Goal: Task Accomplishment & Management: Use online tool/utility

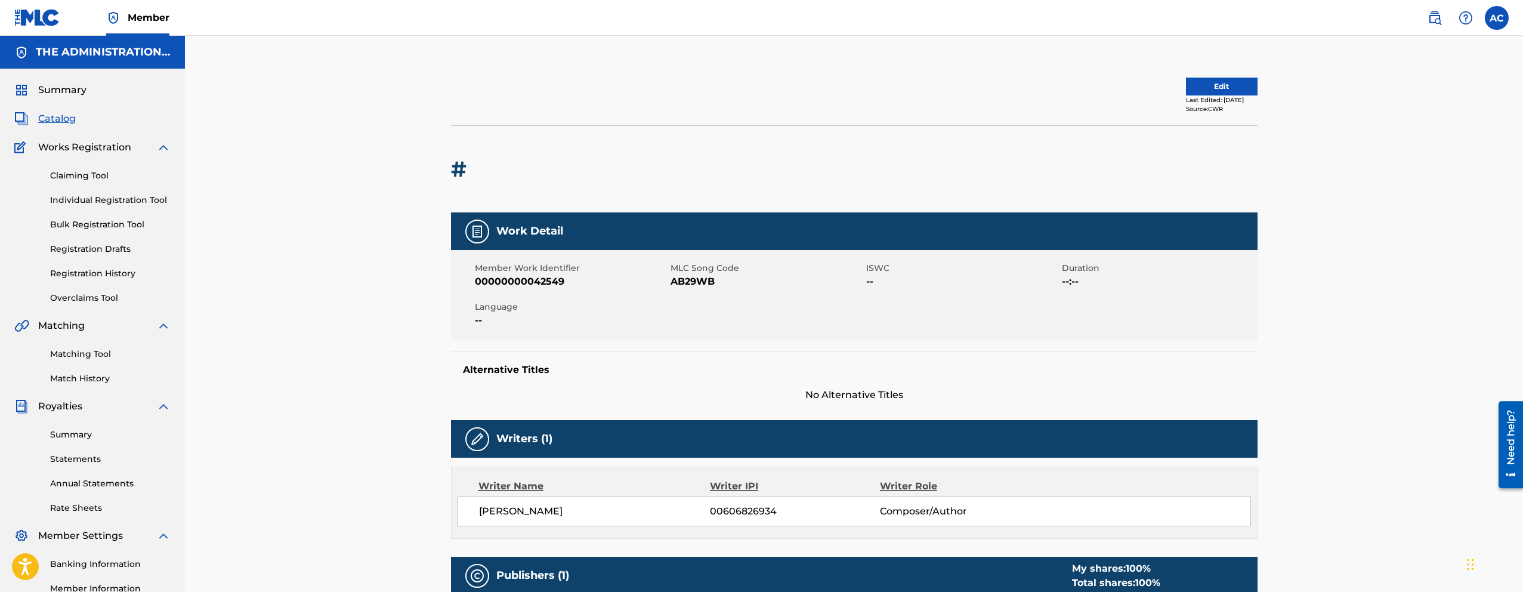
click at [101, 354] on link "Matching Tool" at bounding box center [110, 354] width 120 height 13
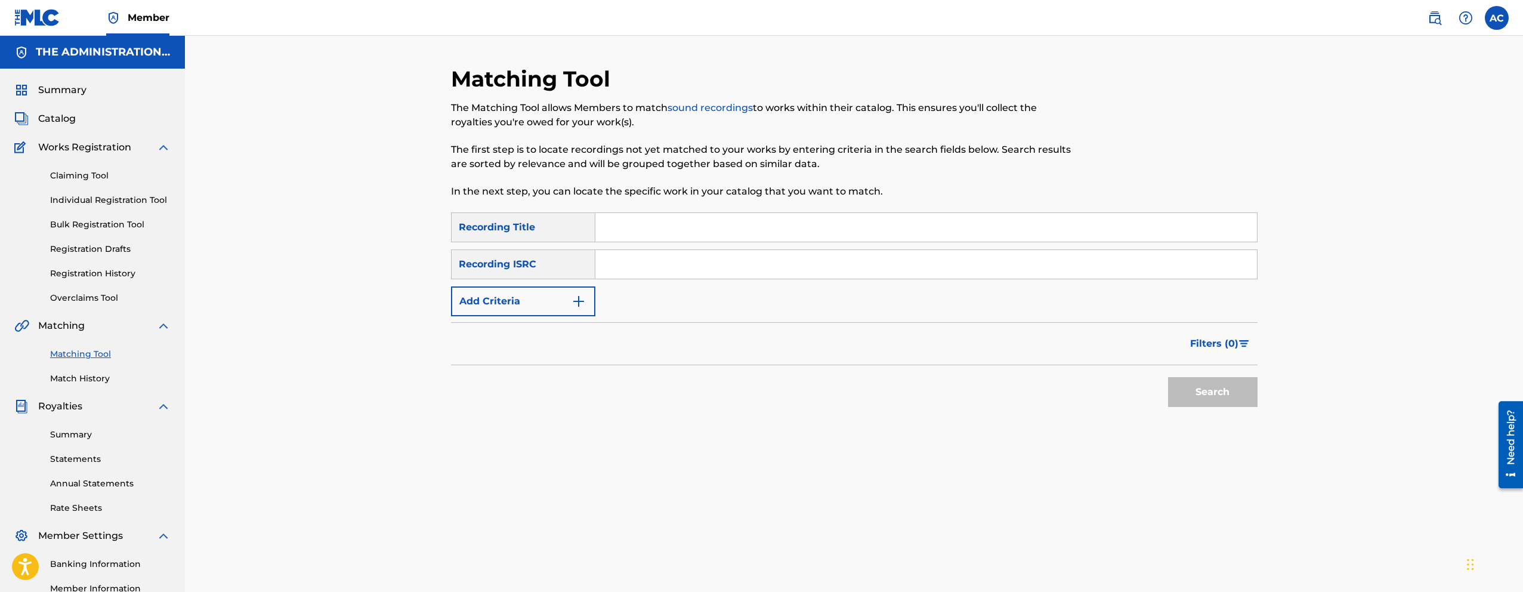
click at [646, 280] on div "SearchWithCriteriaf906f700-2f6c-4c9c-b143-fbed7f816113 Recording Title SearchWi…" at bounding box center [854, 264] width 806 height 104
click at [646, 277] on input "Search Form" at bounding box center [925, 264] width 661 height 29
paste input "QZPEW2563913"
type input "QZPEW2563913"
click at [1168, 377] on button "Search" at bounding box center [1212, 392] width 89 height 30
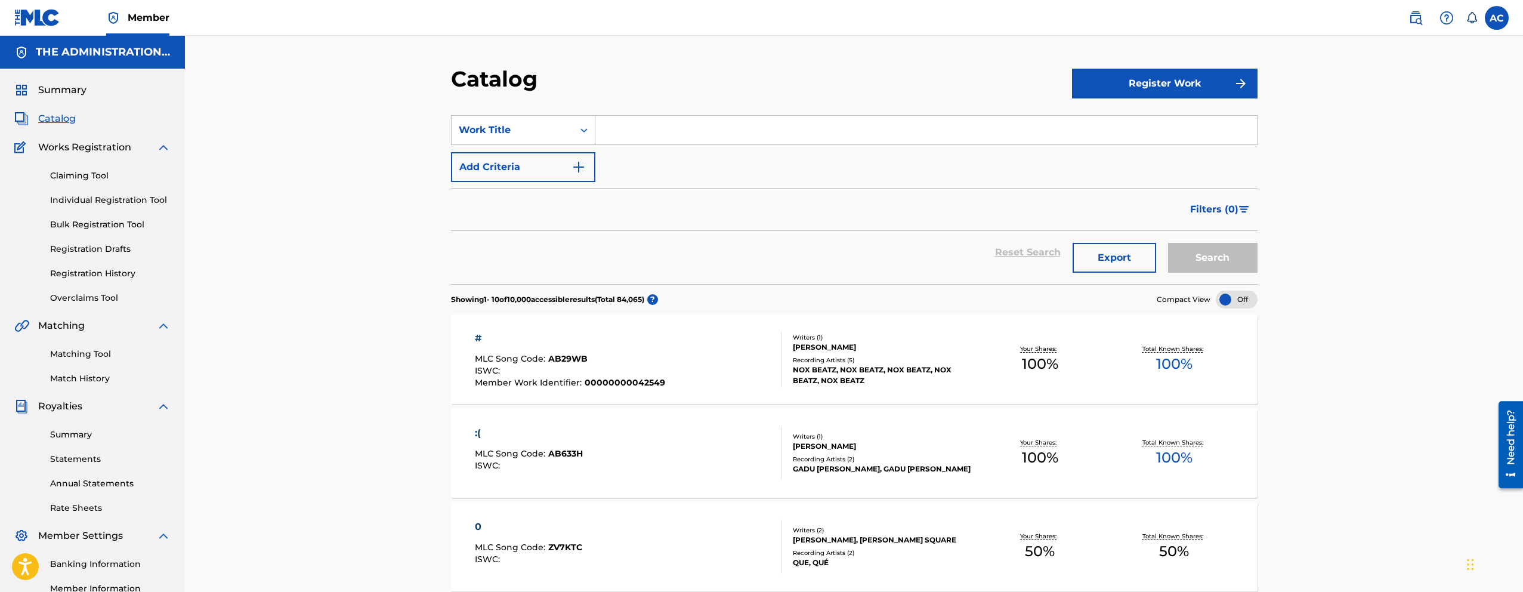
click at [744, 131] on input "Search Form" at bounding box center [925, 130] width 661 height 29
paste input "Prayed Up"
type input "Prayed Up"
click at [583, 171] on img "Search Form" at bounding box center [578, 167] width 14 height 14
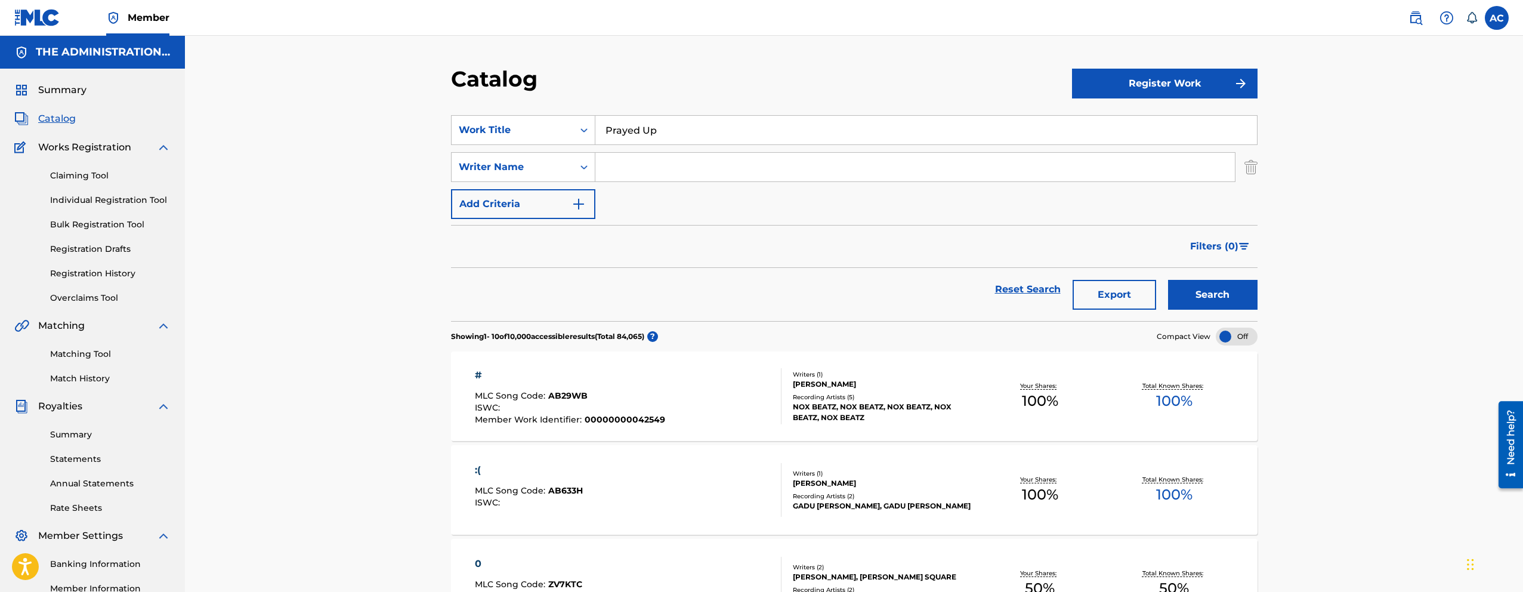
click at [616, 168] on input "Search Form" at bounding box center [914, 167] width 639 height 29
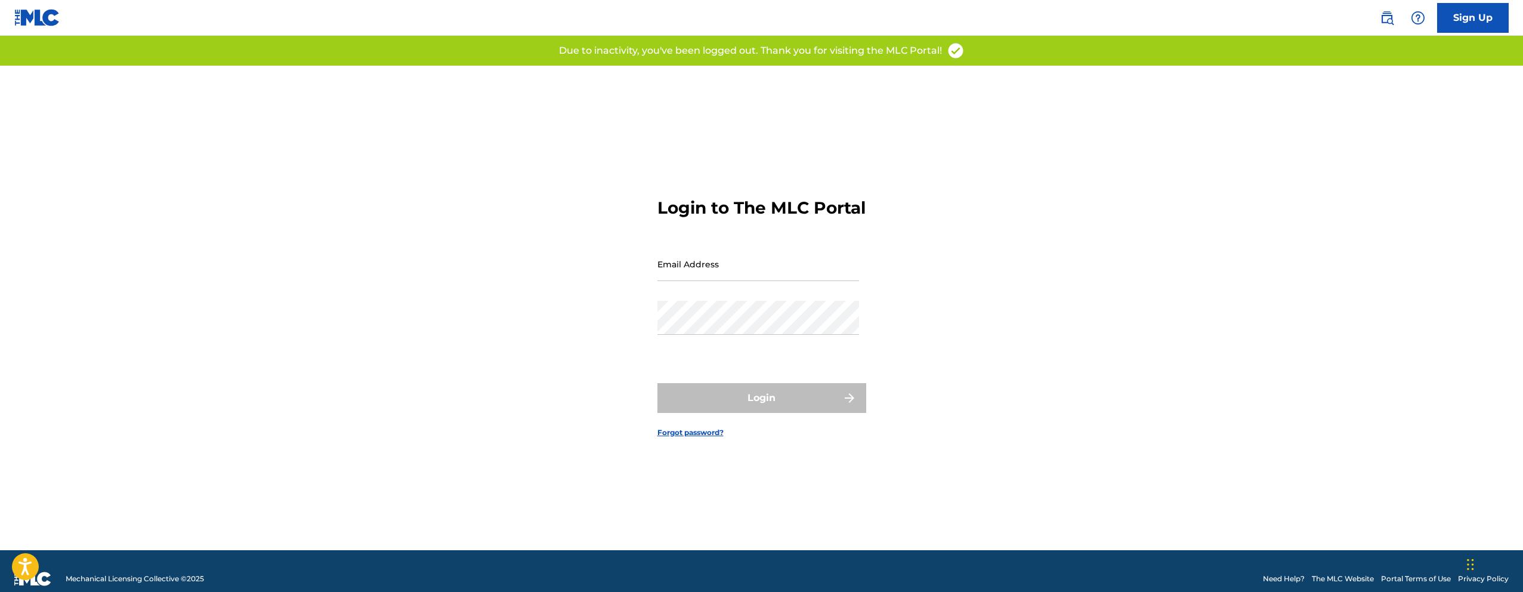
click at [714, 281] on input "Email Address" at bounding box center [758, 264] width 202 height 34
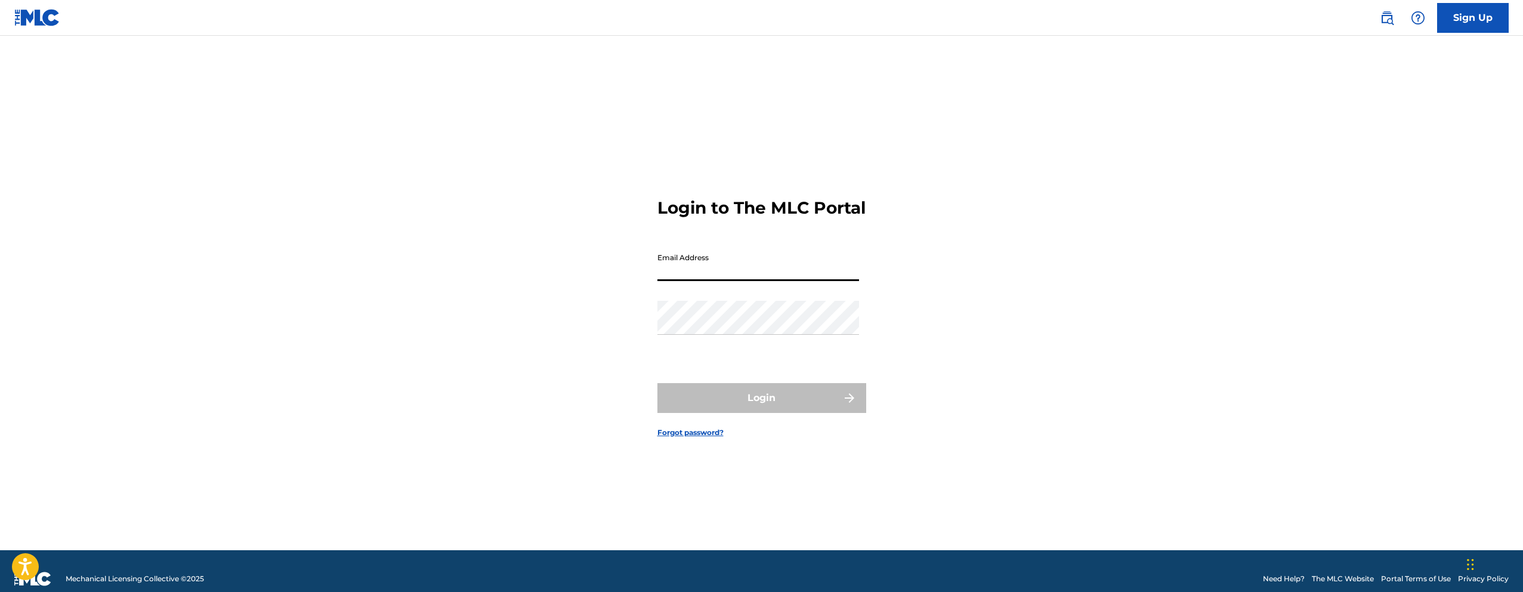
type input "[EMAIL_ADDRESS][DOMAIN_NAME]"
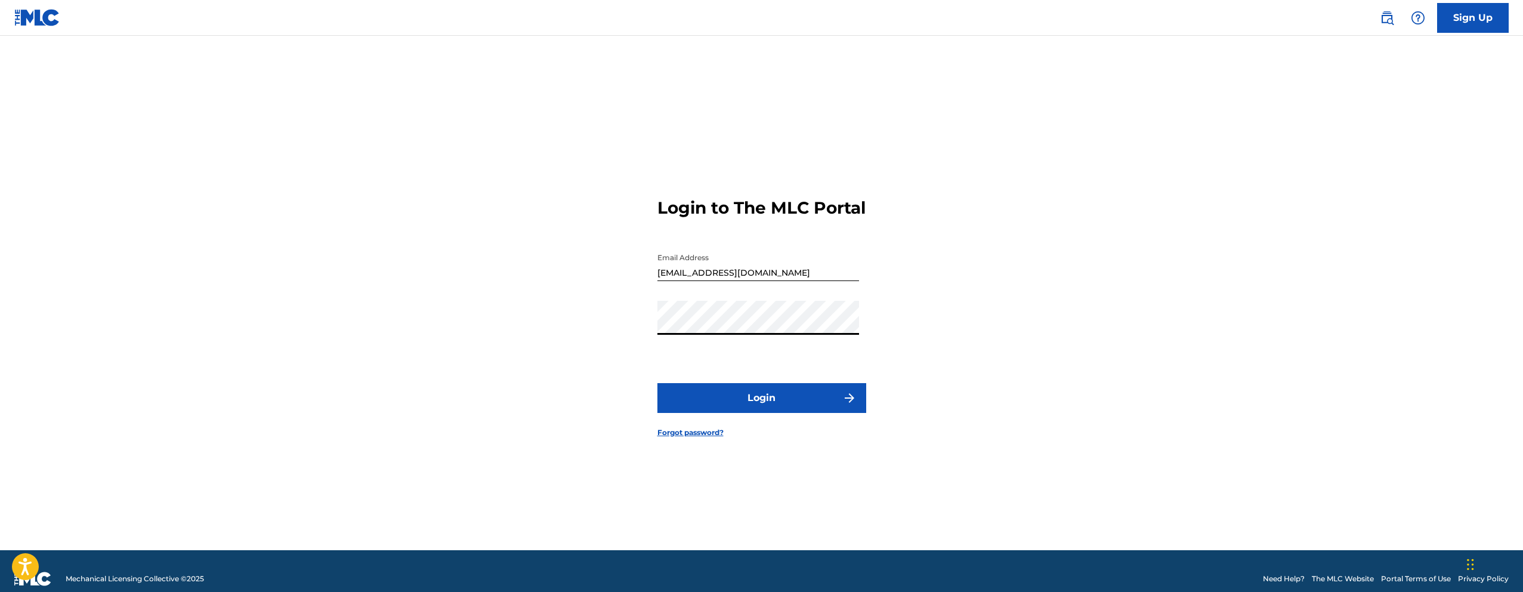
click at [756, 400] on button "Login" at bounding box center [761, 398] width 209 height 30
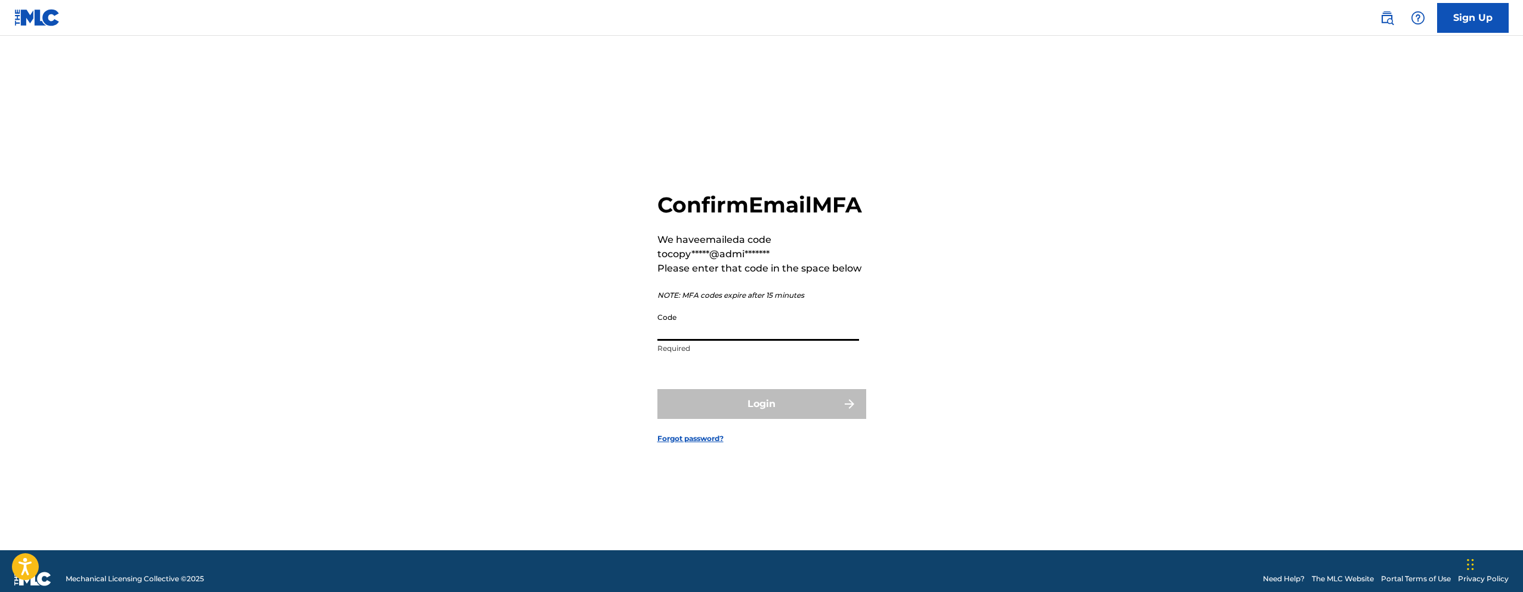
click at [741, 339] on input "Code" at bounding box center [758, 324] width 202 height 34
paste input "583381"
type input "583381"
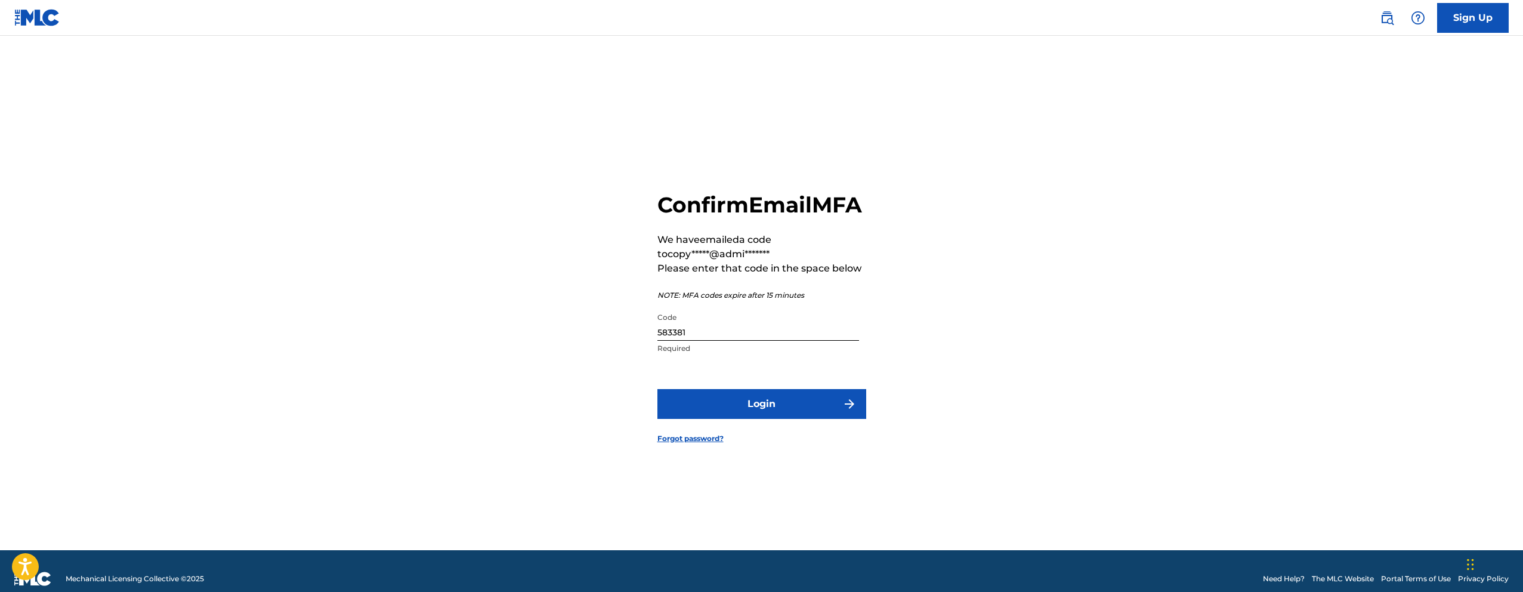
click at [764, 412] on button "Login" at bounding box center [761, 404] width 209 height 30
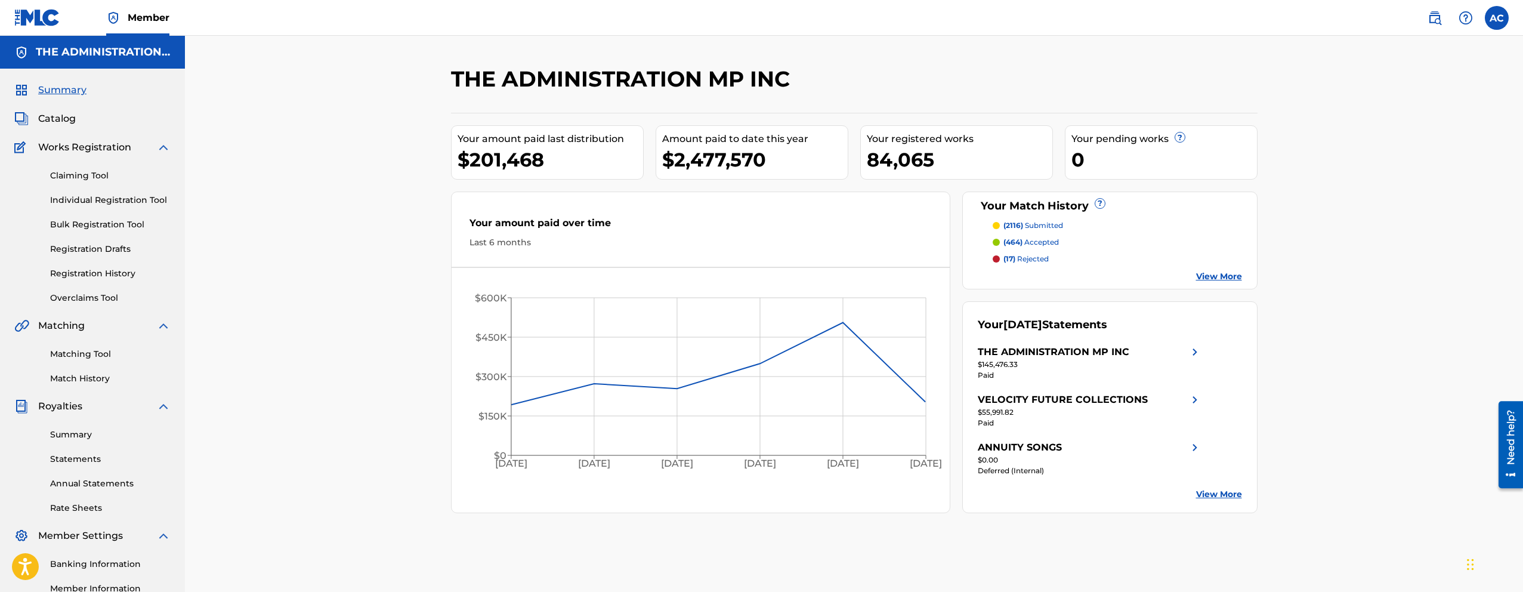
click at [60, 115] on span "Catalog" at bounding box center [57, 119] width 38 height 14
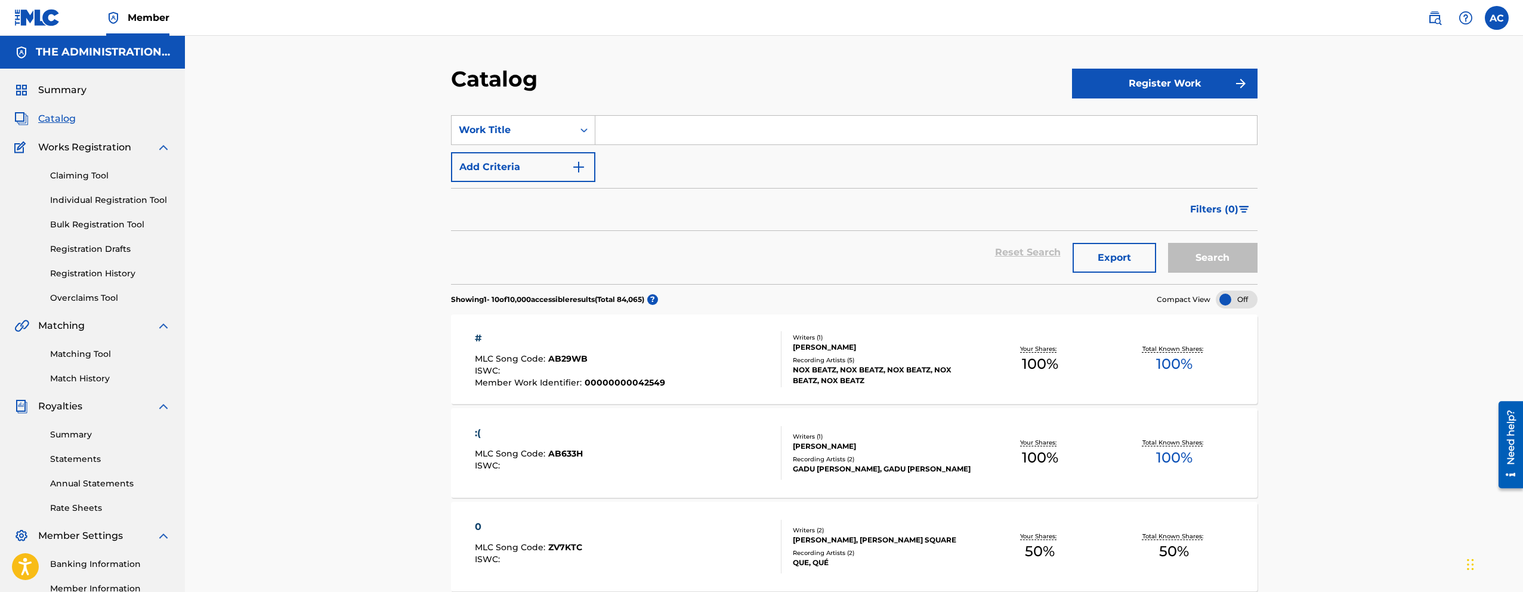
click at [756, 113] on section "SearchWithCriteria0b89056a-1a10-44b9-8665-e266ad6b673d Work Title Add Criteria …" at bounding box center [854, 192] width 806 height 183
click at [748, 128] on input "Search Form" at bounding box center [925, 130] width 661 height 29
paste input "Prayed Up"
type input "Prayed Up"
click at [580, 173] on img "Search Form" at bounding box center [578, 167] width 14 height 14
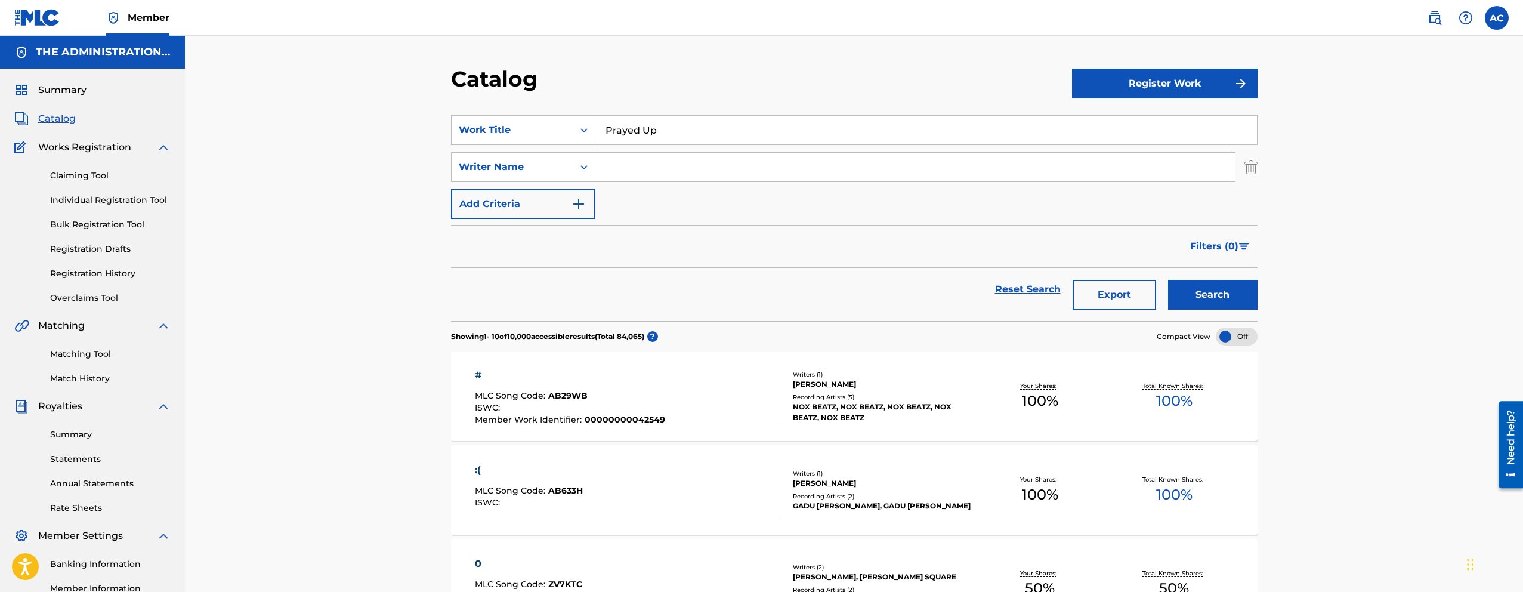
click at [668, 159] on input "Search Form" at bounding box center [914, 167] width 639 height 29
paste input "George Ramirez"
type input "George Ramirez"
click at [1168, 280] on button "Search" at bounding box center [1212, 295] width 89 height 30
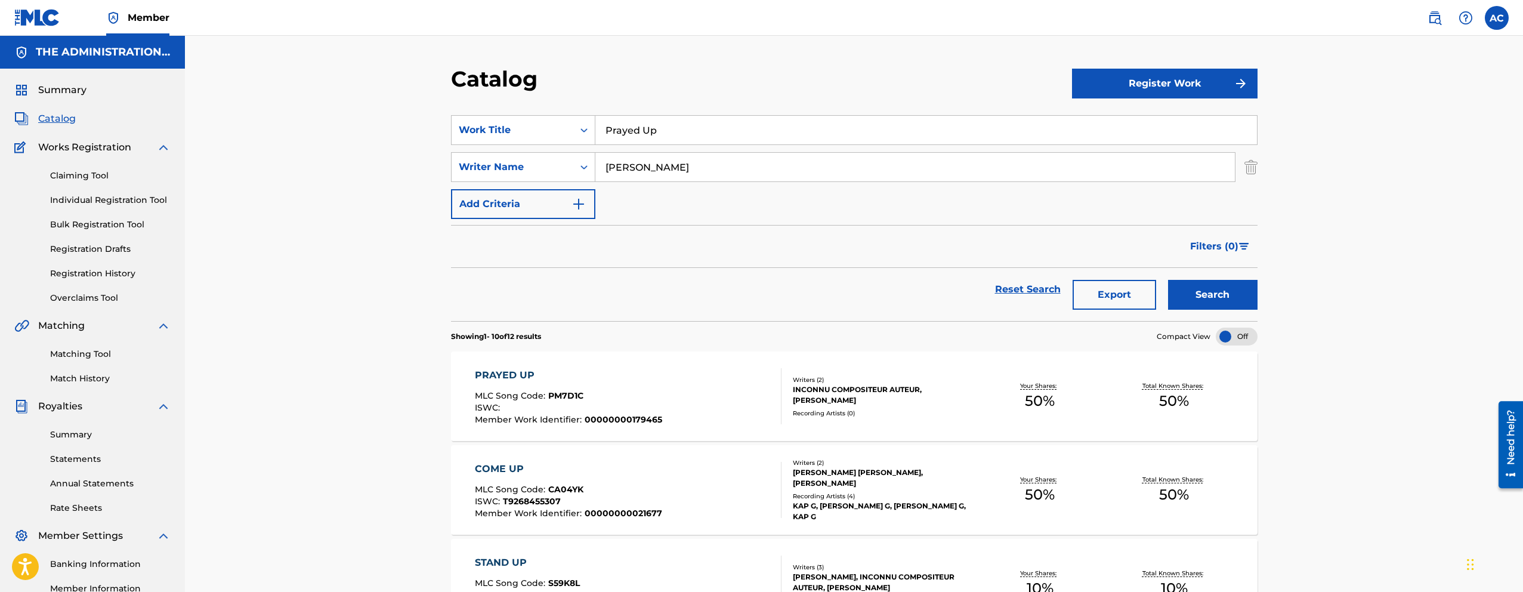
click at [718, 382] on div "PRAYED UP MLC Song Code : PM7D1C ISWC : Member Work Identifier : 00000000179465" at bounding box center [628, 396] width 307 height 56
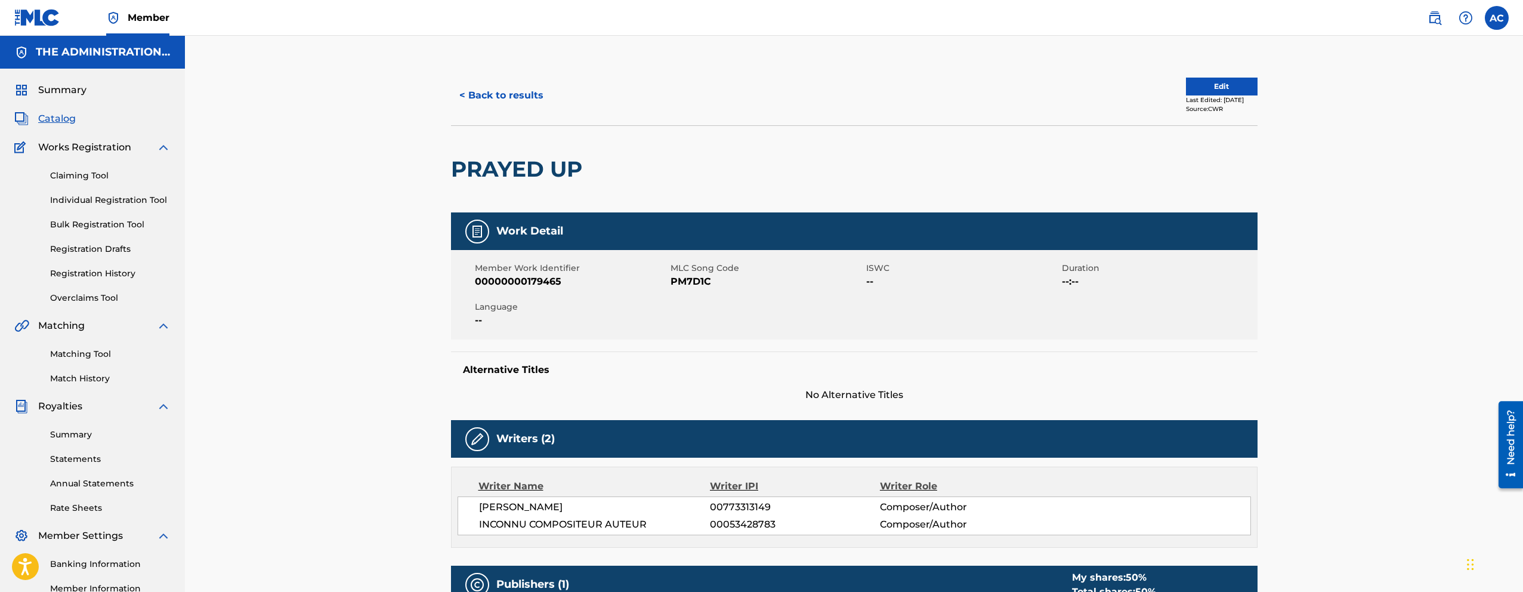
click at [538, 177] on h2 "PRAYED UP" at bounding box center [519, 169] width 137 height 27
copy div "PRAYED UP"
click at [688, 283] on span "PM7D1C" at bounding box center [766, 281] width 193 height 14
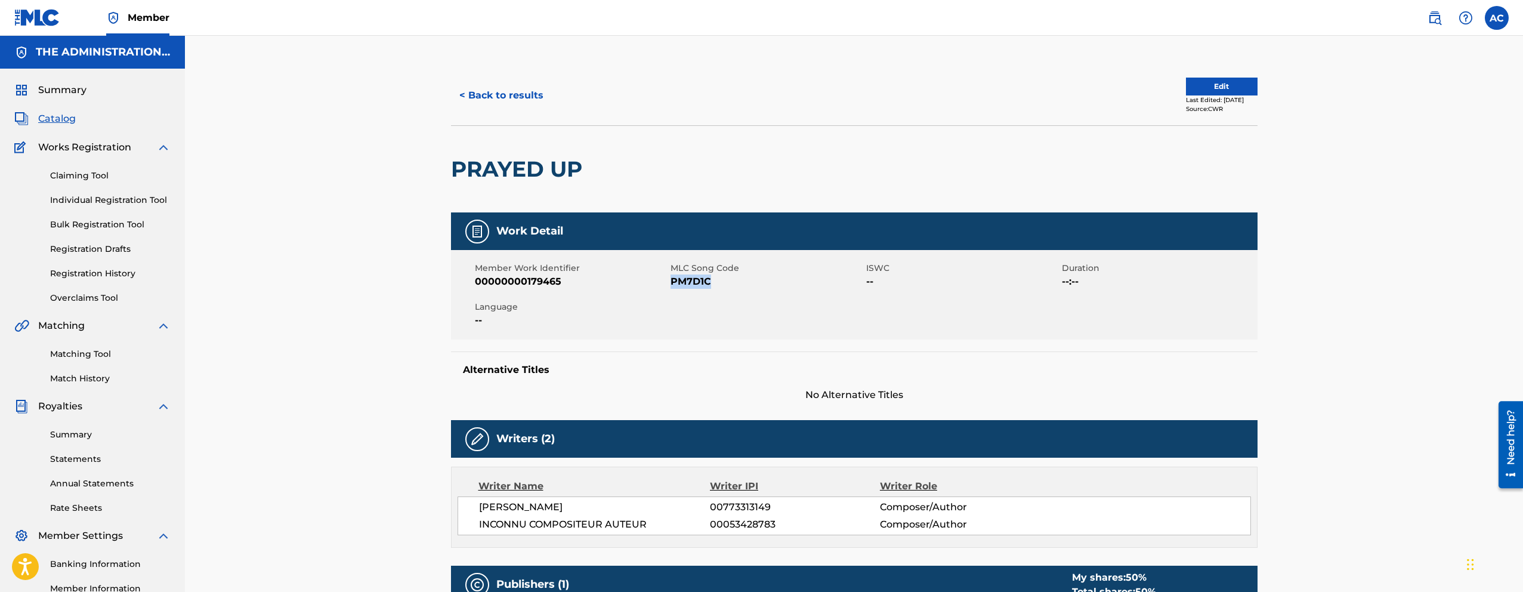
click at [688, 283] on span "PM7D1C" at bounding box center [766, 281] width 193 height 14
copy span "PM7D1C"
click at [521, 90] on button "< Back to results" at bounding box center [501, 96] width 101 height 30
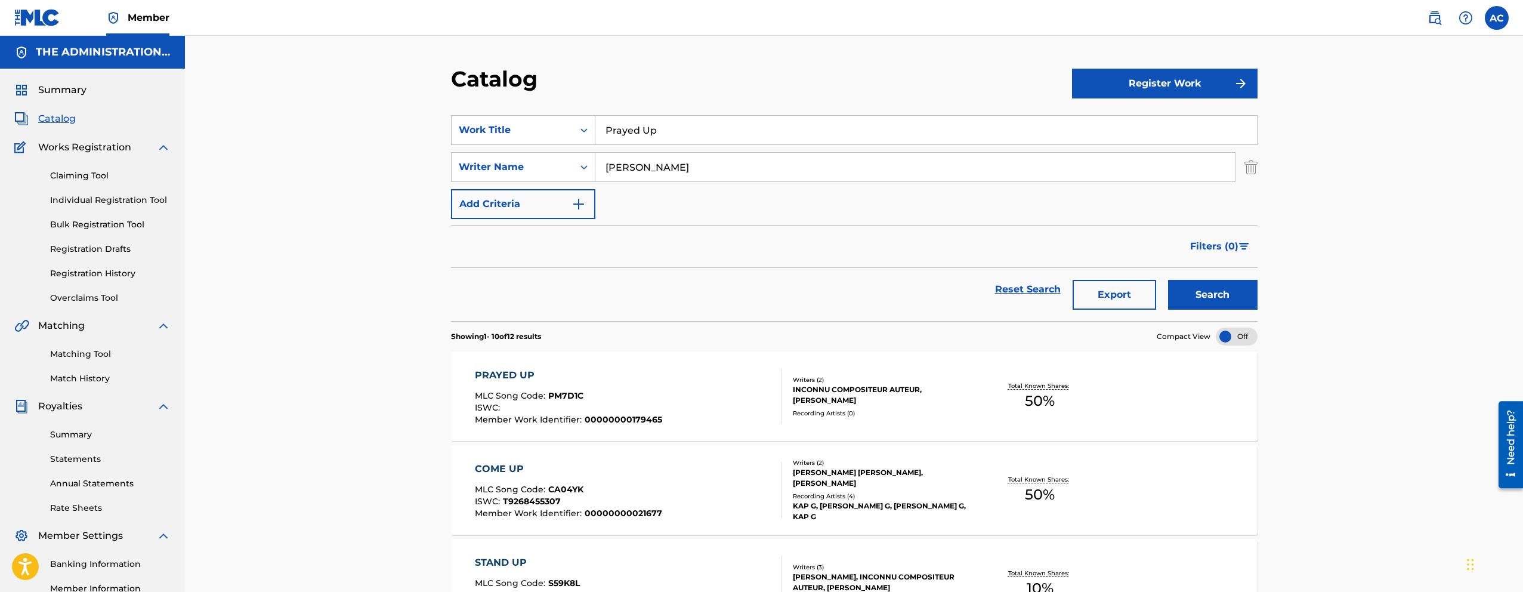
click at [610, 122] on input "Prayed Up" at bounding box center [925, 130] width 661 height 29
paste input "La Bamba"
type input "La Bamba"
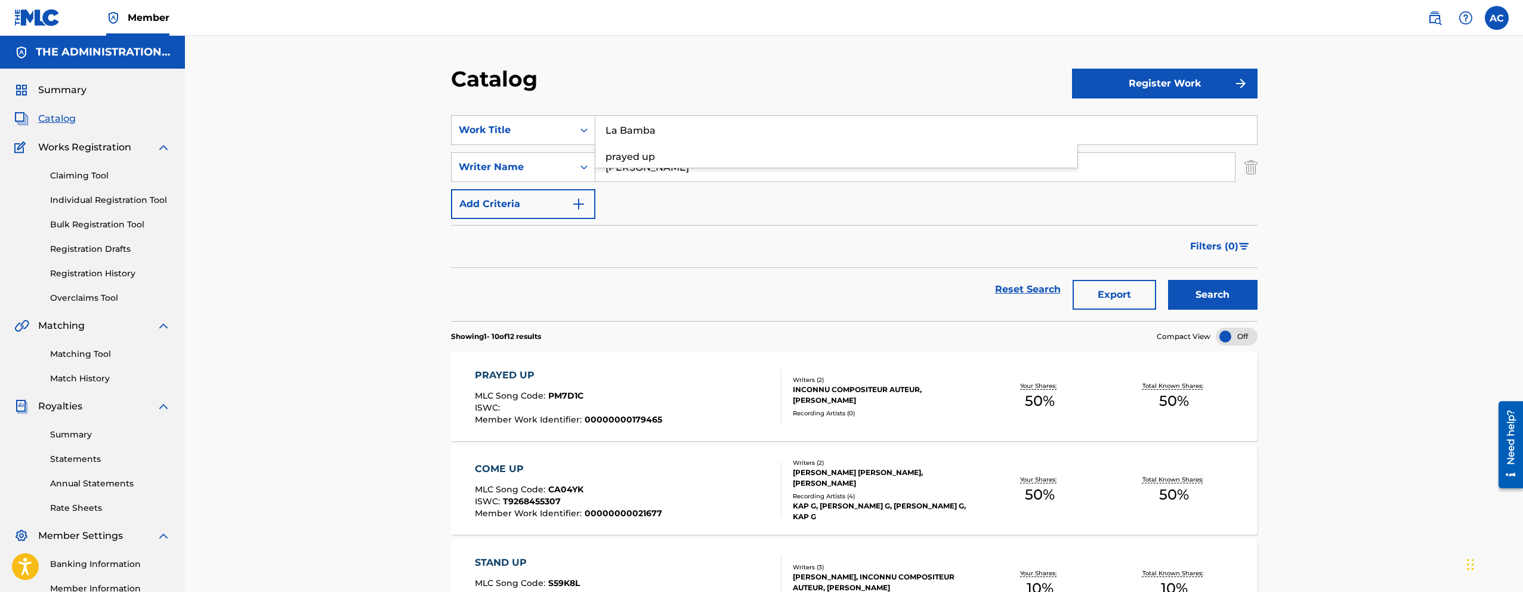
click at [1168, 280] on button "Search" at bounding box center [1212, 295] width 89 height 30
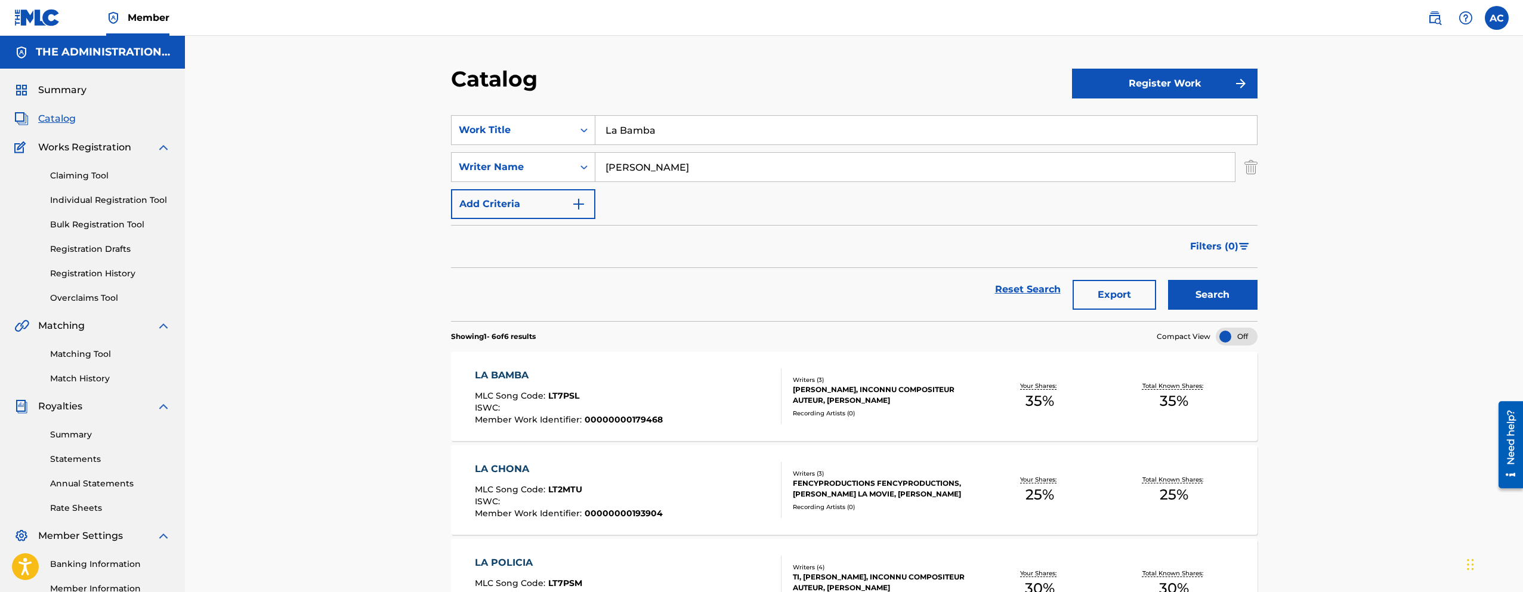
click at [675, 404] on div "LA BAMBA MLC Song Code : LT7PSL ISWC : Member Work Identifier : 00000000179468" at bounding box center [628, 396] width 307 height 56
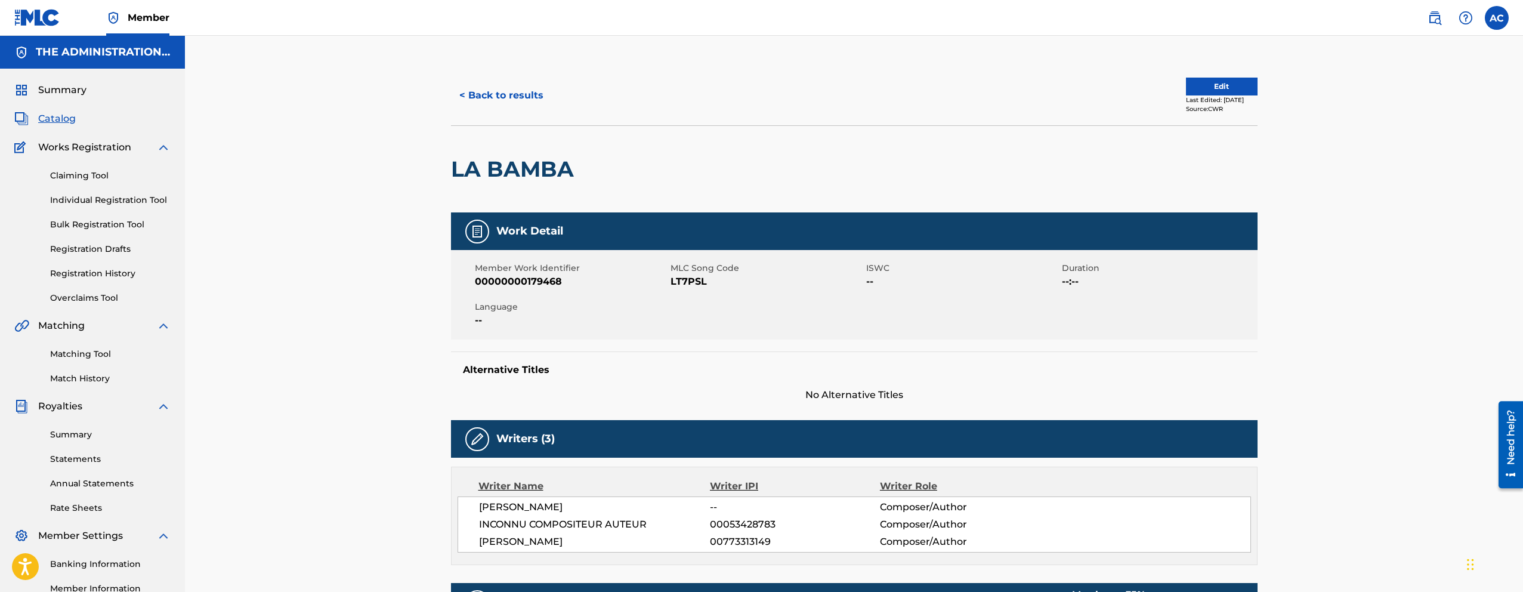
click at [540, 166] on h2 "LA BAMBA" at bounding box center [515, 169] width 129 height 27
copy div "LA BAMBA"
click at [688, 283] on span "LT7PSL" at bounding box center [766, 281] width 193 height 14
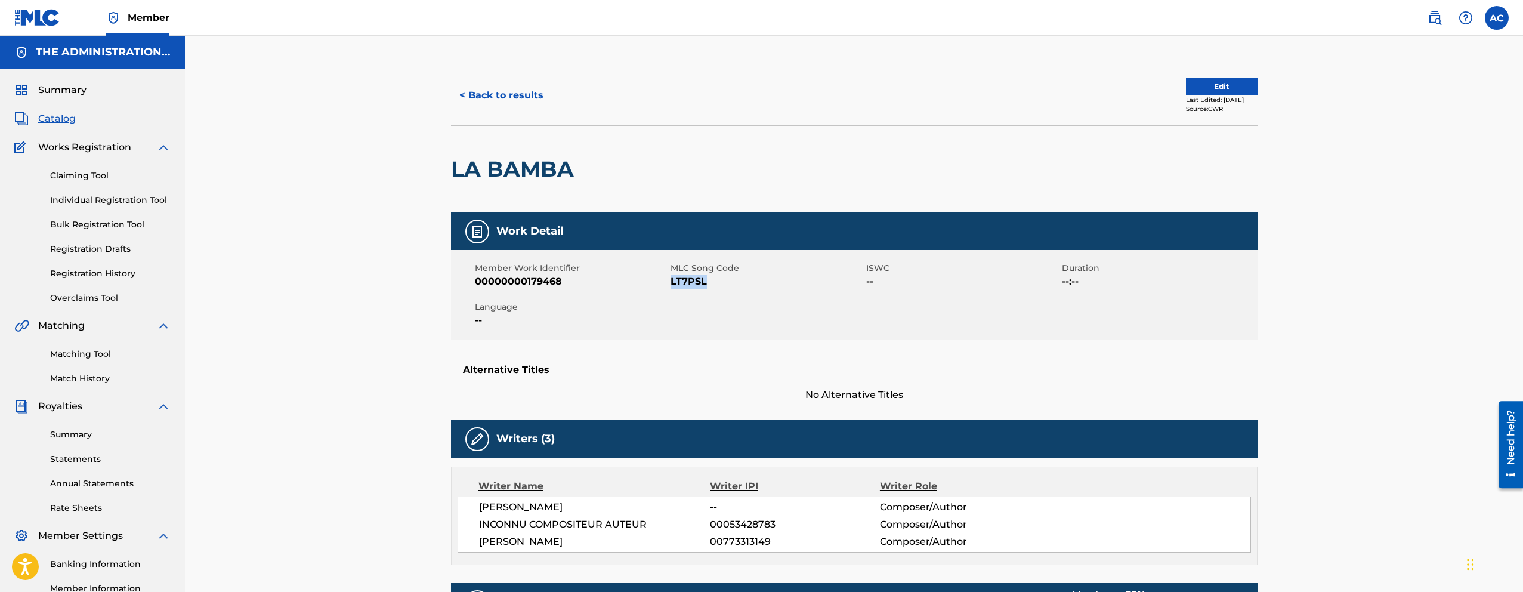
click at [688, 283] on span "LT7PSL" at bounding box center [766, 281] width 193 height 14
copy span "LT7PSL"
click at [530, 93] on button "< Back to results" at bounding box center [501, 96] width 101 height 30
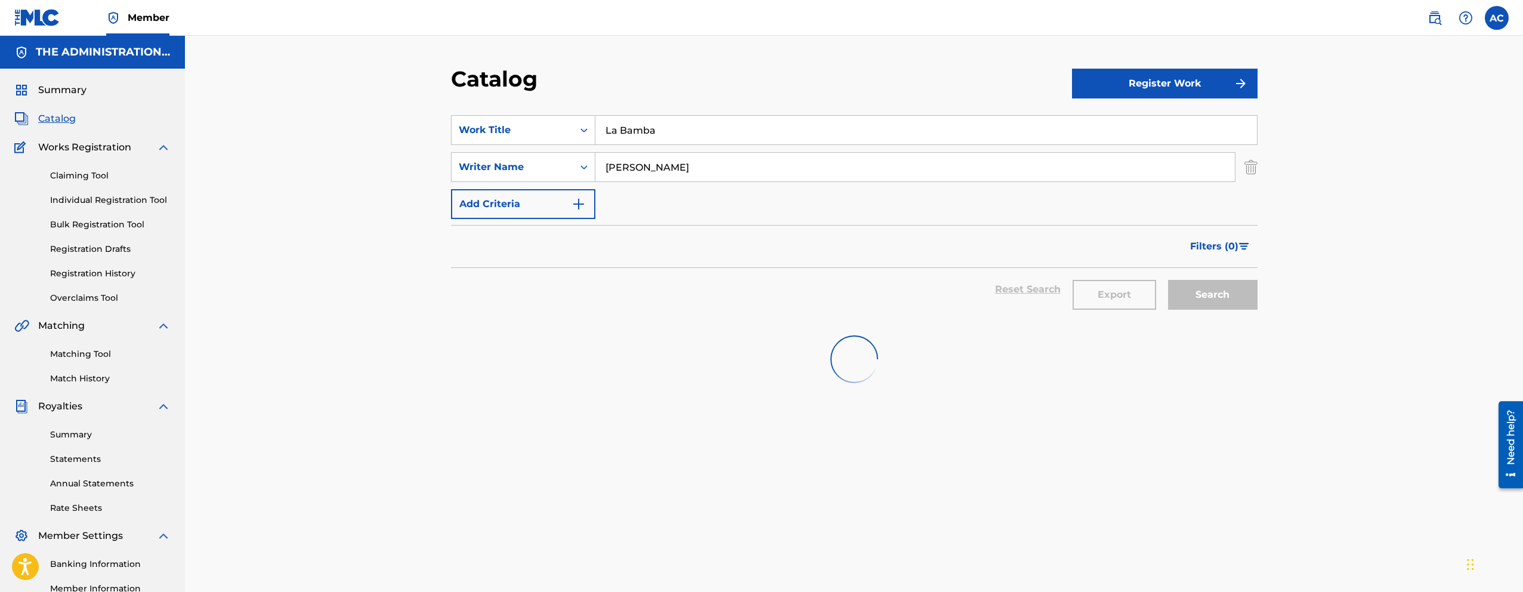
click at [617, 128] on input "La Bamba" at bounding box center [925, 130] width 661 height 29
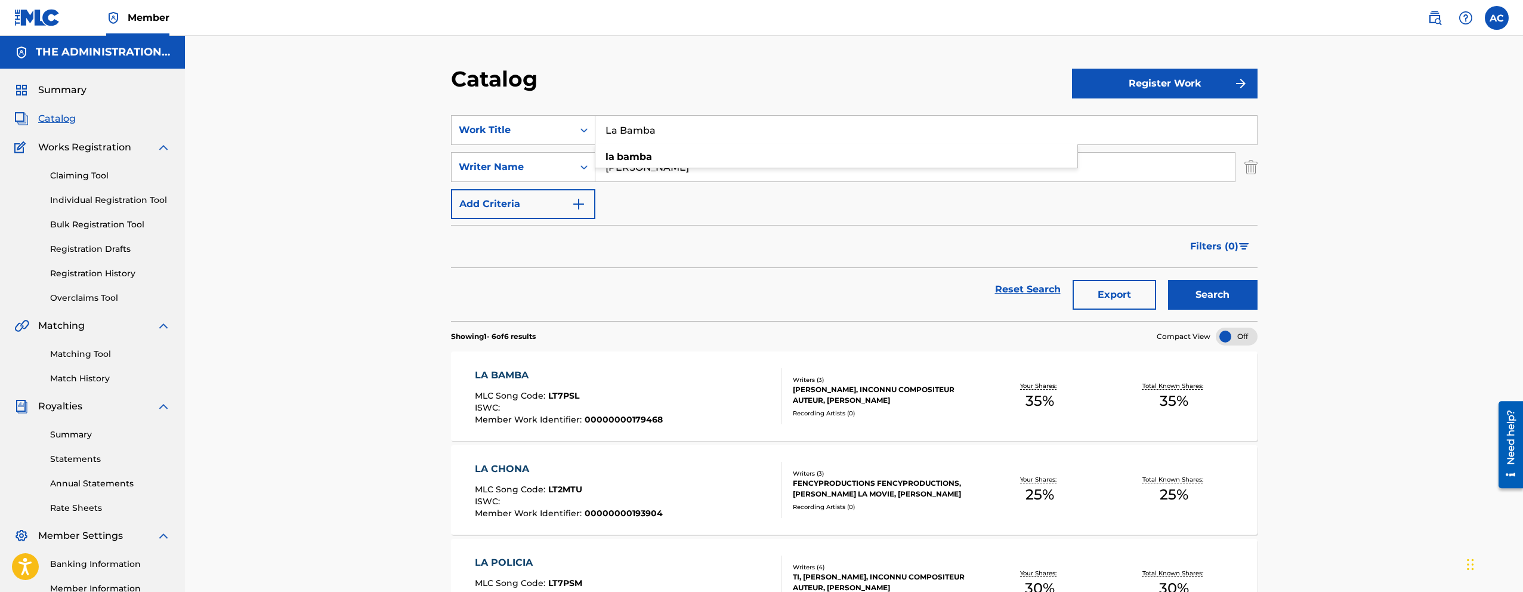
click at [617, 128] on input "La Bamba" at bounding box center [925, 130] width 661 height 29
click at [627, 129] on input "La Bamba" at bounding box center [925, 130] width 661 height 29
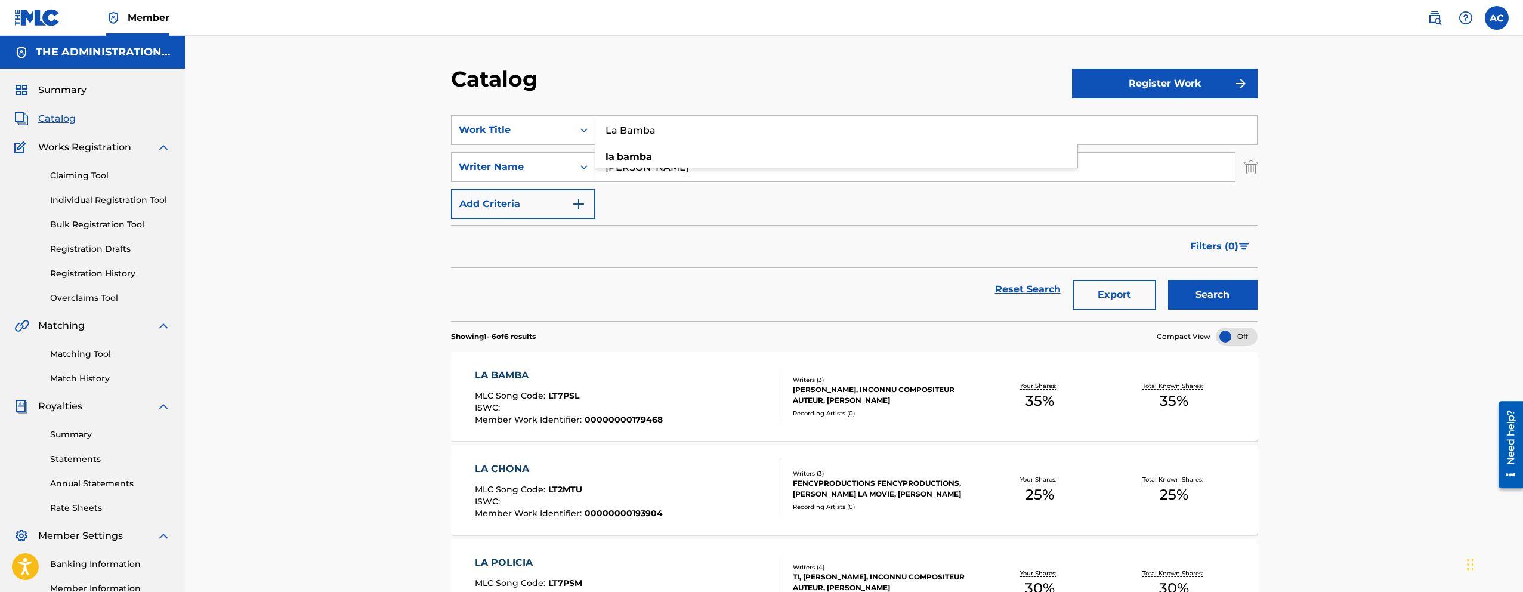
paste input "Polici"
type input "La Policia"
click at [1168, 280] on button "Search" at bounding box center [1212, 295] width 89 height 30
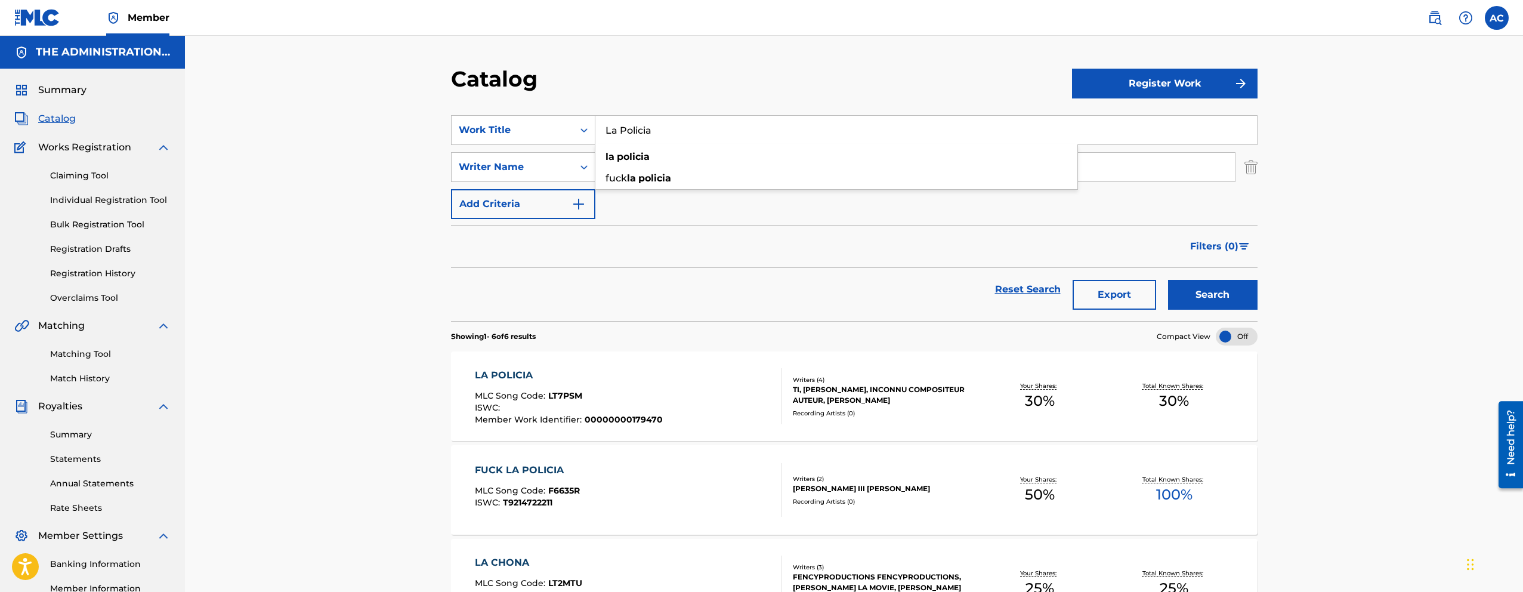
click at [688, 407] on div "LA POLICIA MLC Song Code : LT7PSM ISWC : Member Work Identifier : 00000000179470" at bounding box center [628, 396] width 307 height 56
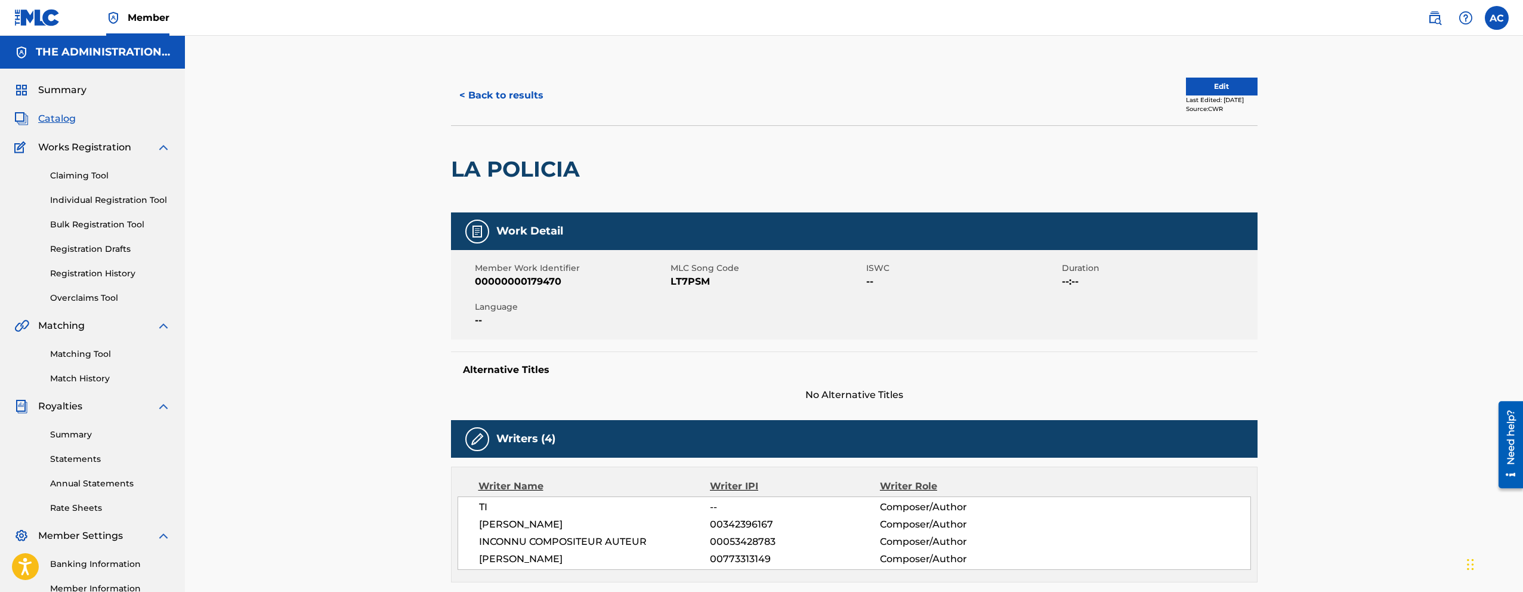
click at [532, 169] on h2 "LA POLICIA" at bounding box center [518, 169] width 135 height 27
copy div "LA POLICIA"
click at [687, 285] on span "LT7PSM" at bounding box center [766, 281] width 193 height 14
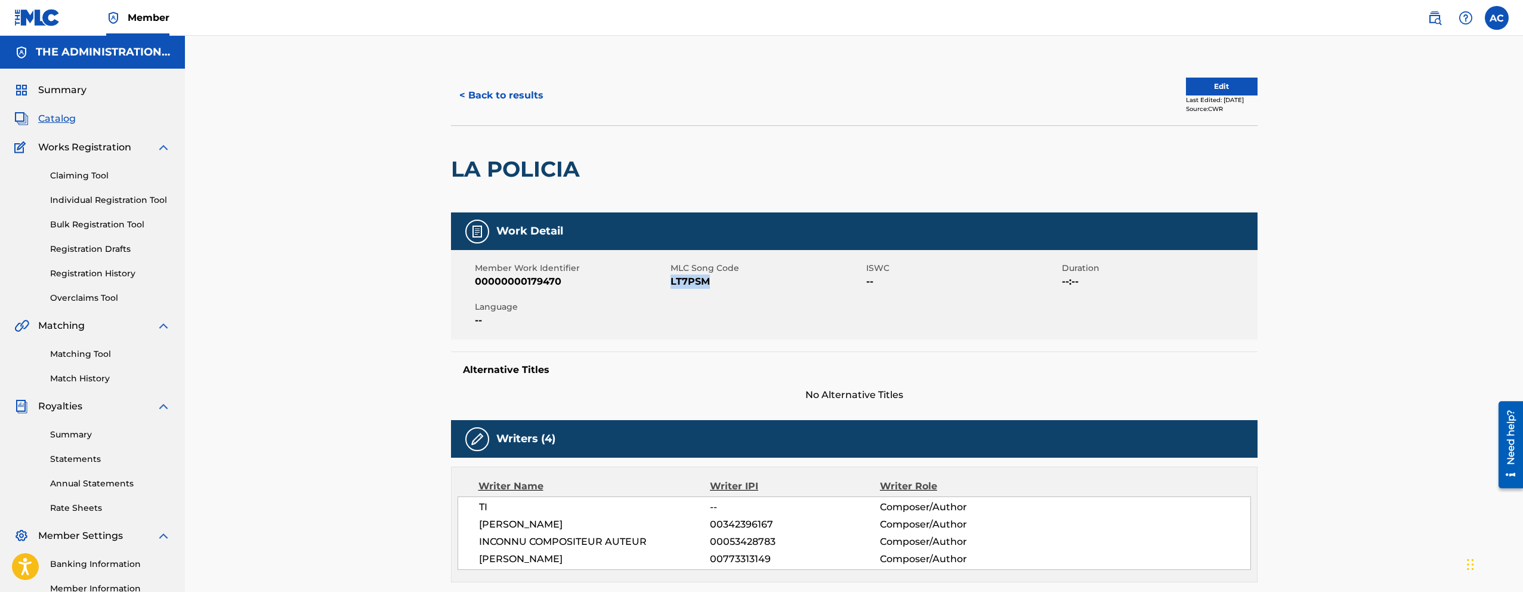
click at [687, 285] on span "LT7PSM" at bounding box center [766, 281] width 193 height 14
copy span "LT7PSM"
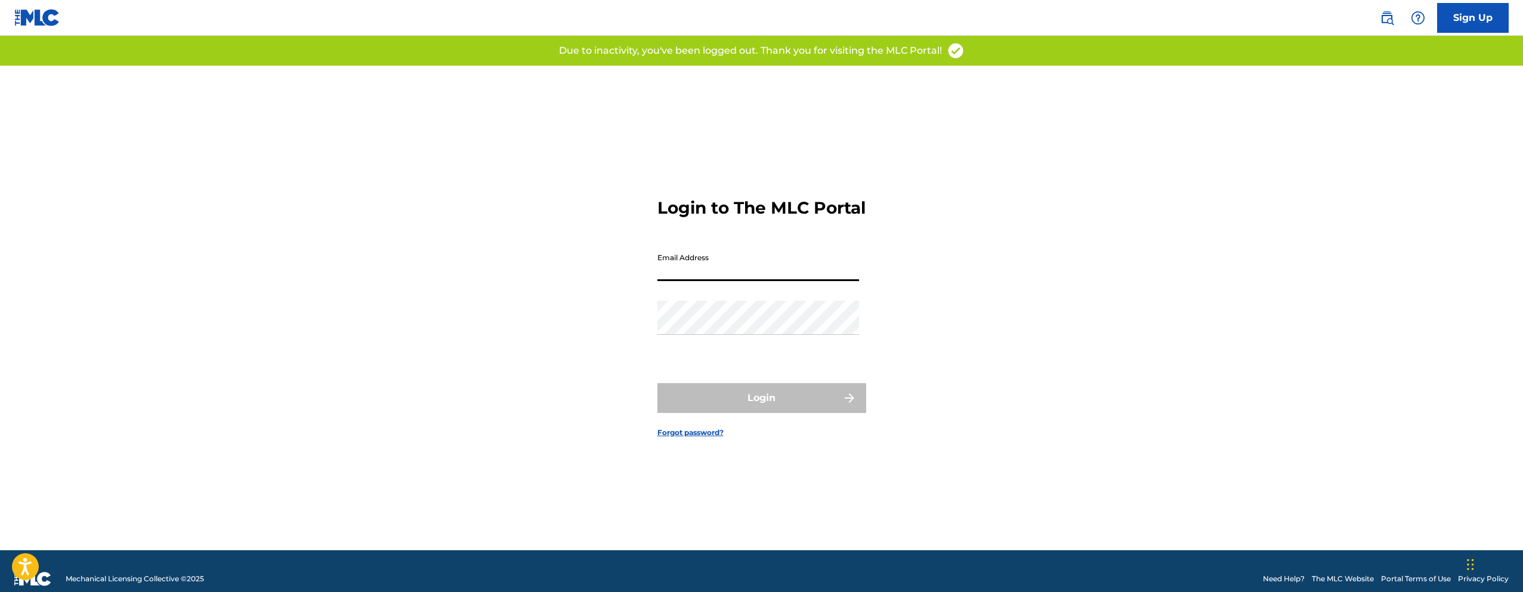
click at [681, 281] on input "Email Address" at bounding box center [758, 264] width 202 height 34
type input "[EMAIL_ADDRESS][DOMAIN_NAME]"
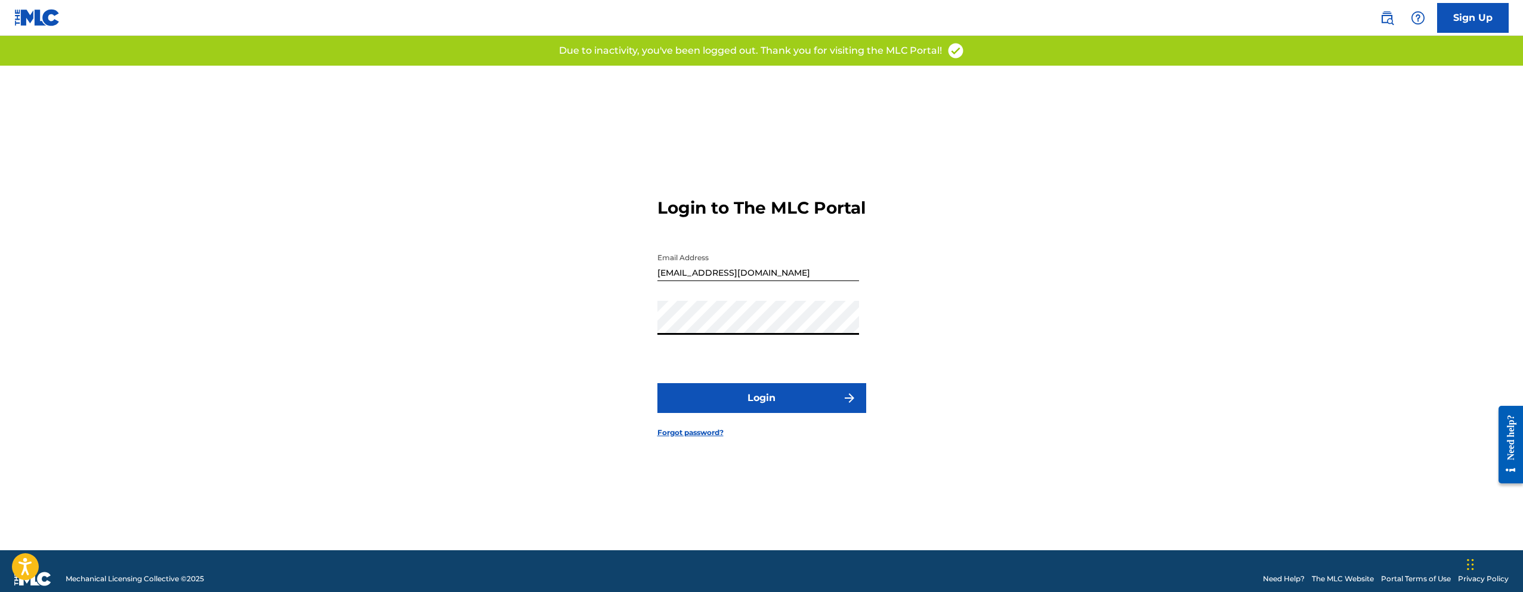
click at [743, 406] on button "Login" at bounding box center [761, 398] width 209 height 30
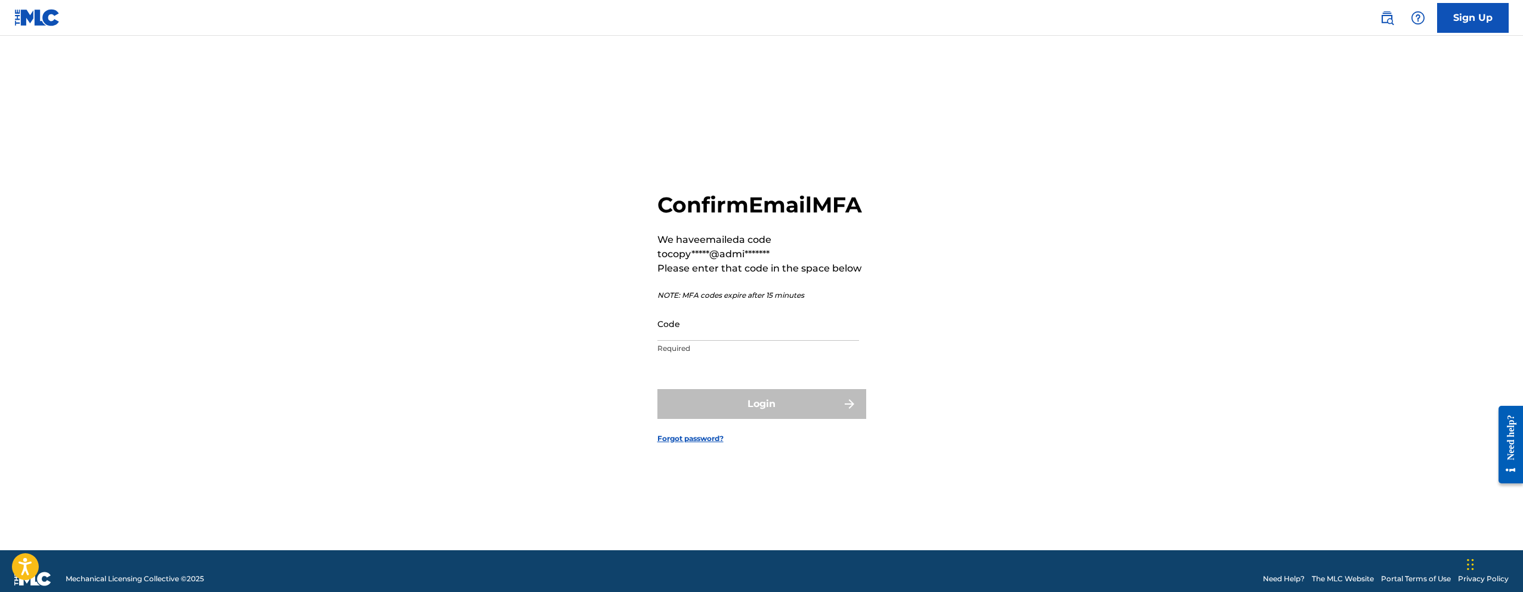
click at [756, 354] on p "Required" at bounding box center [758, 348] width 202 height 11
click at [756, 341] on input "Code" at bounding box center [758, 324] width 202 height 34
paste input "783295"
type input "783295"
click at [657, 389] on button "Login" at bounding box center [761, 404] width 209 height 30
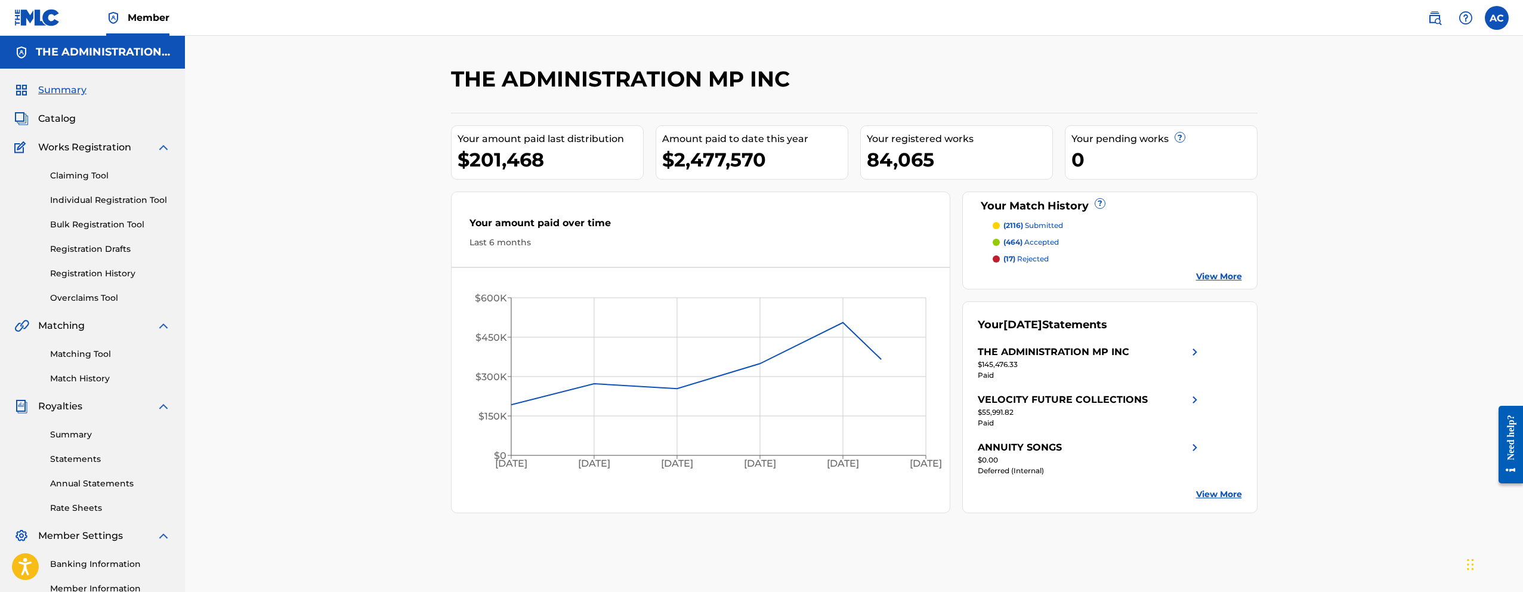
click at [47, 119] on span "Catalog" at bounding box center [57, 119] width 38 height 14
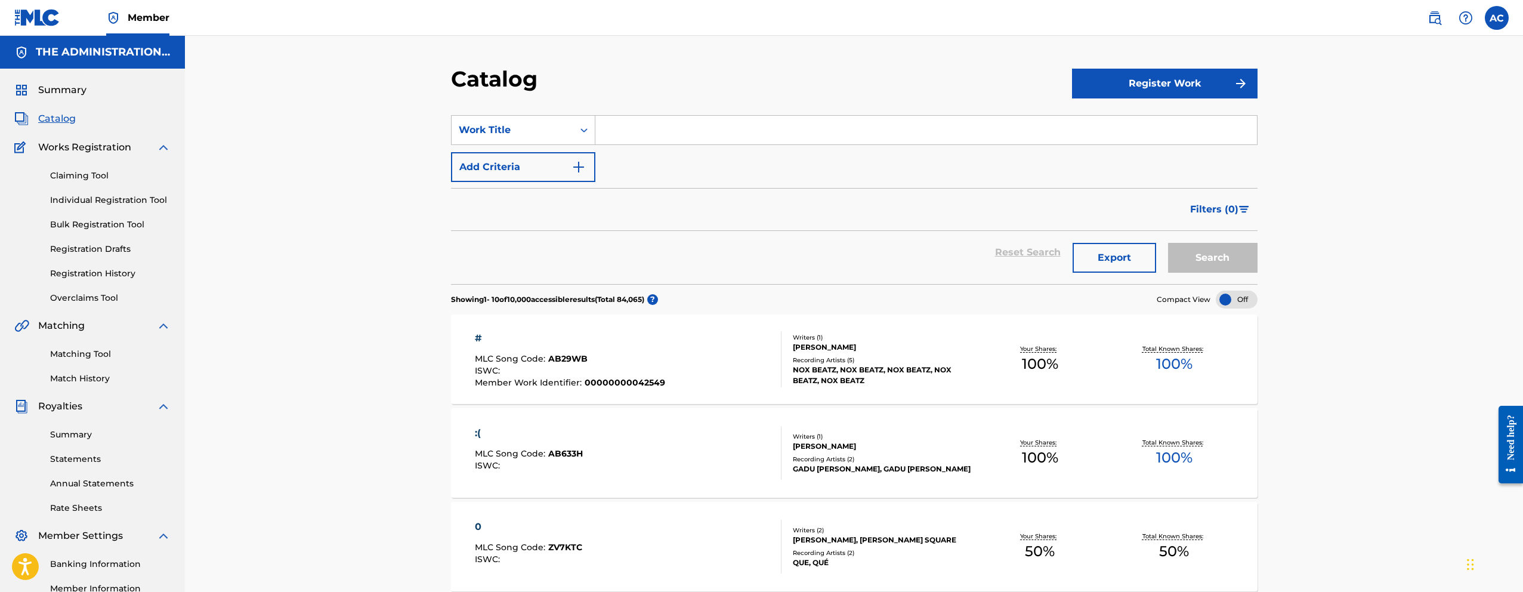
click at [76, 355] on link "Matching Tool" at bounding box center [110, 354] width 120 height 13
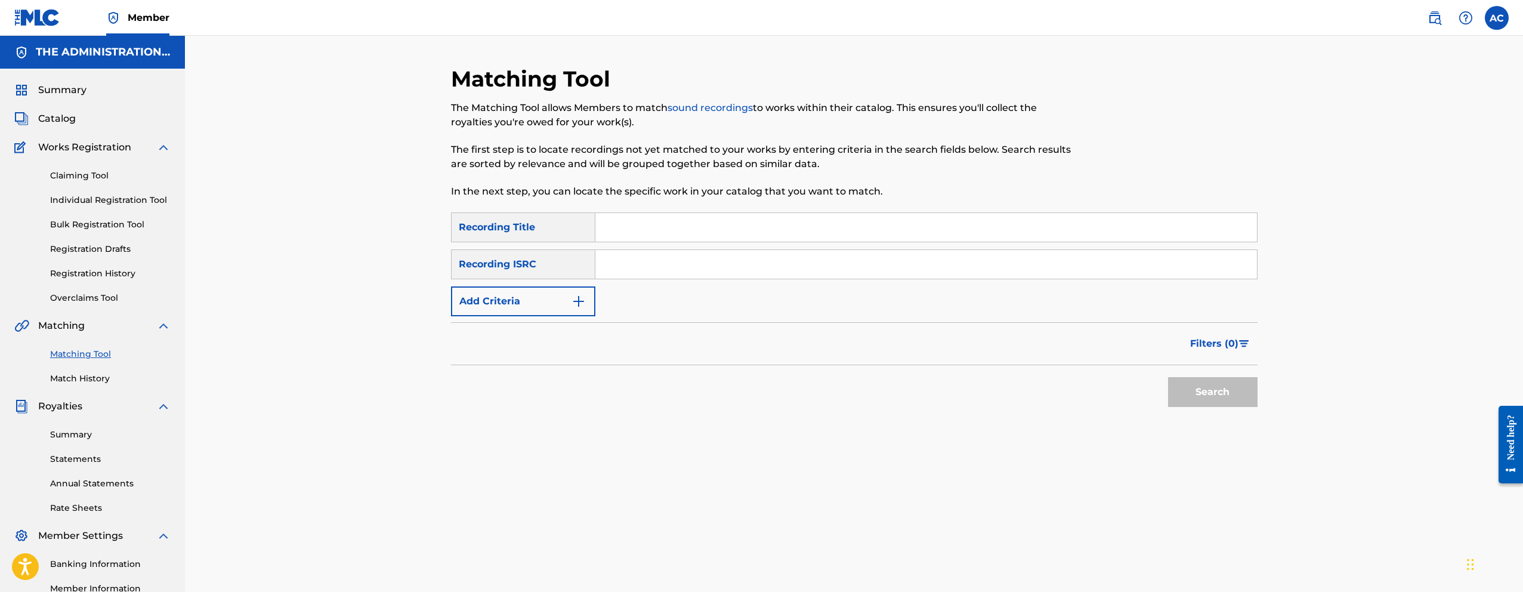
click at [635, 261] on input "Search Form" at bounding box center [925, 264] width 661 height 29
paste input "QZPEW2563913"
type input "QZPEW2563913"
click at [1168, 377] on button "Search" at bounding box center [1212, 392] width 89 height 30
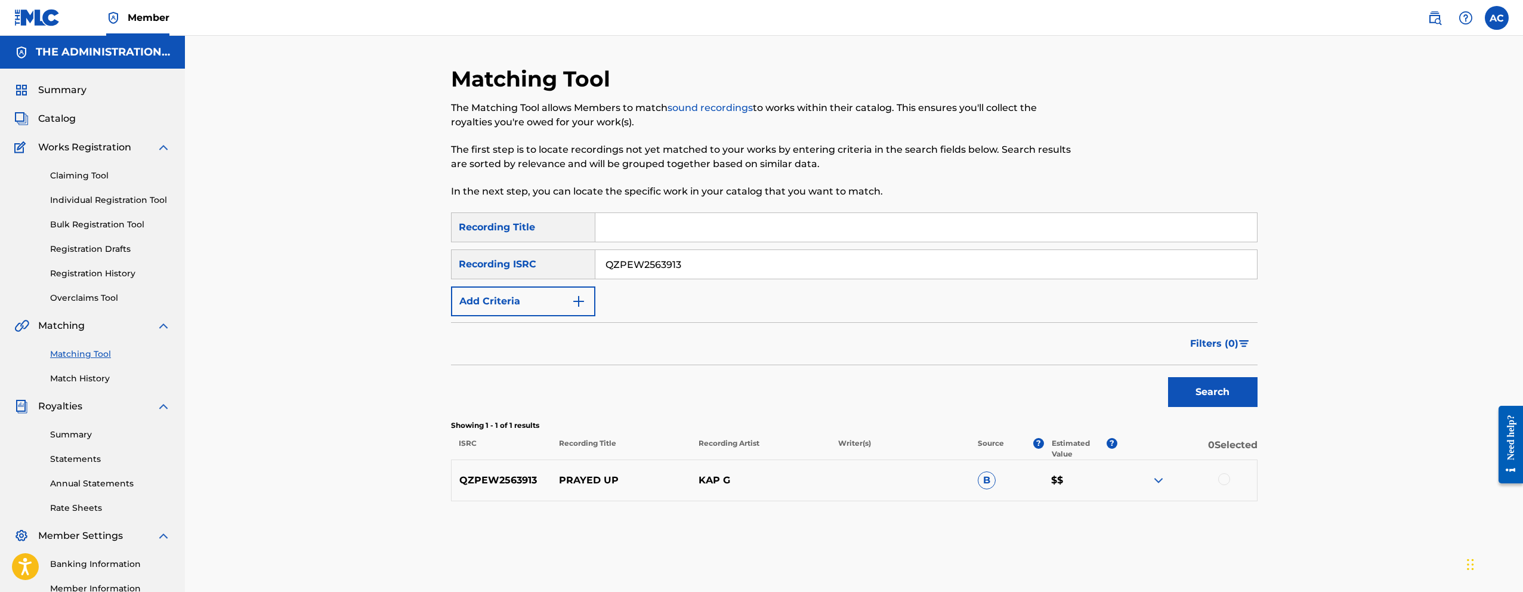
click at [1222, 481] on div at bounding box center [1224, 479] width 12 height 12
click at [822, 497] on button "Match 1 Group" at bounding box center [838, 495] width 132 height 30
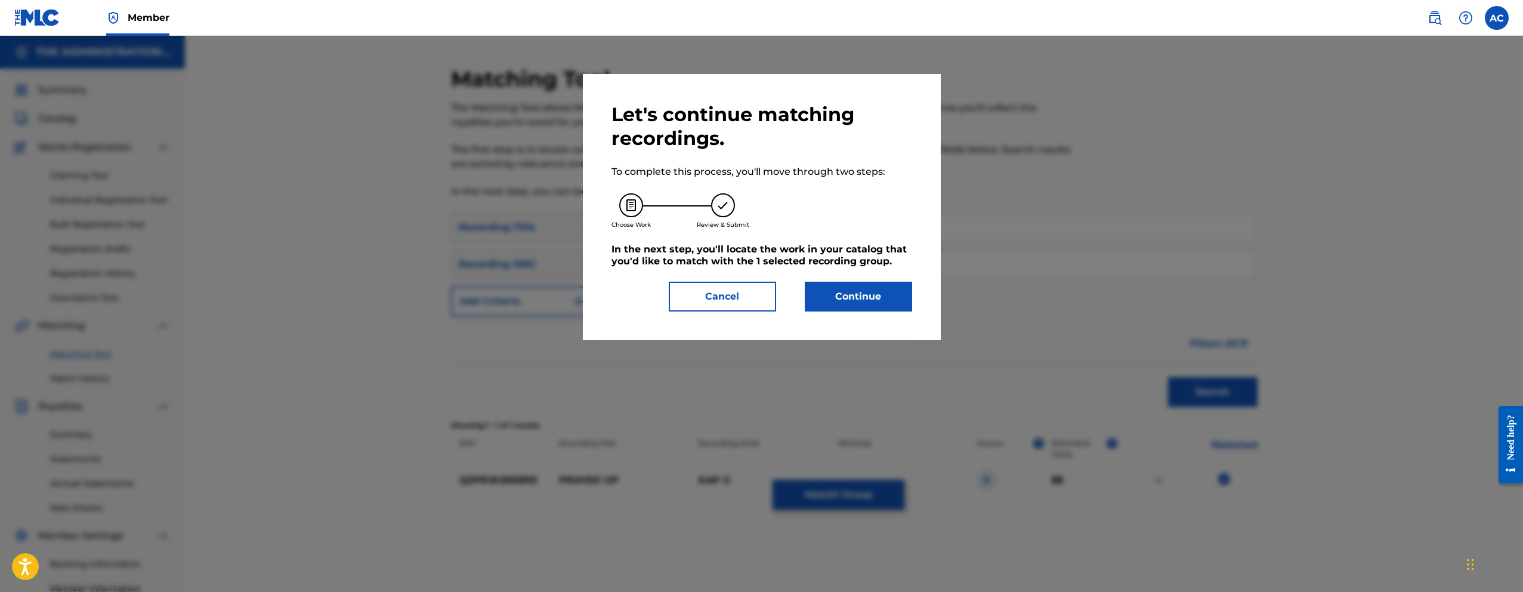
click at [815, 303] on button "Continue" at bounding box center [858, 297] width 107 height 30
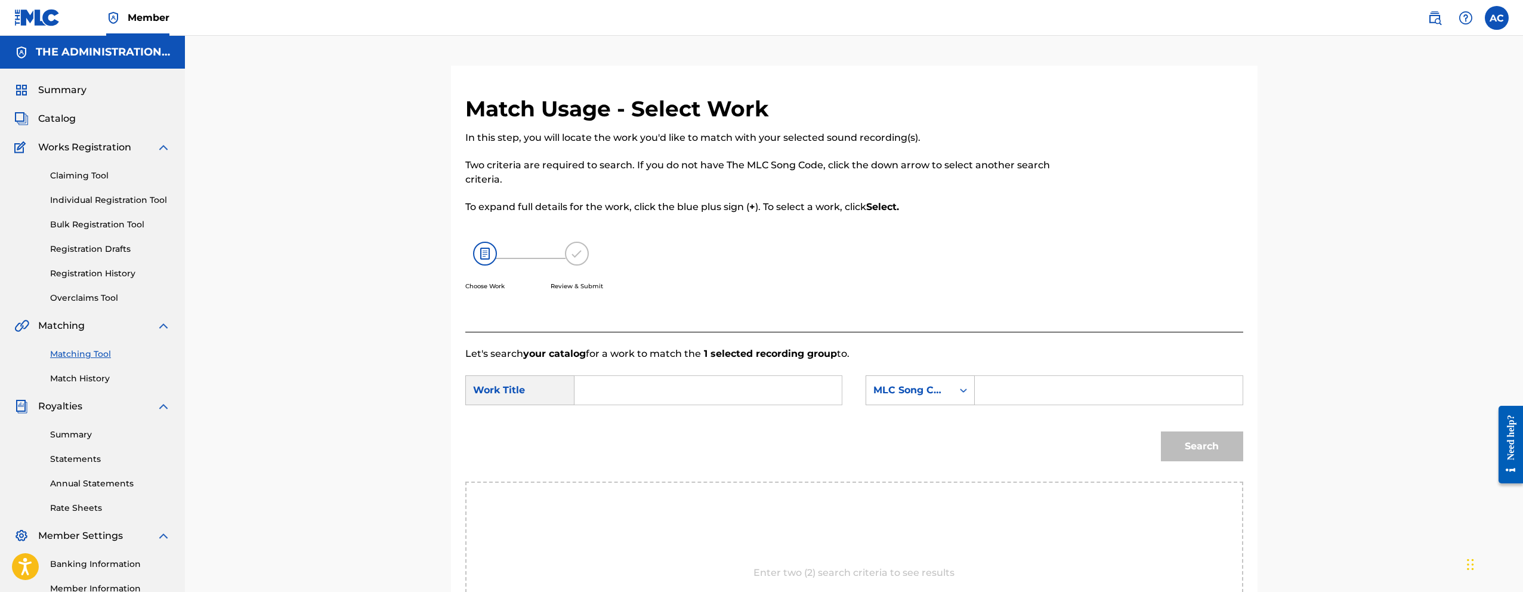
click at [623, 401] on input "Search Form" at bounding box center [708, 390] width 247 height 29
paste input "PRAYED UP"
type input "PRAYED UP"
click at [993, 406] on div "SearchWithCriteriacf154365-67fe-485c-b941-3b87bceb481b Work Title PRAYED UP pra…" at bounding box center [854, 393] width 778 height 37
click at [998, 397] on input "Search Form" at bounding box center [1108, 390] width 247 height 29
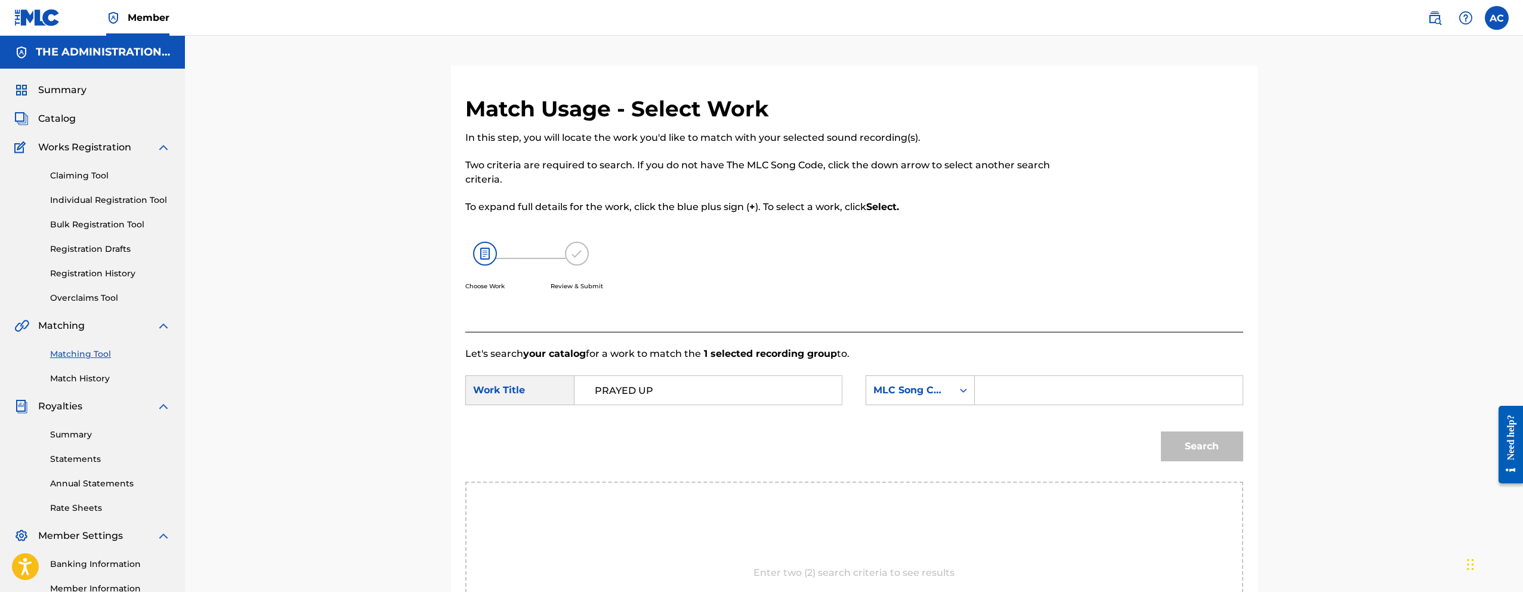
paste input "PM7D1C"
type input "PM7D1C"
click at [1194, 450] on button "Search" at bounding box center [1202, 446] width 82 height 30
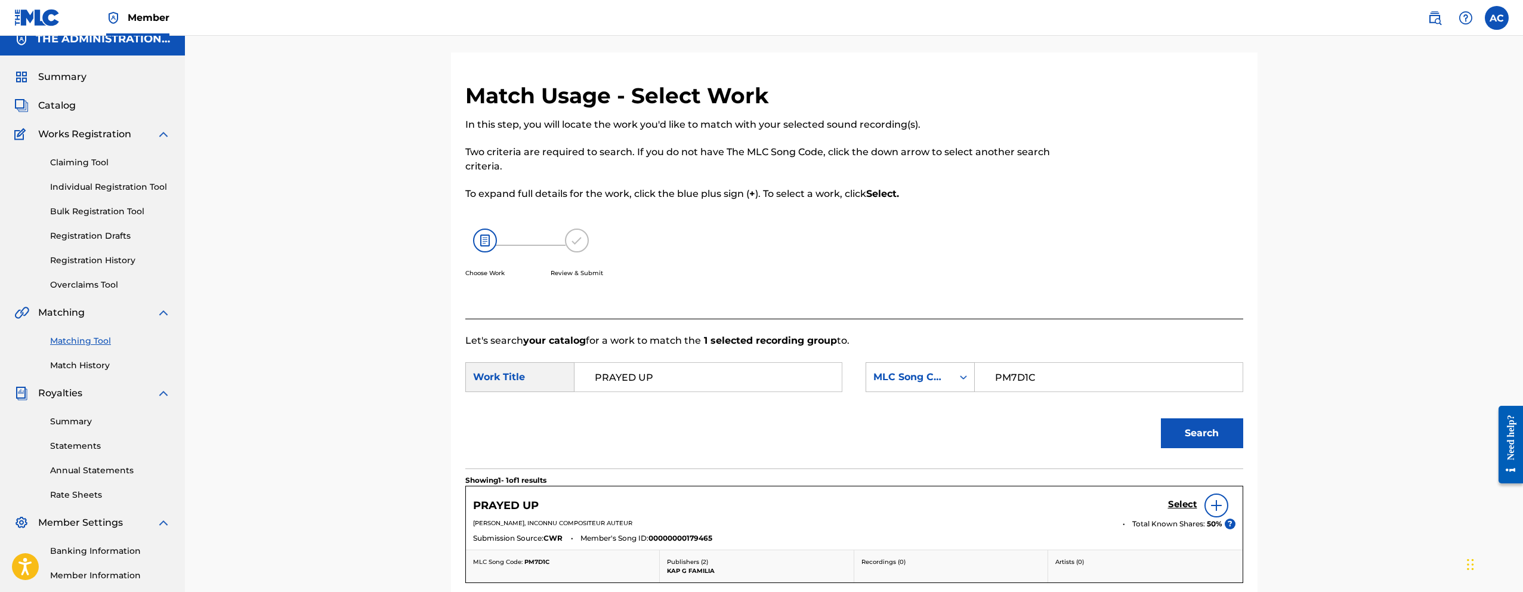
scroll to position [14, 0]
click at [1183, 505] on h5 "Select" at bounding box center [1182, 503] width 29 height 11
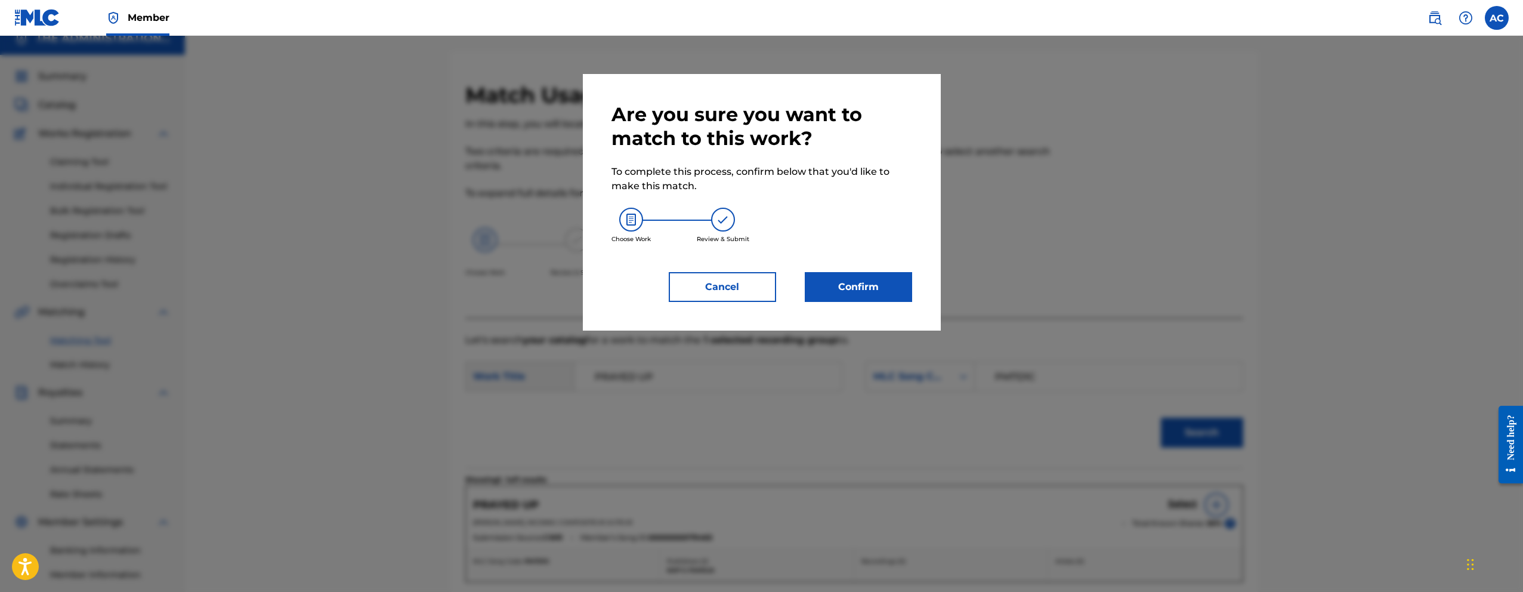
click at [851, 278] on button "Confirm" at bounding box center [858, 287] width 107 height 30
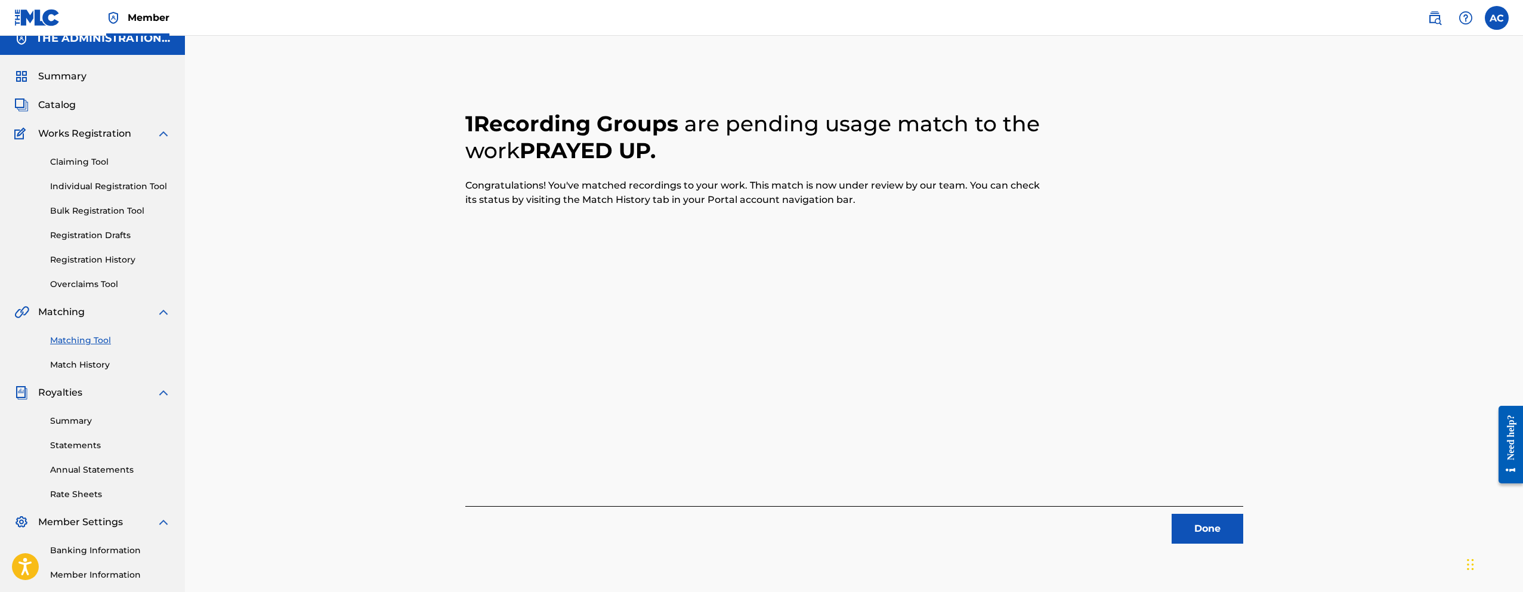
click at [1204, 533] on button "Done" at bounding box center [1207, 529] width 72 height 30
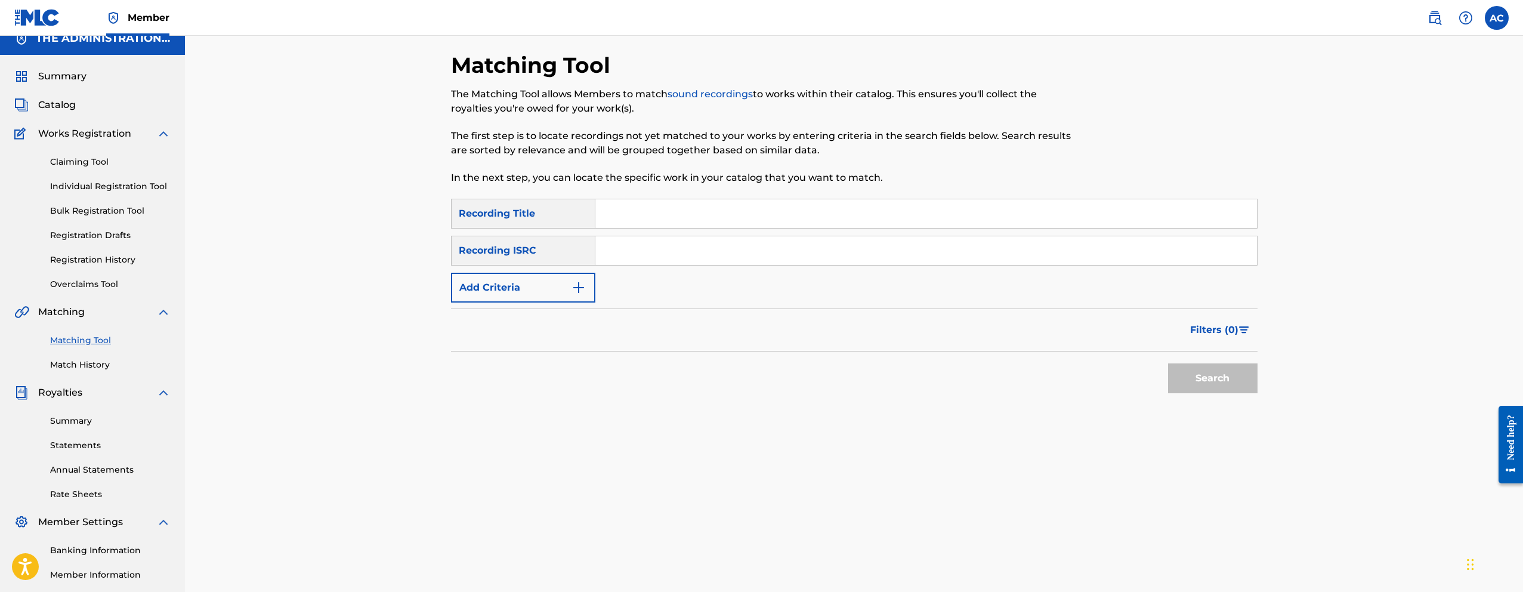
click at [712, 248] on input "Search Form" at bounding box center [925, 250] width 661 height 29
paste input "QZPEW2541758"
click at [1168, 363] on button "Search" at bounding box center [1212, 378] width 89 height 30
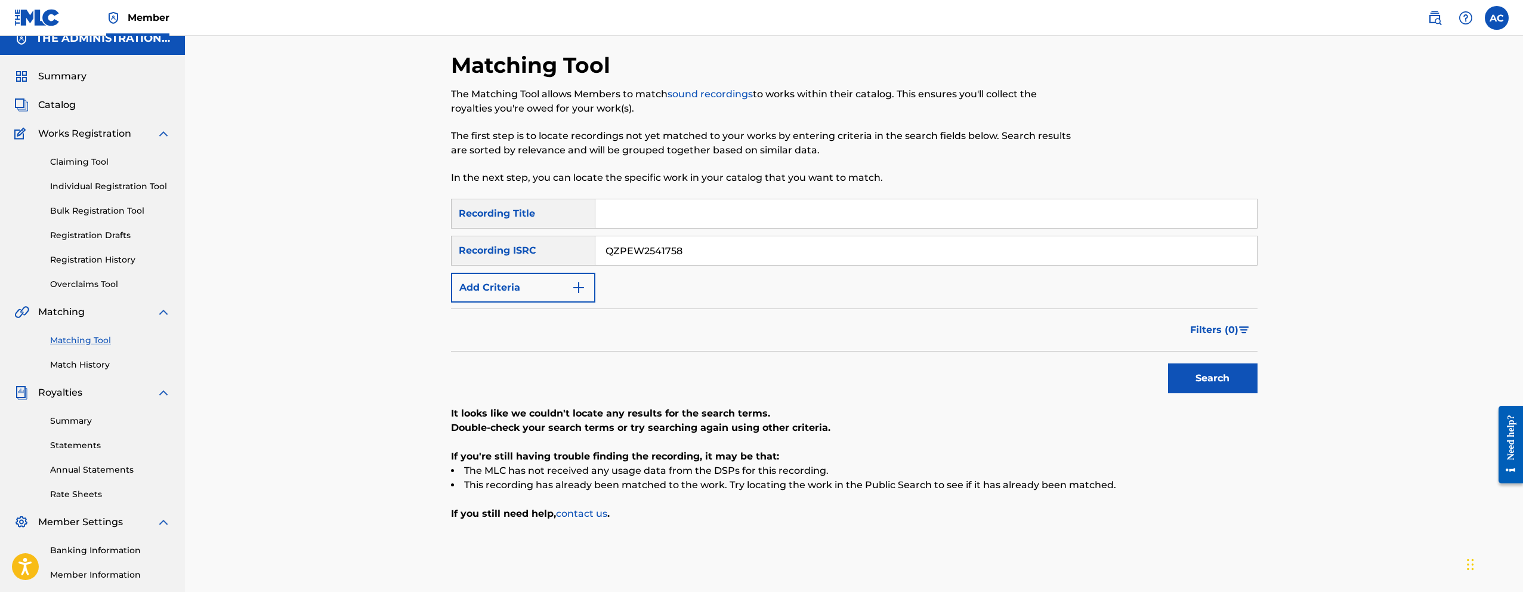
click at [655, 258] on input "QZPEW2541758" at bounding box center [925, 250] width 661 height 29
paste input "T2VB2437061"
click at [1168, 363] on button "Search" at bounding box center [1212, 378] width 89 height 30
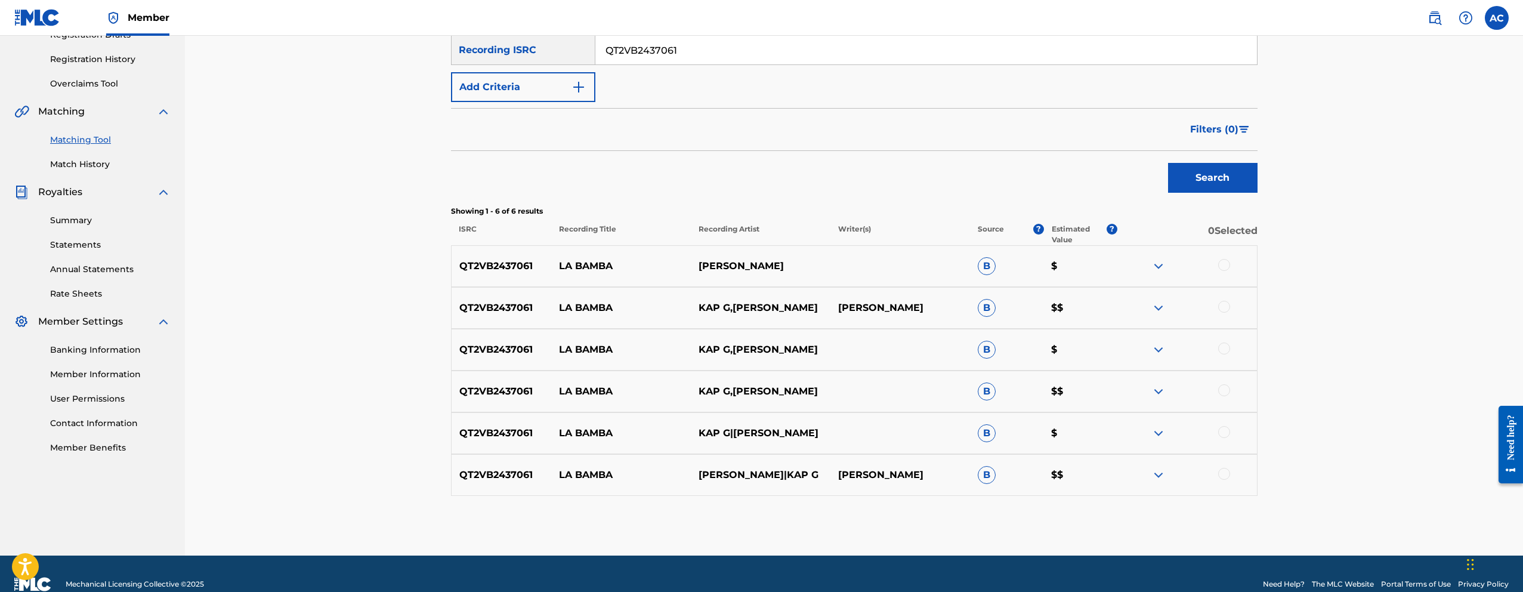
scroll to position [235, 0]
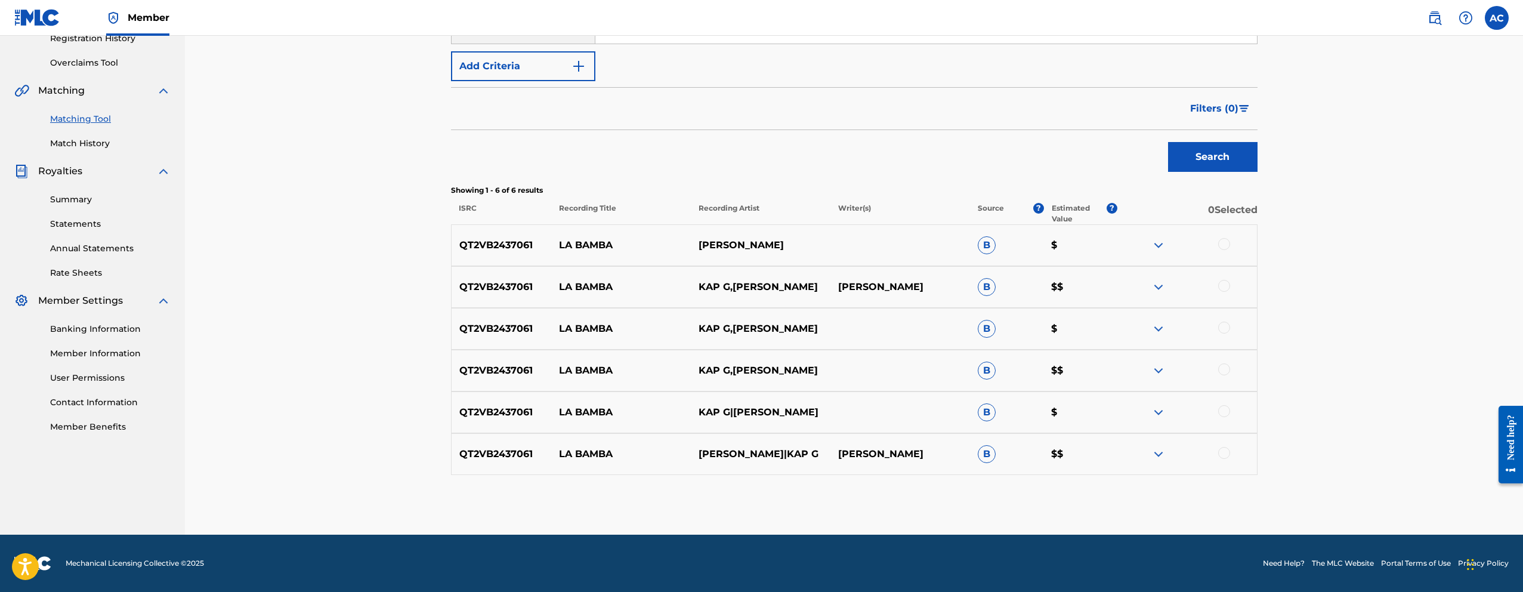
click at [1225, 239] on div at bounding box center [1224, 244] width 12 height 12
click at [1228, 284] on div at bounding box center [1224, 286] width 12 height 12
click at [1226, 329] on div at bounding box center [1224, 328] width 12 height 12
click at [1222, 366] on div at bounding box center [1224, 369] width 12 height 12
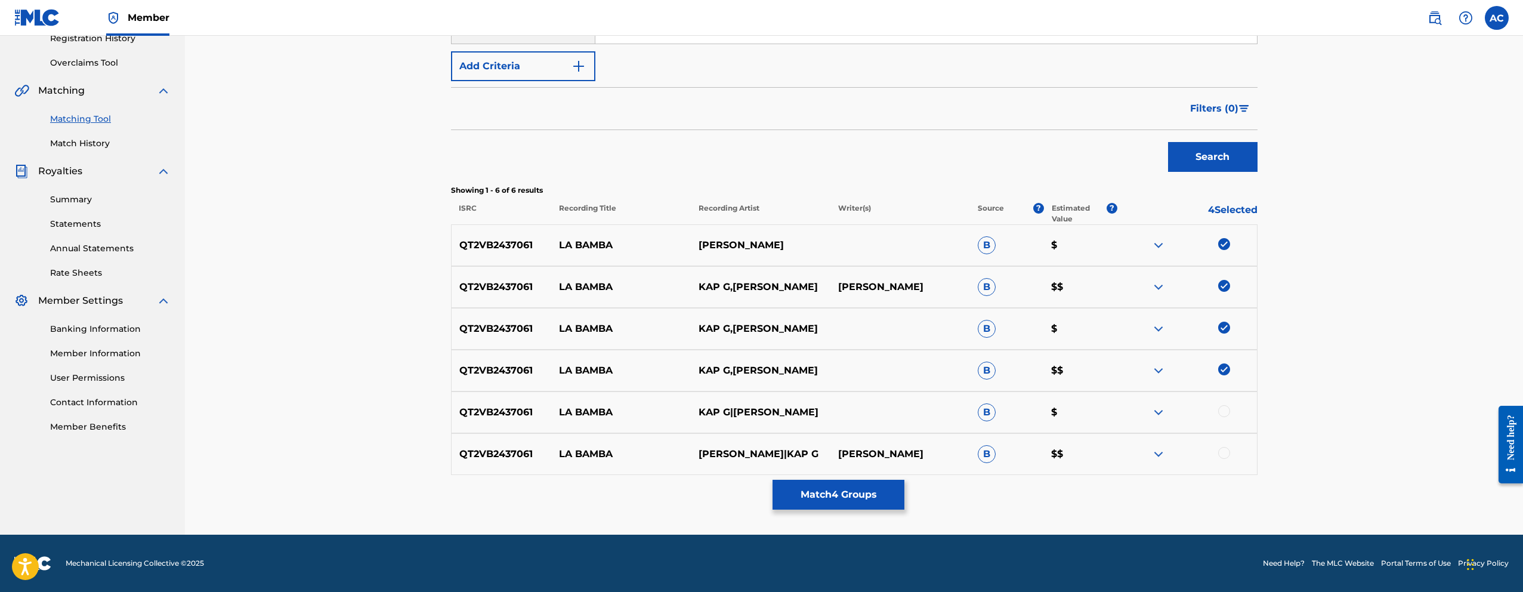
click at [1225, 411] on div at bounding box center [1224, 411] width 12 height 12
click at [1227, 451] on div at bounding box center [1224, 453] width 12 height 12
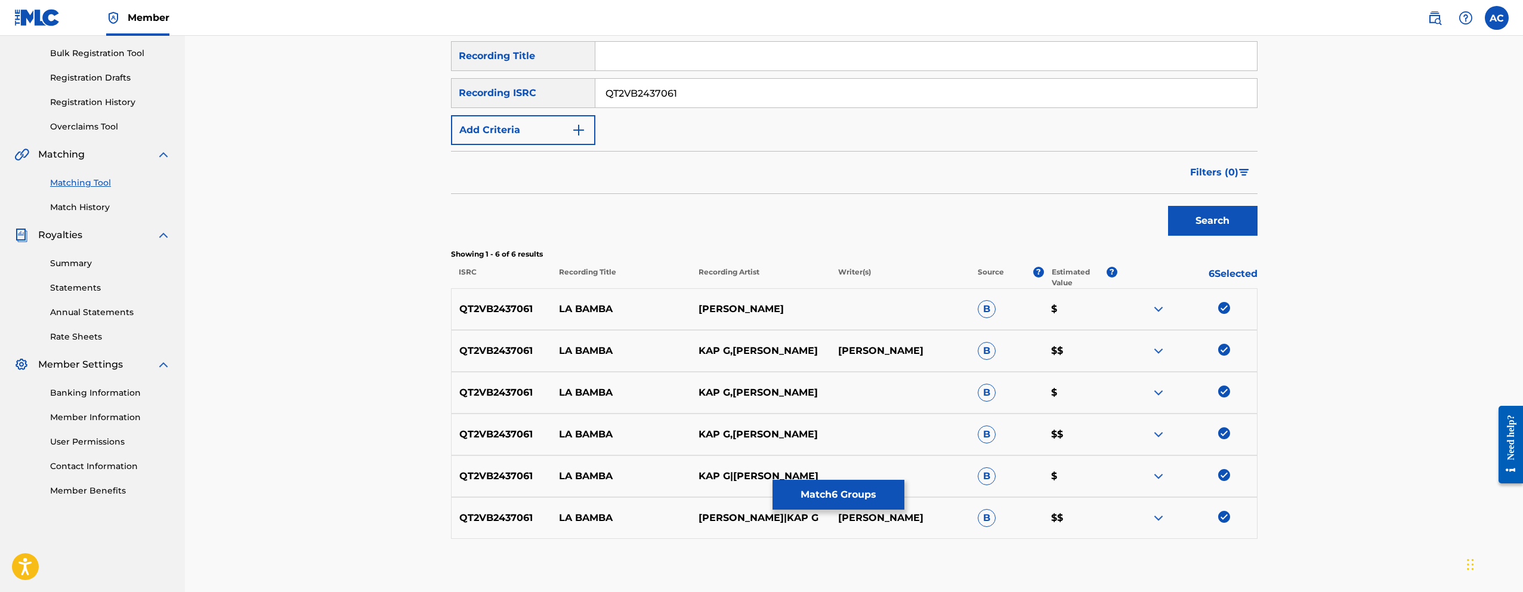
scroll to position [112, 0]
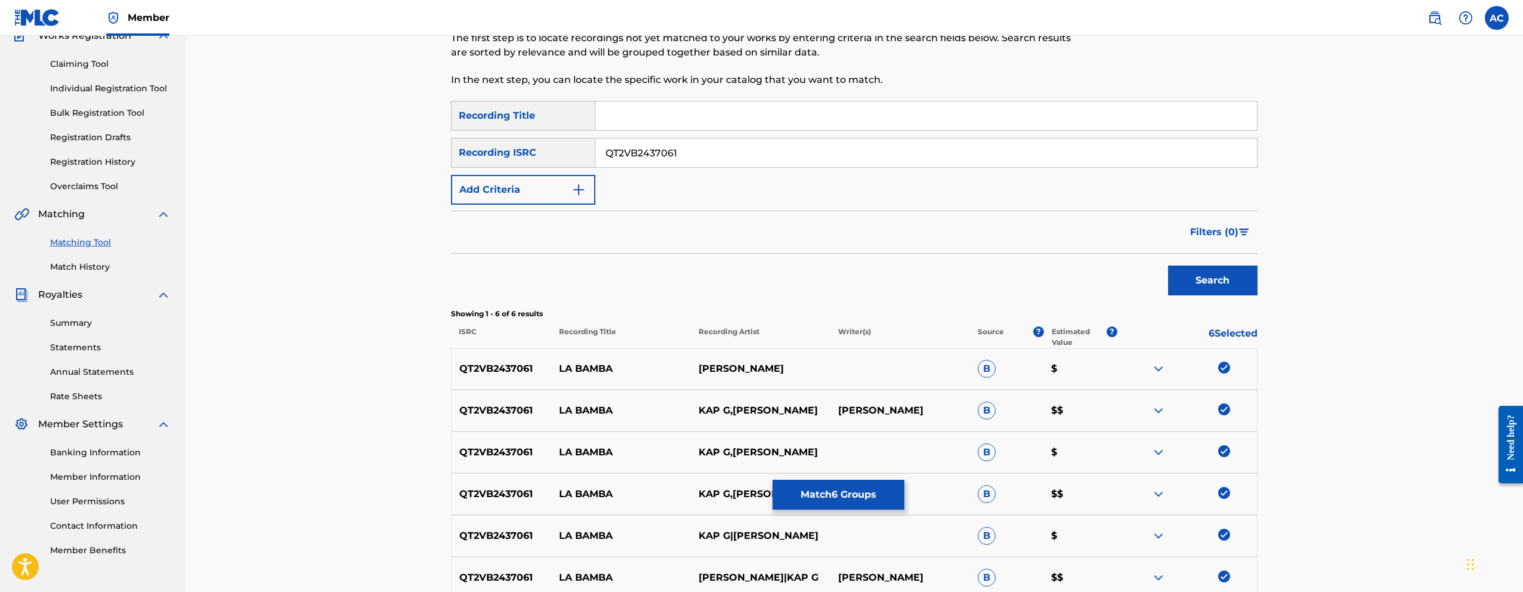
click at [663, 166] on input "QT2VB2437061" at bounding box center [925, 152] width 661 height 29
paste input "ZVEM1811920"
type input "QZVEM1811920"
click at [1168, 265] on button "Search" at bounding box center [1212, 280] width 89 height 30
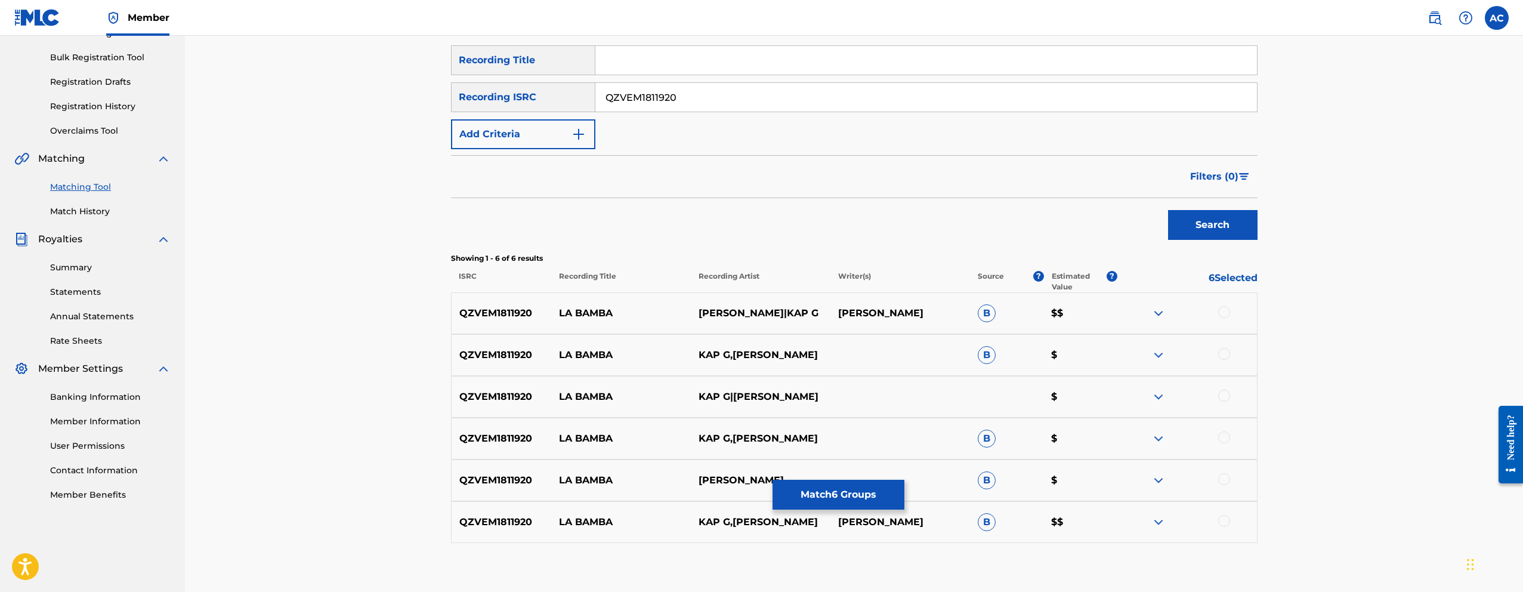
scroll to position [235, 0]
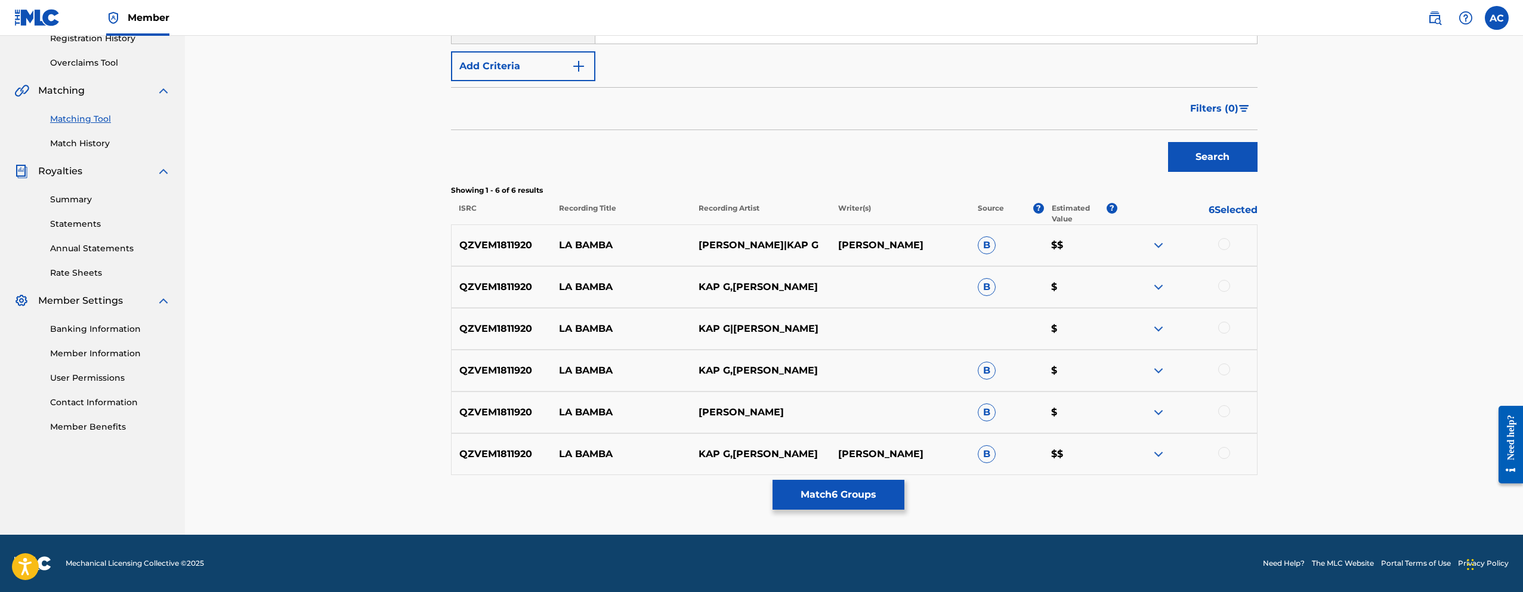
click at [1227, 243] on div at bounding box center [1224, 244] width 12 height 12
click at [1223, 288] on div at bounding box center [1224, 286] width 12 height 12
click at [1223, 327] on div at bounding box center [1224, 328] width 12 height 12
click at [1226, 367] on div at bounding box center [1224, 369] width 12 height 12
click at [1226, 411] on div at bounding box center [1224, 411] width 12 height 12
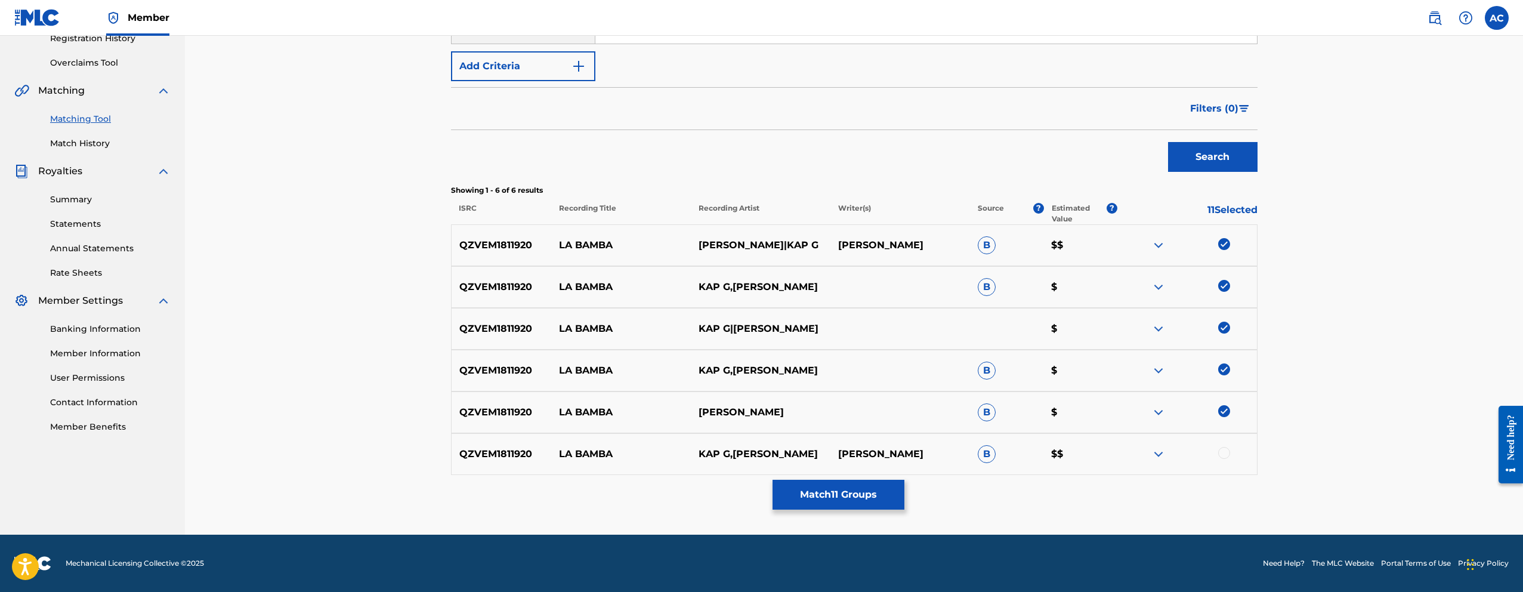
click at [1223, 451] on div at bounding box center [1224, 453] width 12 height 12
click at [809, 504] on button "Match 12 Groups" at bounding box center [838, 495] width 132 height 30
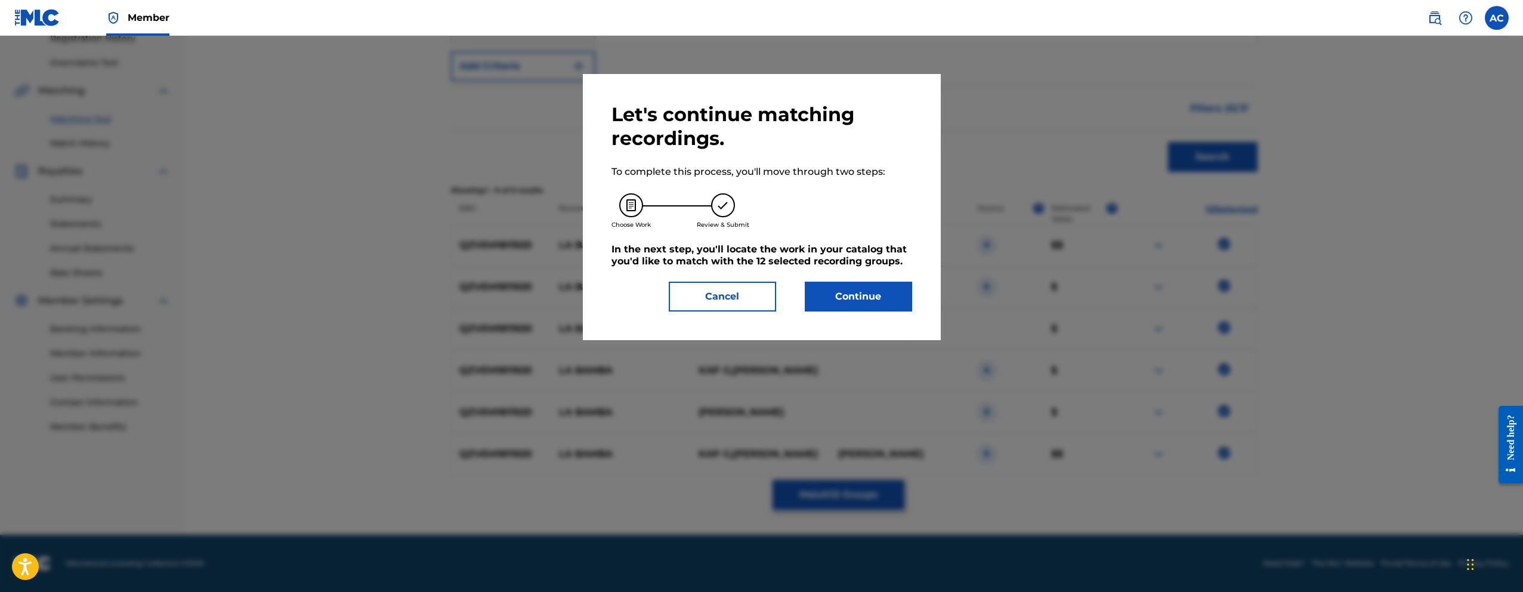
click at [846, 320] on div "Let's continue matching recordings. To complete this process, you'll move throu…" at bounding box center [762, 207] width 358 height 266
click at [846, 308] on button "Continue" at bounding box center [858, 297] width 107 height 30
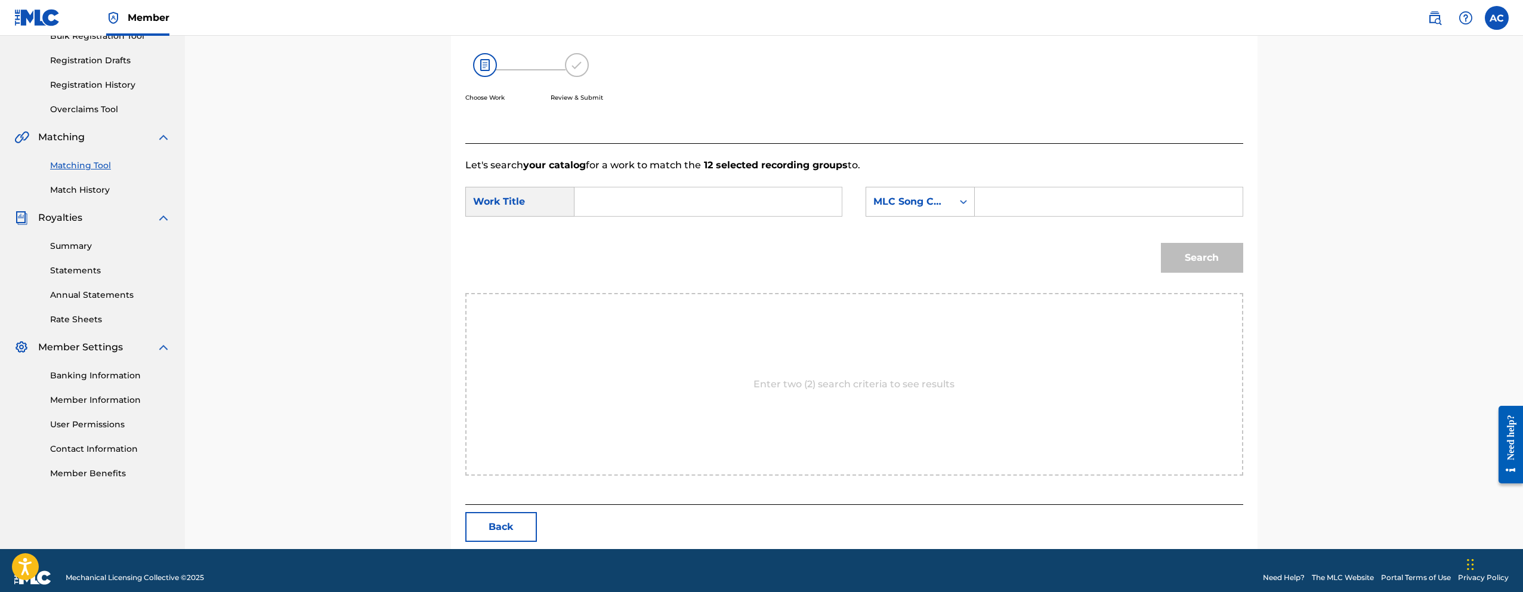
scroll to position [203, 0]
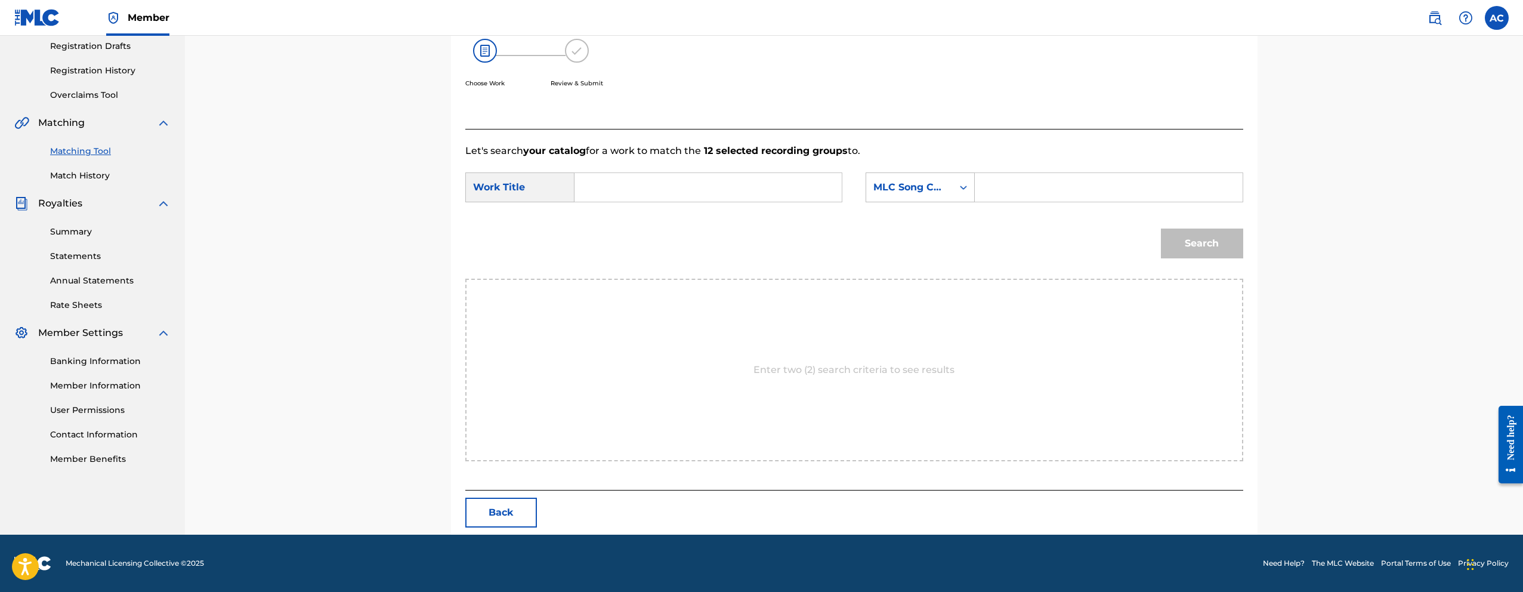
click at [688, 202] on div "SearchWithCriteriacf154365-67fe-485c-b941-3b87bceb481b Work Title SearchWithCri…" at bounding box center [854, 190] width 778 height 37
click at [690, 196] on input "Search Form" at bounding box center [708, 187] width 247 height 29
paste input "LA BAMBA"
type input "LA BAMBA"
click at [1018, 183] on input "Search Form" at bounding box center [1108, 187] width 247 height 29
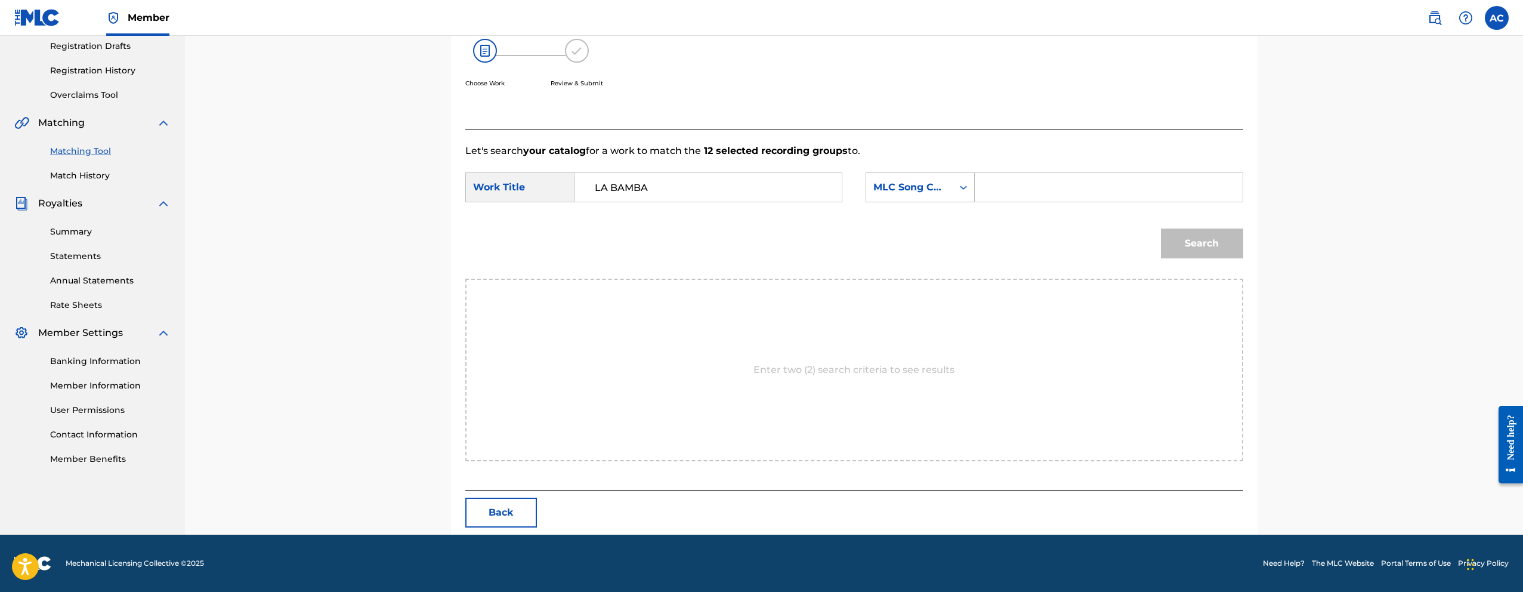
paste input "LT7PSL"
type input "LT7PSL"
click at [1192, 234] on button "Search" at bounding box center [1202, 243] width 82 height 30
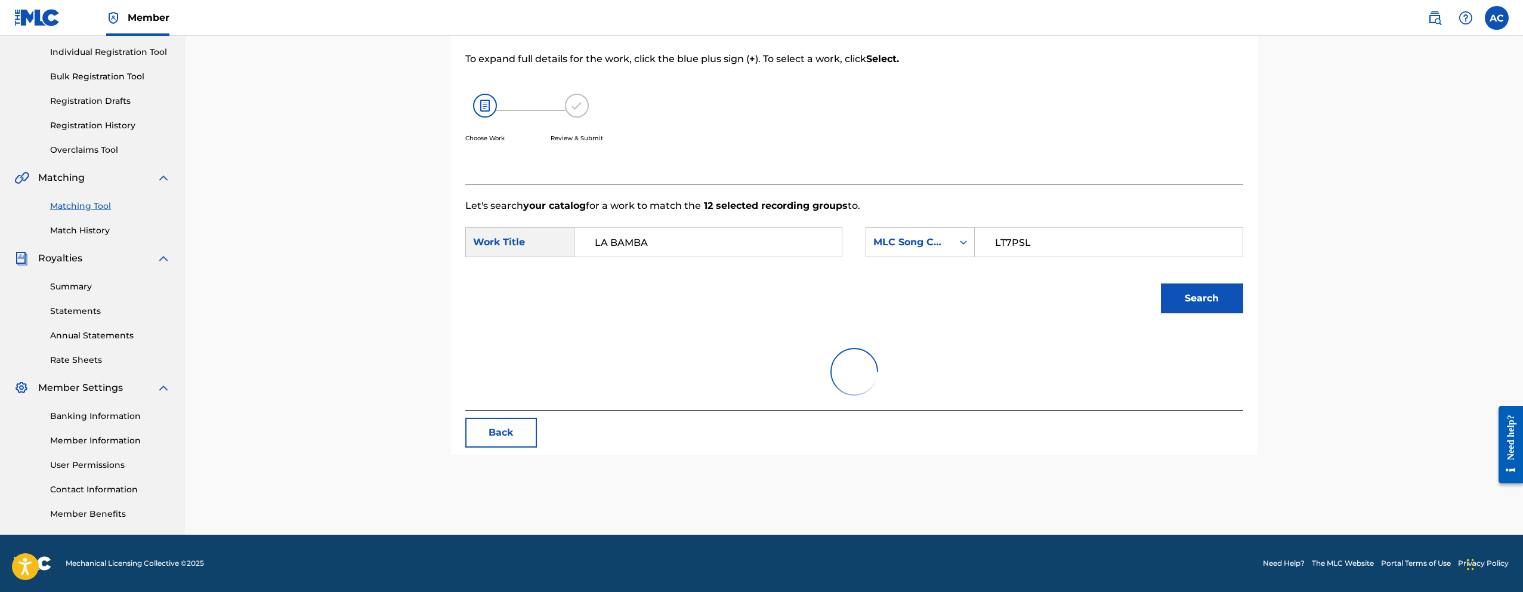
scroll to position [168, 0]
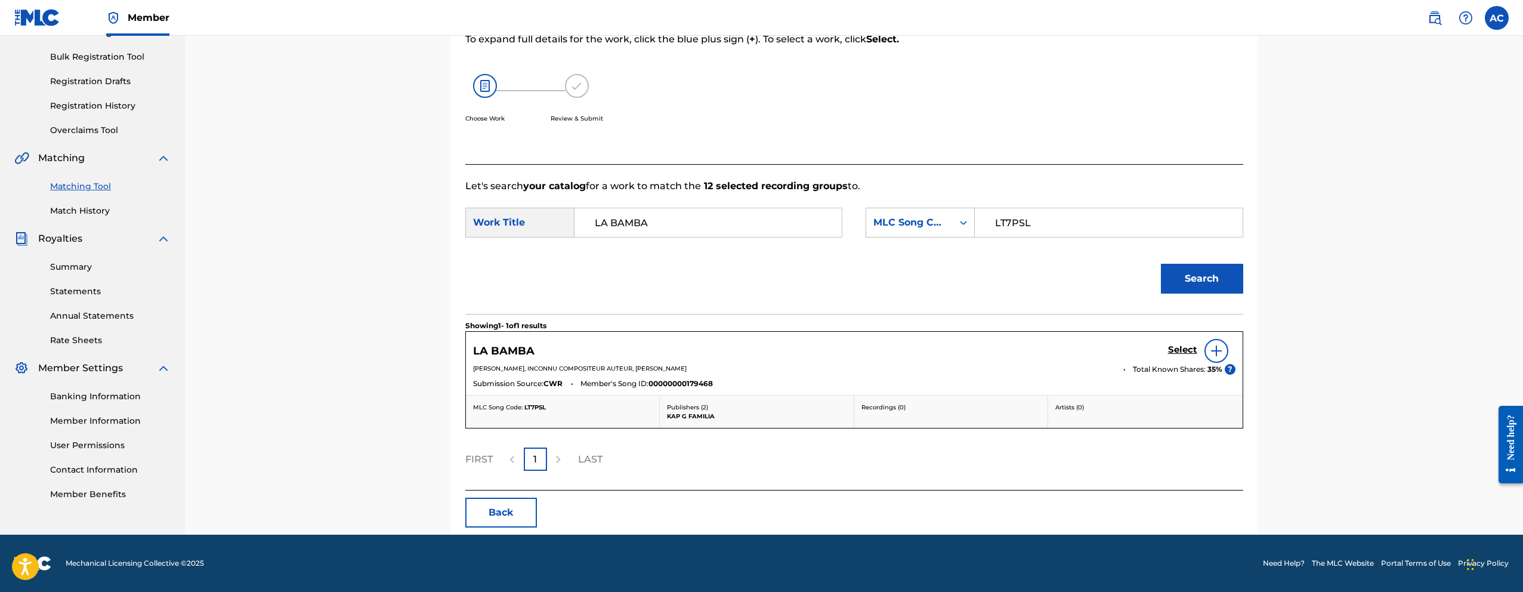
click at [1180, 347] on h5 "Select" at bounding box center [1182, 349] width 29 height 11
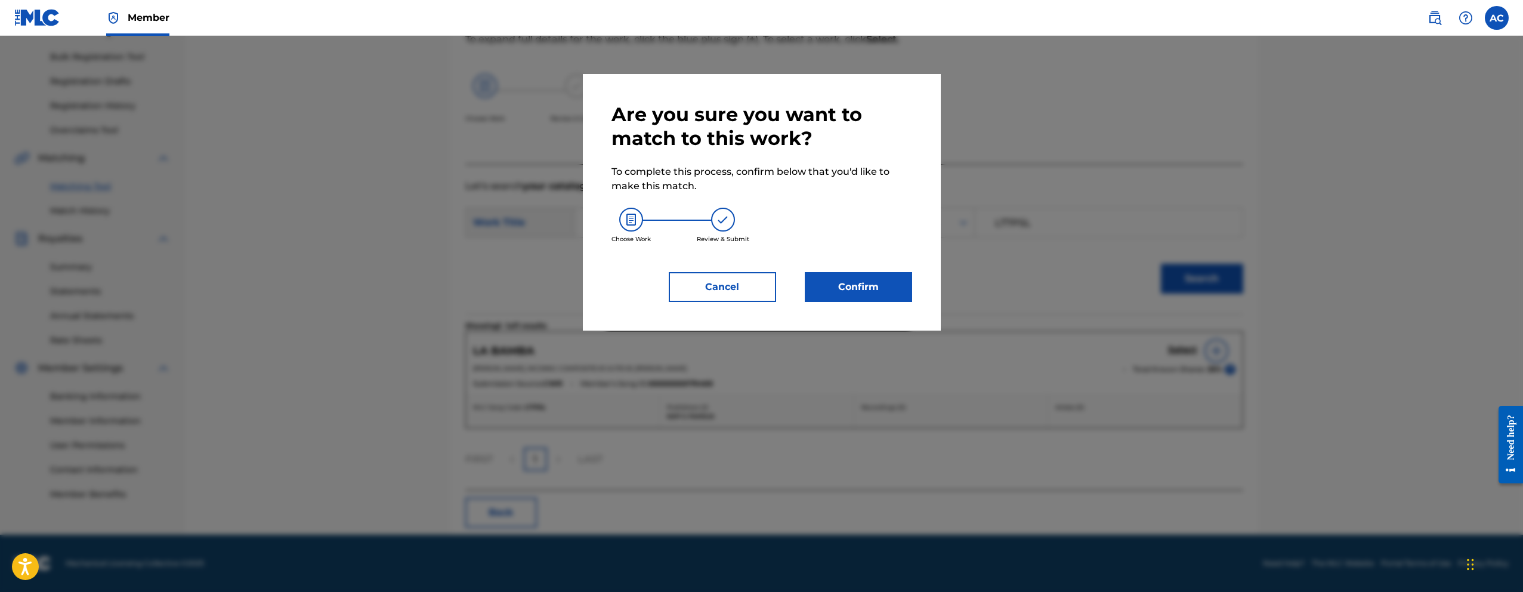
click at [889, 283] on button "Confirm" at bounding box center [858, 287] width 107 height 30
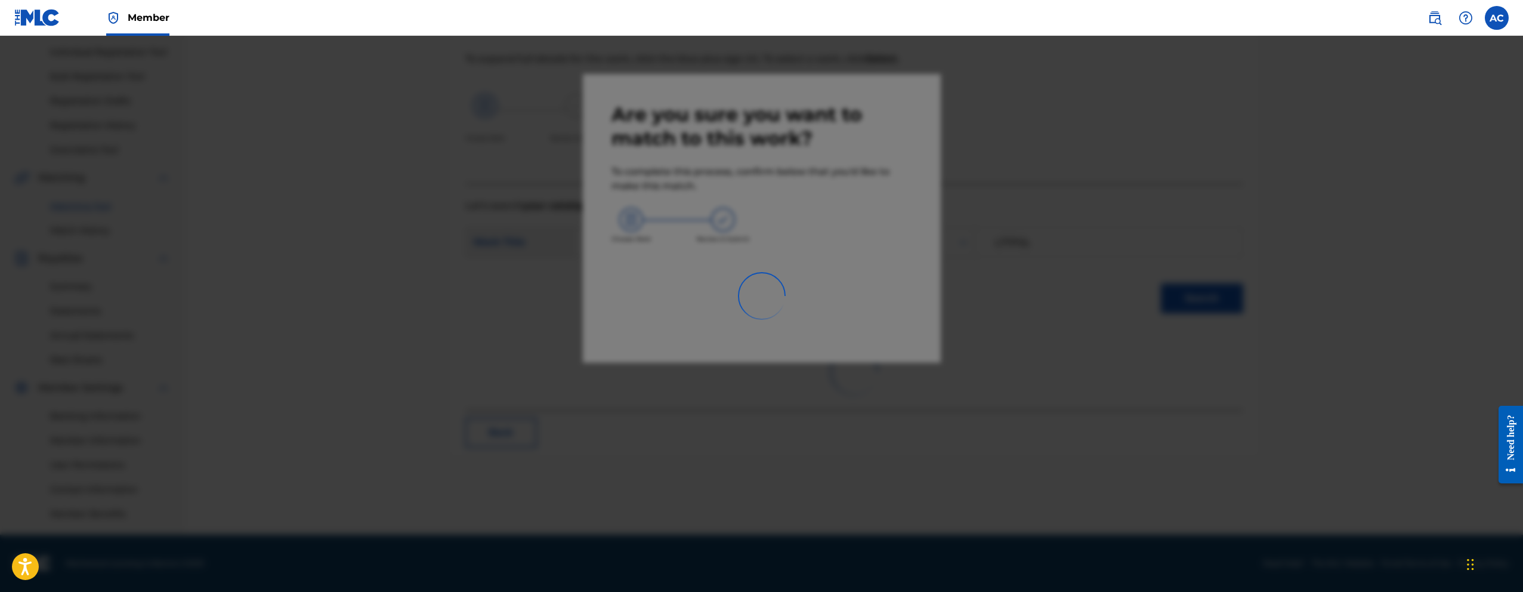
scroll to position [148, 0]
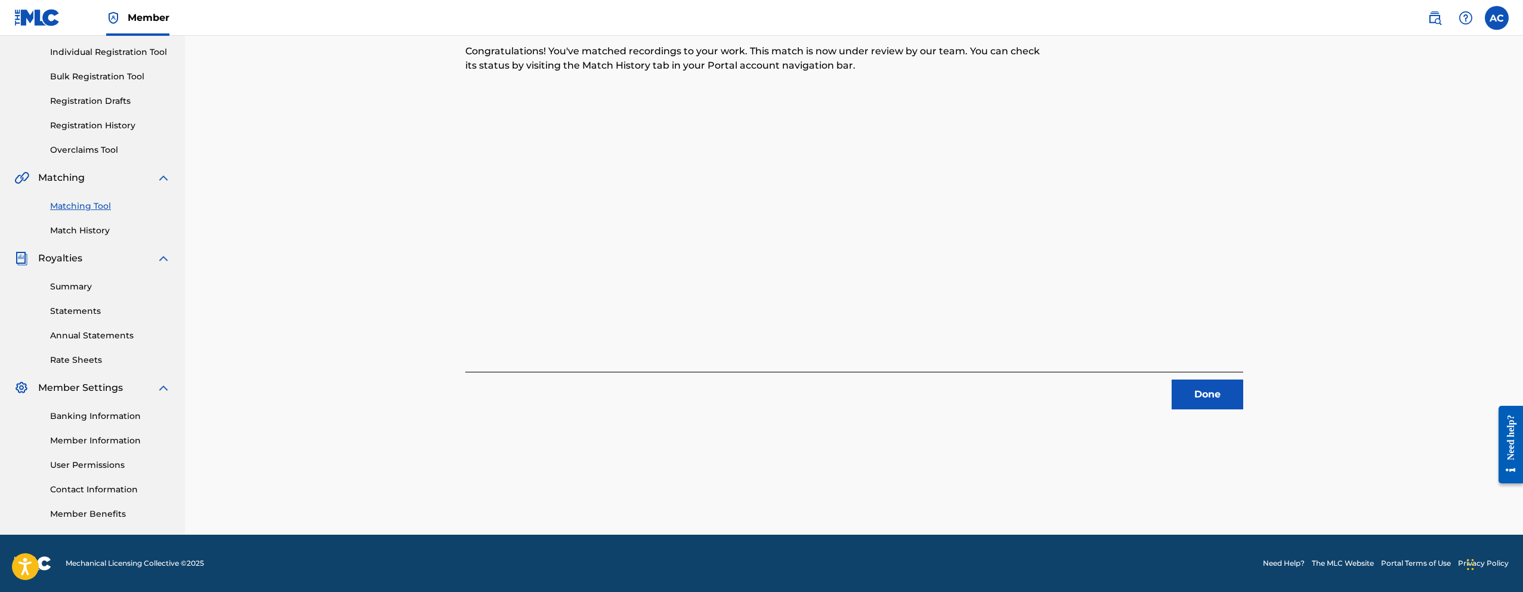
click at [1219, 386] on button "Done" at bounding box center [1207, 394] width 72 height 30
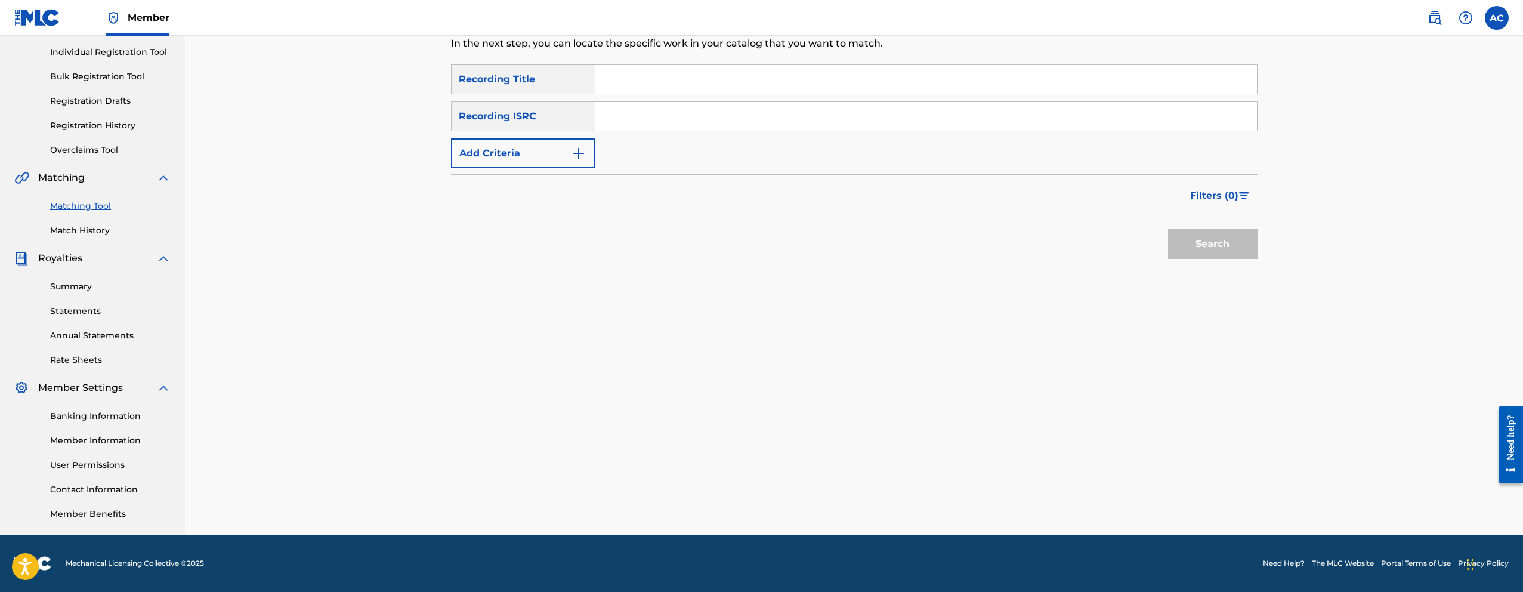
click at [673, 119] on input "Search Form" at bounding box center [925, 116] width 661 height 29
paste input "USAT21401453"
click at [1168, 229] on button "Search" at bounding box center [1212, 244] width 89 height 30
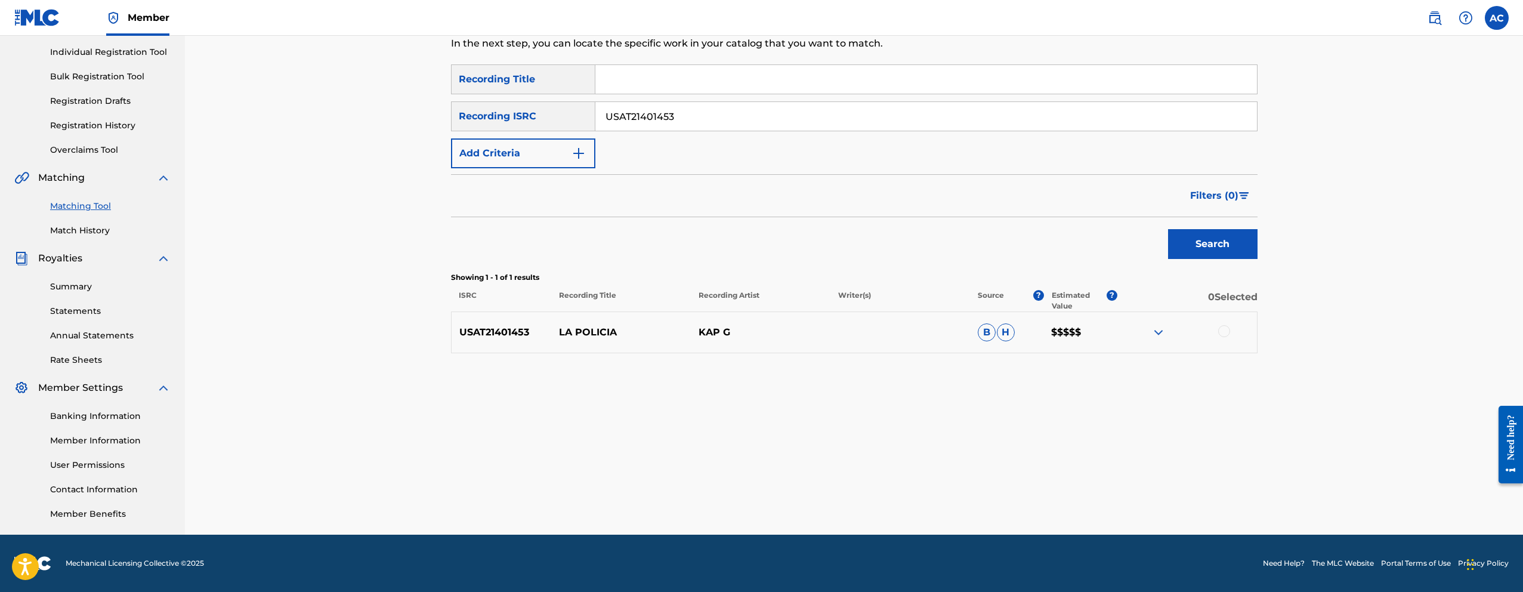
click at [1222, 331] on div at bounding box center [1224, 331] width 12 height 12
click at [667, 122] on input "USAT21401453" at bounding box center [925, 116] width 661 height 29
paste input "5"
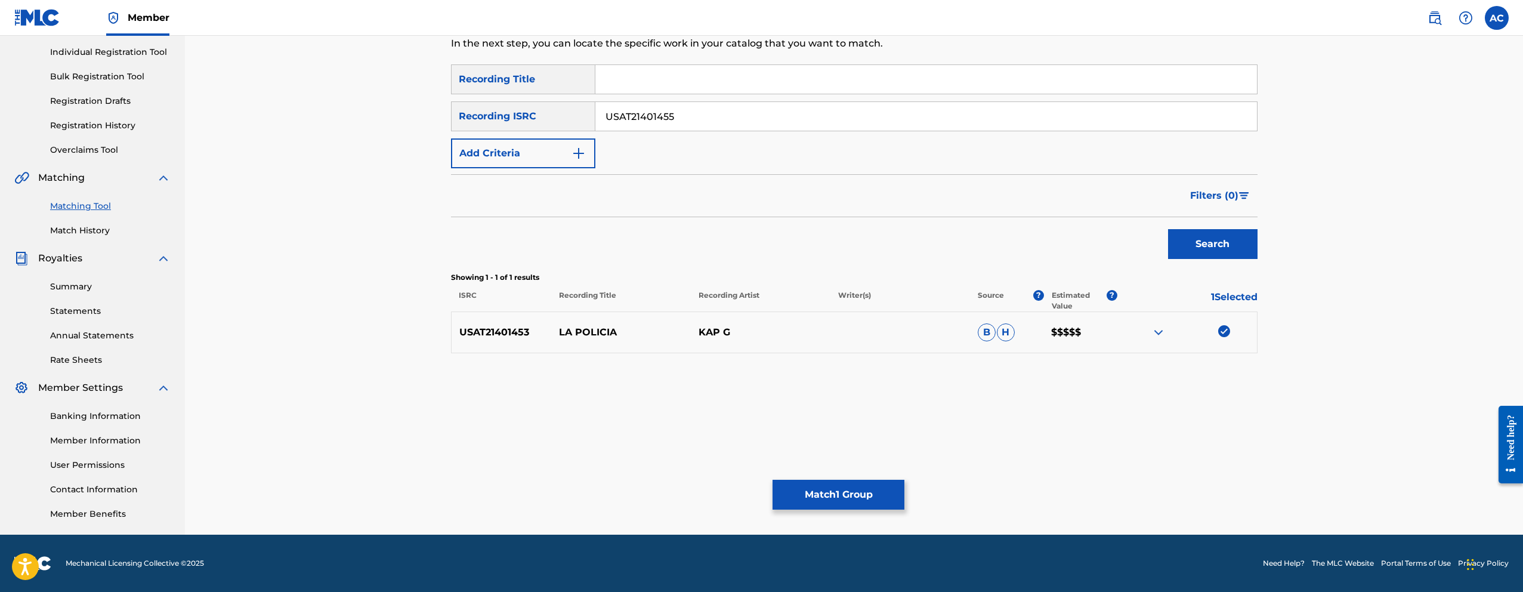
click at [1168, 229] on button "Search" at bounding box center [1212, 244] width 89 height 30
click at [1220, 329] on div at bounding box center [1224, 331] width 12 height 12
click at [623, 116] on input "USAT21401455" at bounding box center [925, 116] width 661 height 29
paste input "QT2VB2400266"
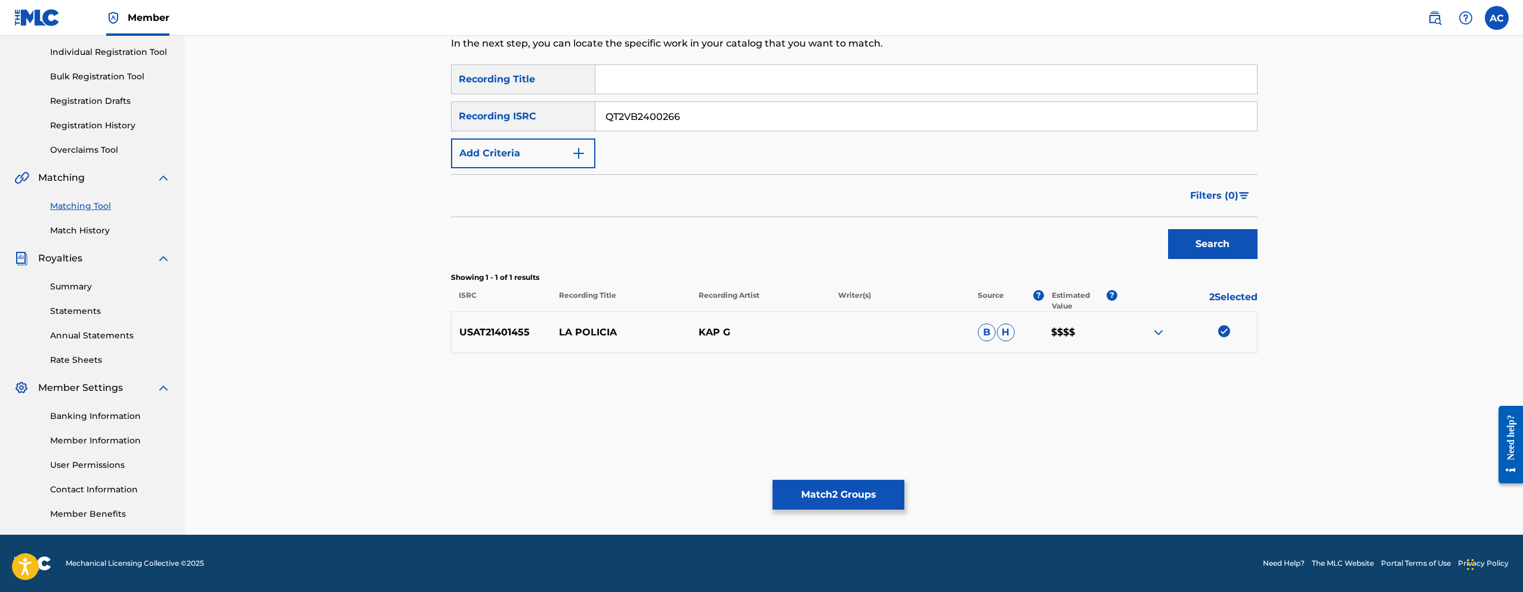
type input "QT2VB2400266"
click at [1168, 229] on button "Search" at bounding box center [1212, 244] width 89 height 30
click at [1221, 332] on div at bounding box center [1224, 331] width 12 height 12
click at [1223, 369] on div at bounding box center [1224, 373] width 12 height 12
click at [861, 486] on button "Match 4 Groups" at bounding box center [838, 495] width 132 height 30
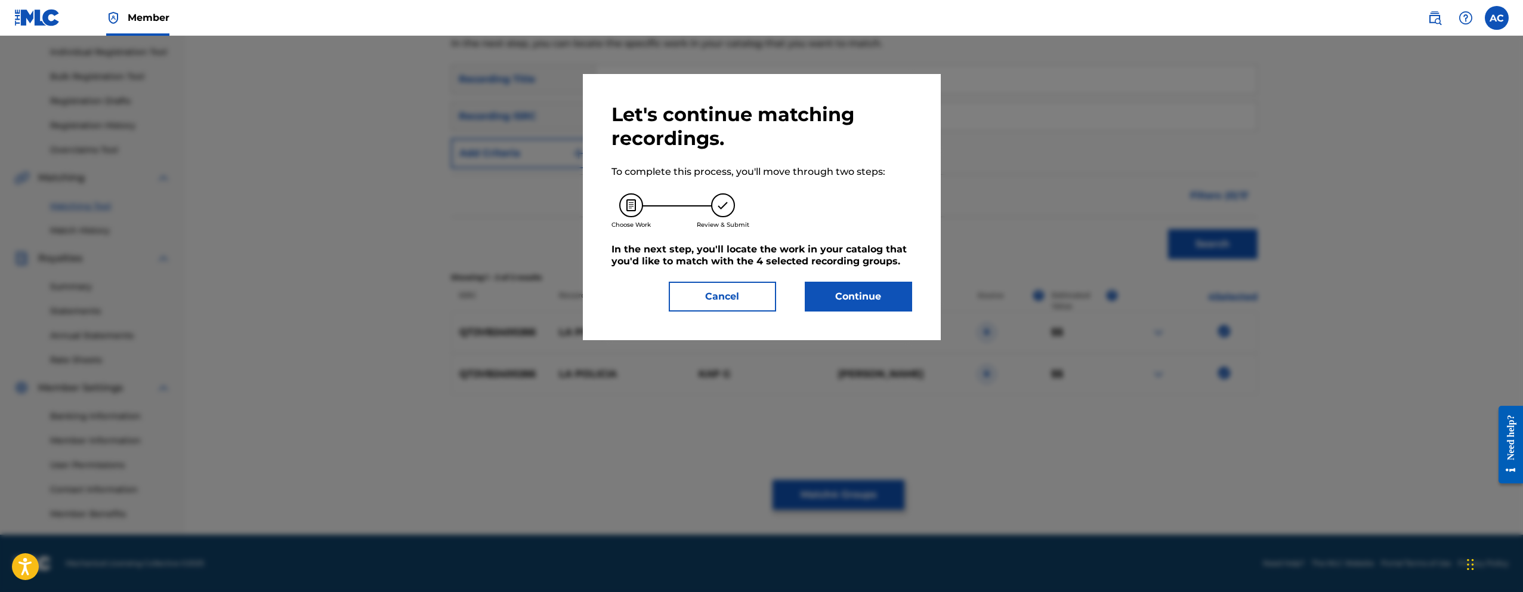
click at [855, 302] on button "Continue" at bounding box center [858, 297] width 107 height 30
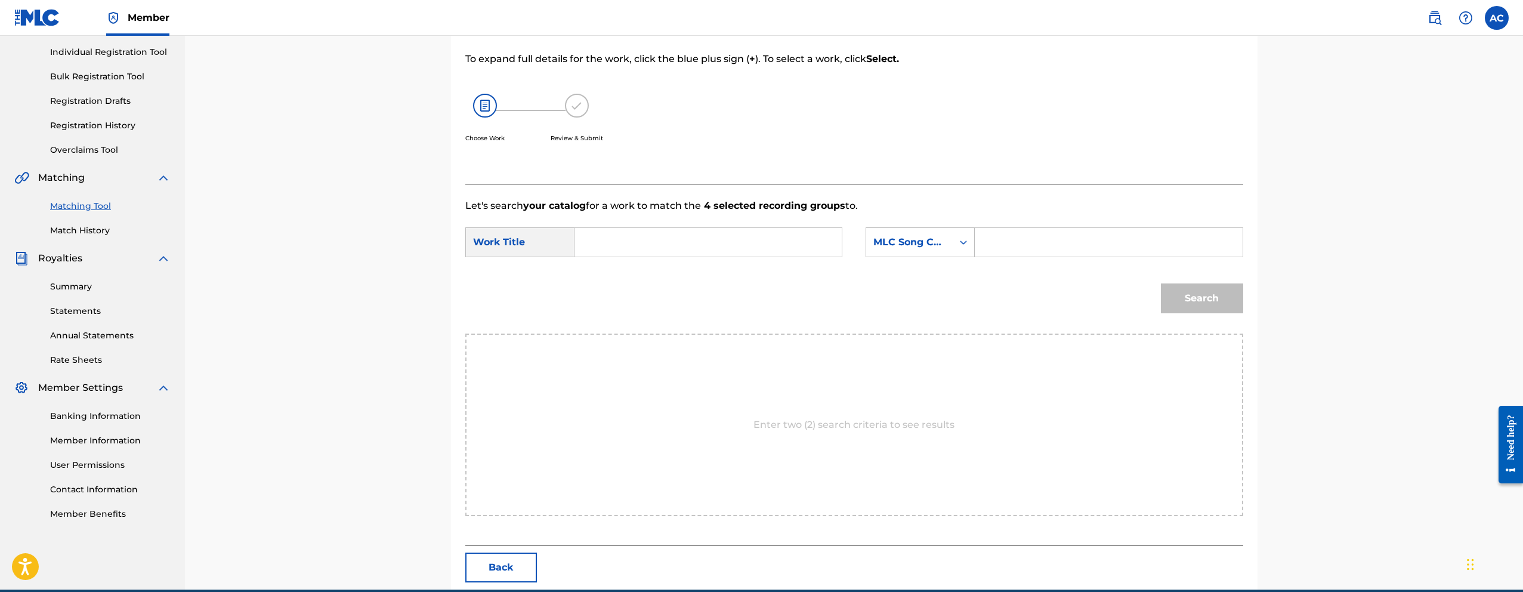
click at [795, 254] on input "Search Form" at bounding box center [708, 242] width 247 height 29
paste input "LA POLICIA"
type input "LA POLICIA"
click at [1030, 251] on input "Search Form" at bounding box center [1108, 242] width 247 height 29
paste input "LT7PSM"
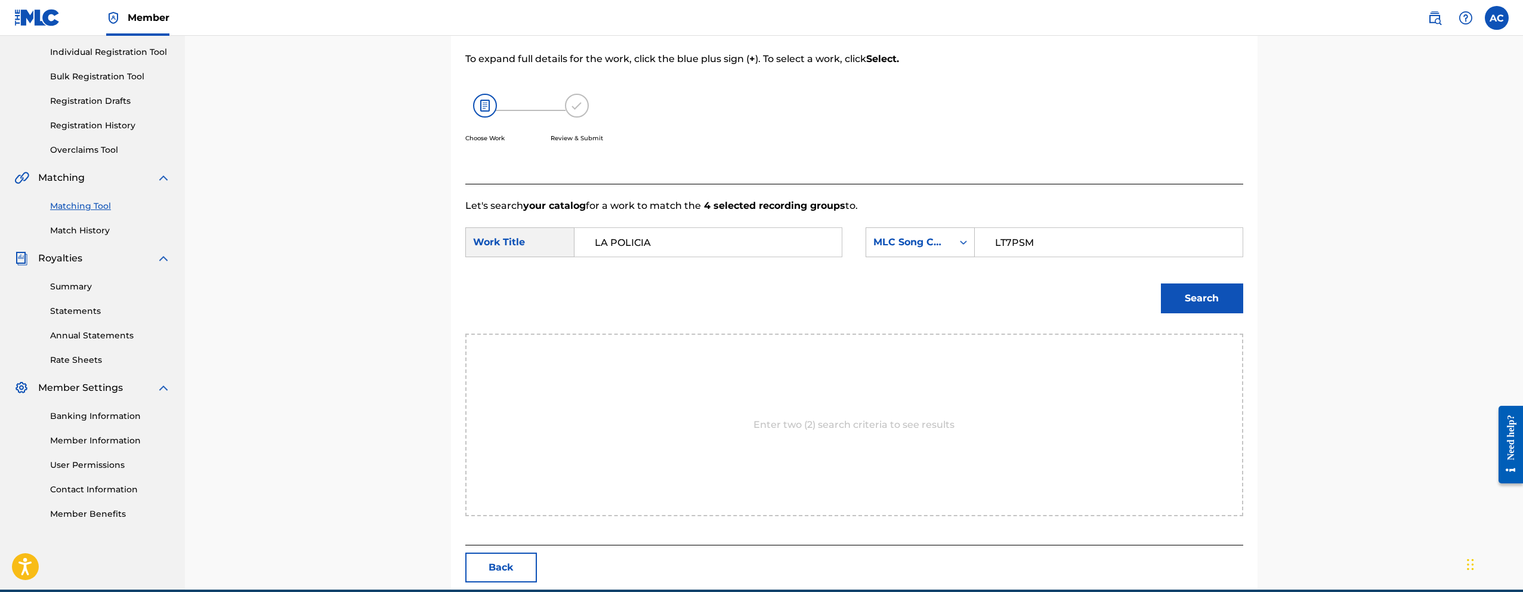
type input "LT7PSM"
click at [1191, 302] on button "Search" at bounding box center [1202, 298] width 82 height 30
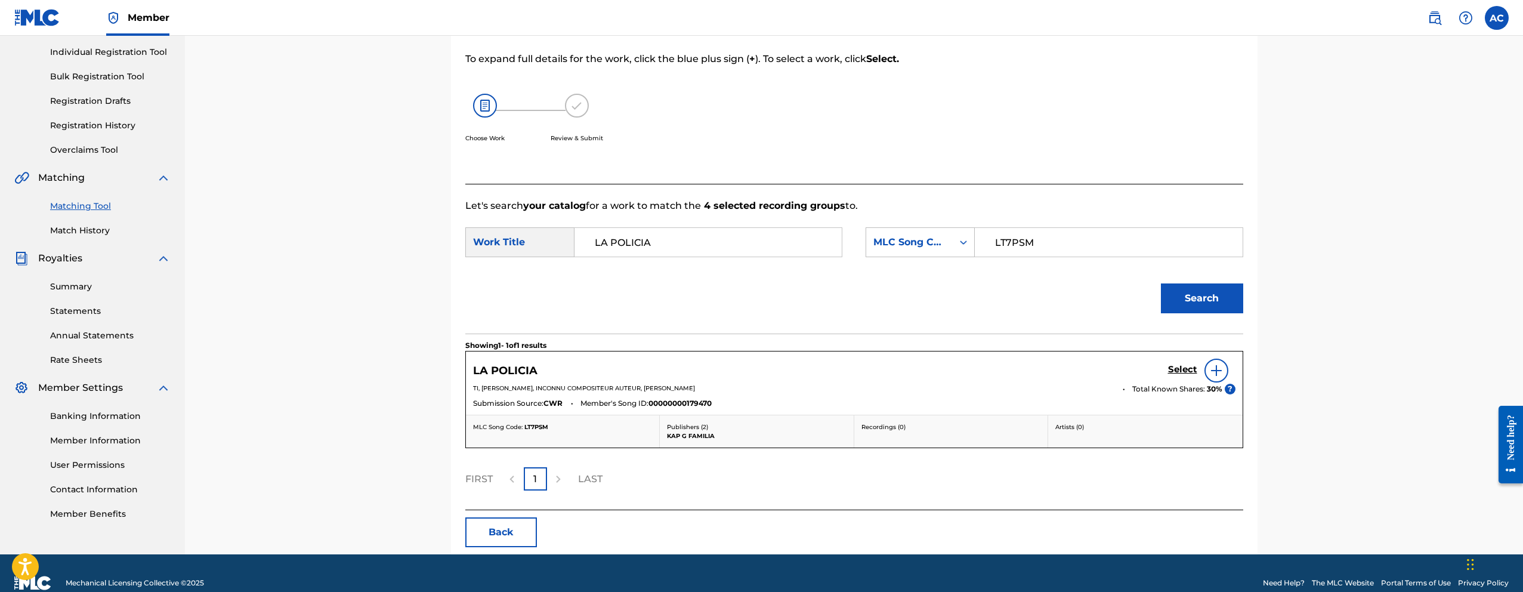
click at [1180, 370] on h5 "Select" at bounding box center [1182, 369] width 29 height 11
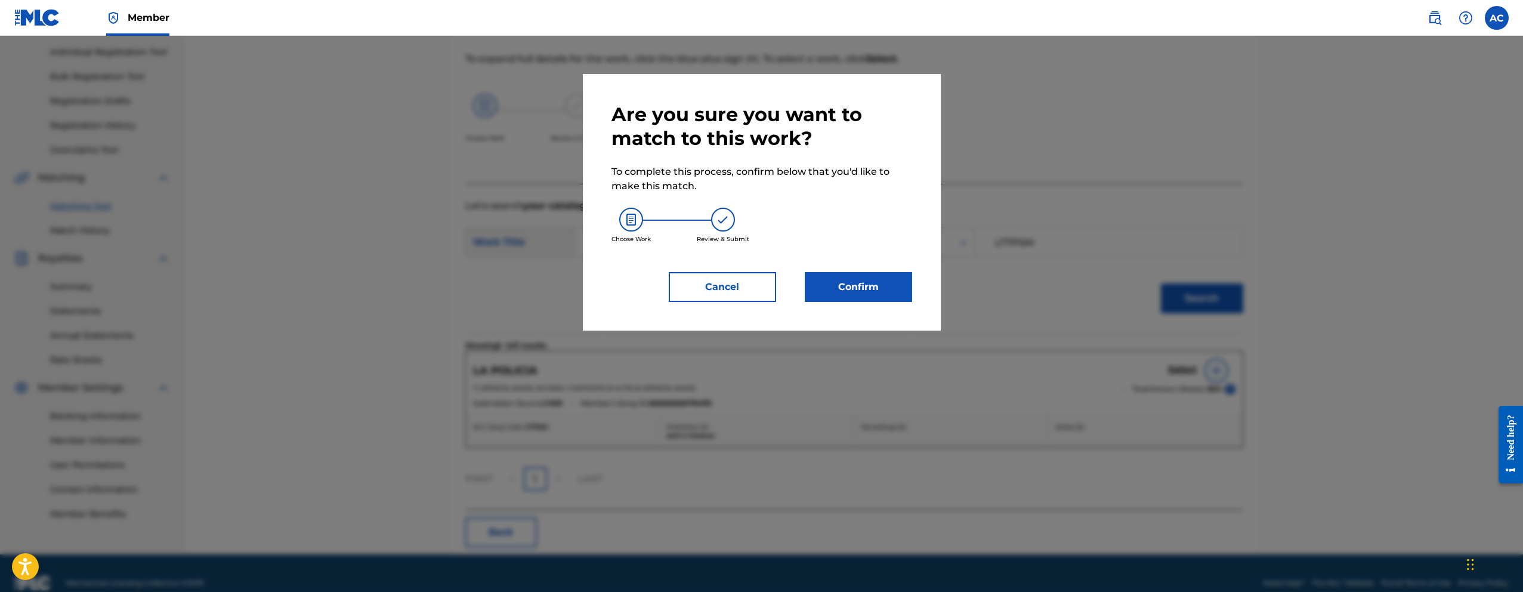
click at [873, 292] on button "Confirm" at bounding box center [858, 287] width 107 height 30
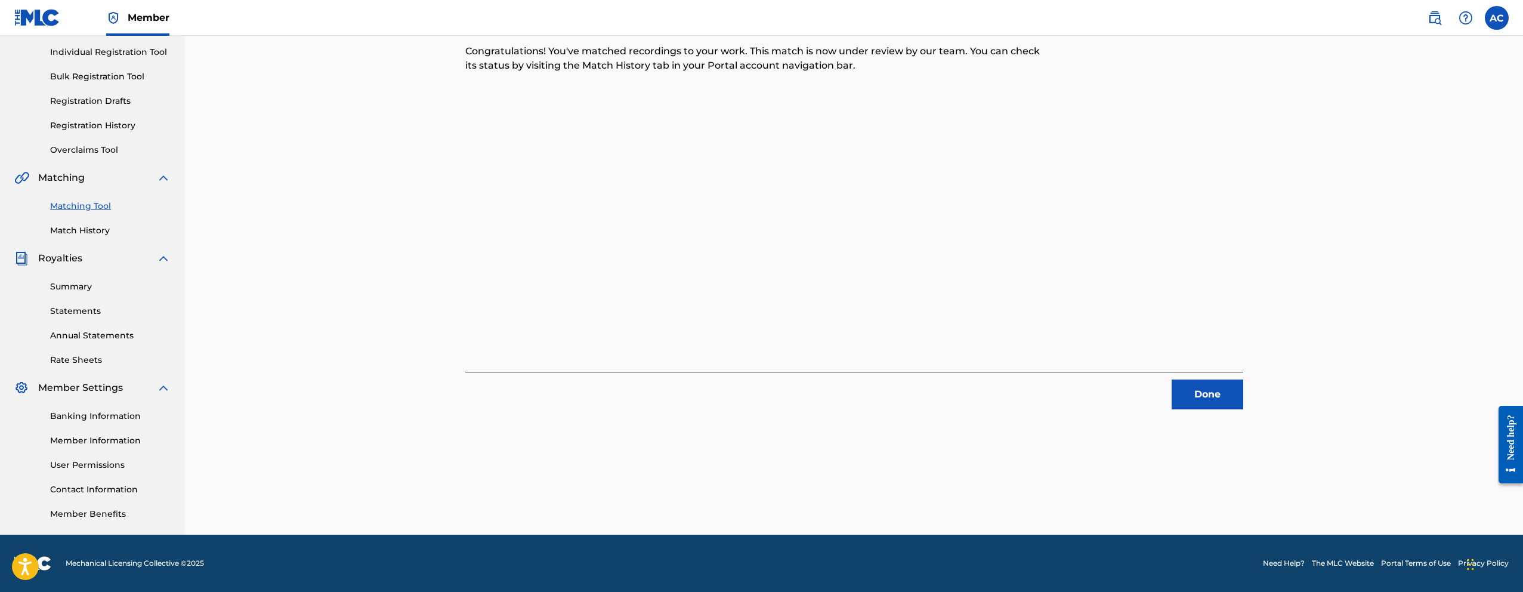
click at [1179, 402] on button "Done" at bounding box center [1207, 394] width 72 height 30
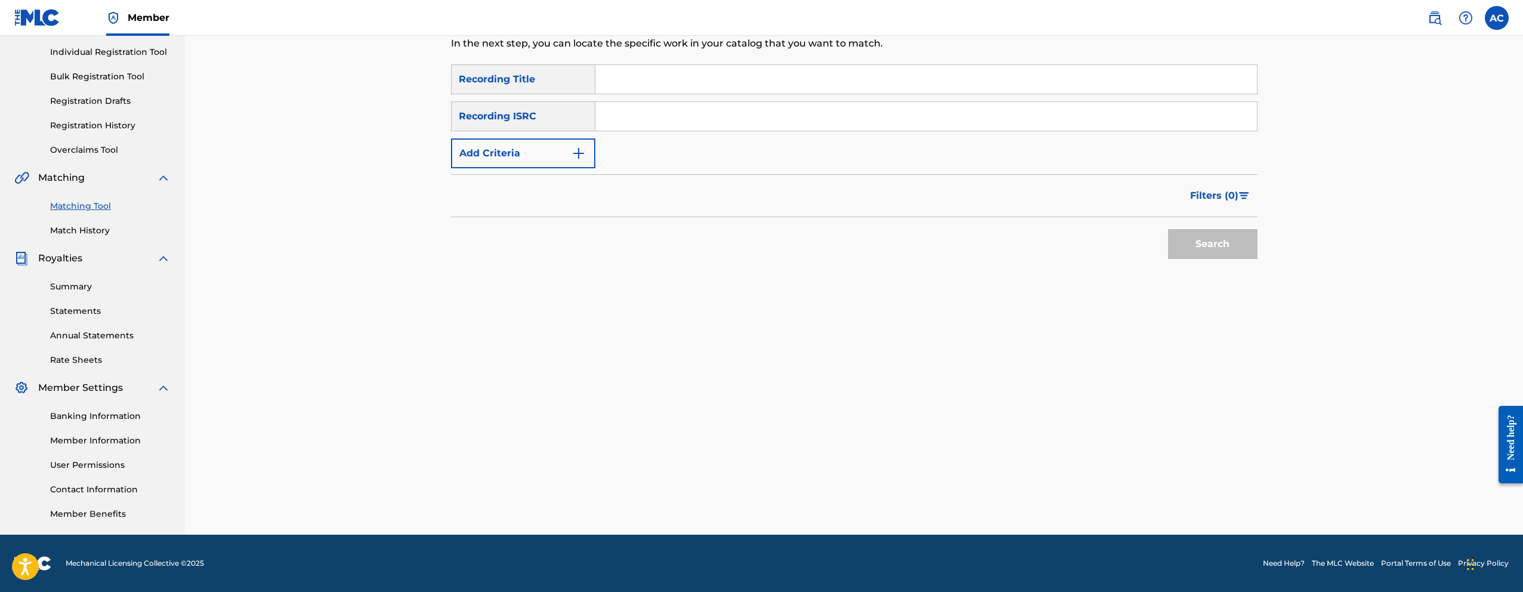
click at [684, 106] on input "Search Form" at bounding box center [925, 116] width 661 height 29
paste input "USAEA8168794"
type input "USAEA8168794"
click at [1168, 229] on button "Search" at bounding box center [1212, 244] width 89 height 30
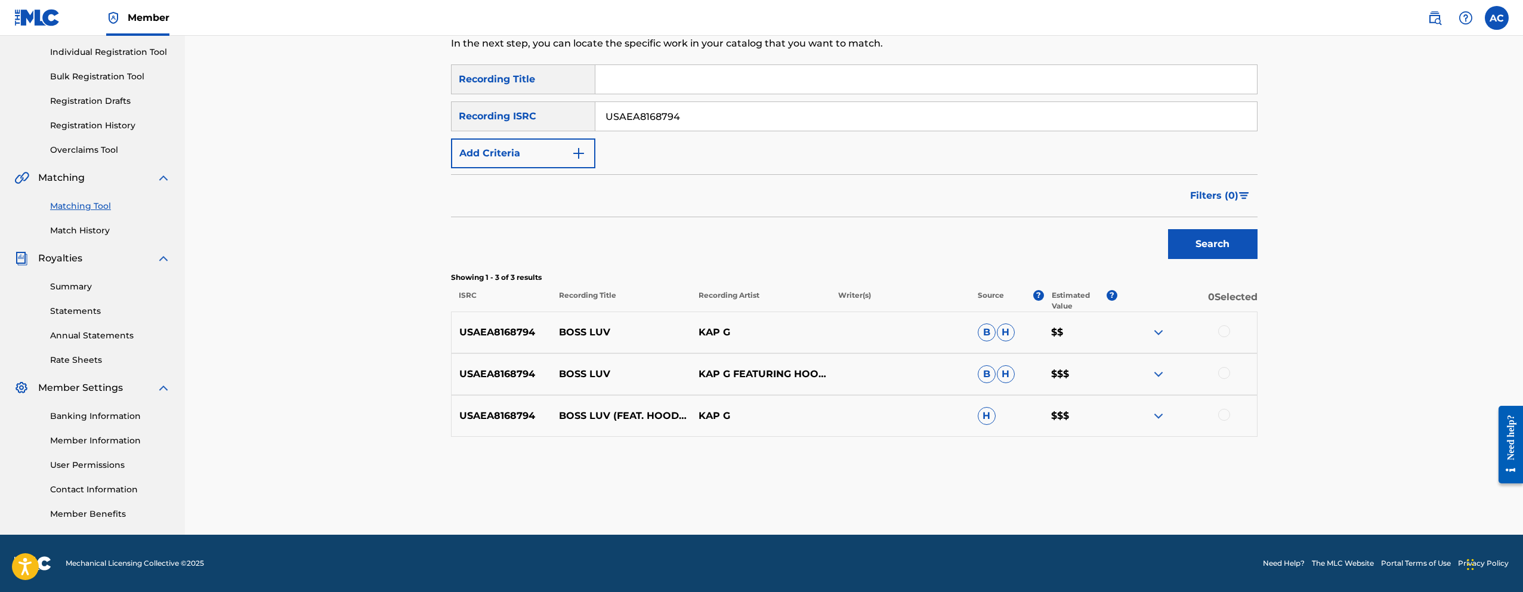
click at [1225, 332] on div at bounding box center [1224, 331] width 12 height 12
click at [1228, 372] on div at bounding box center [1224, 373] width 12 height 12
click at [1220, 418] on div at bounding box center [1224, 415] width 12 height 12
click at [838, 484] on button "Match 3 Groups" at bounding box center [838, 495] width 132 height 30
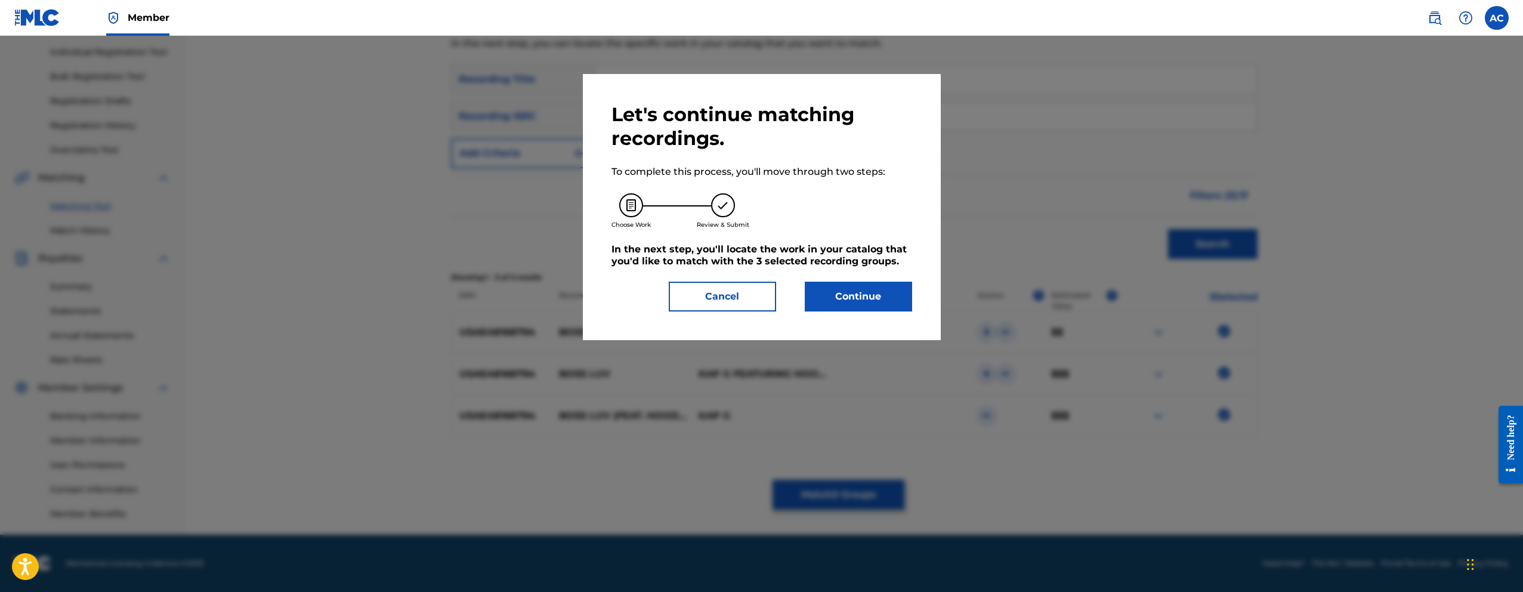
click at [878, 299] on button "Continue" at bounding box center [858, 297] width 107 height 30
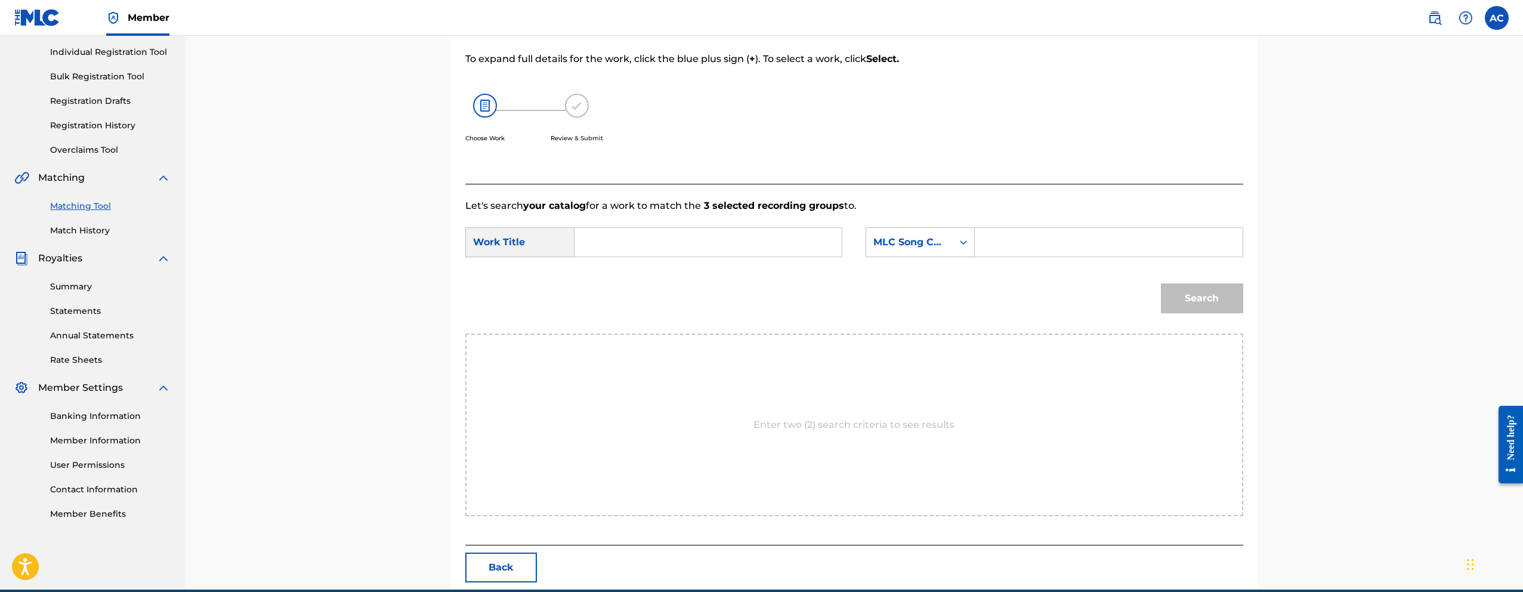
drag, startPoint x: 622, startPoint y: 226, endPoint x: 622, endPoint y: 236, distance: 9.5
click at [622, 233] on form "SearchWithCriteriacf154365-67fe-485c-b941-3b87bceb481b Work Title SearchWithCri…" at bounding box center [854, 273] width 778 height 120
click at [622, 238] on input "Search Form" at bounding box center [708, 242] width 247 height 29
paste input "Boss Luv"
type input "Boss Luv"
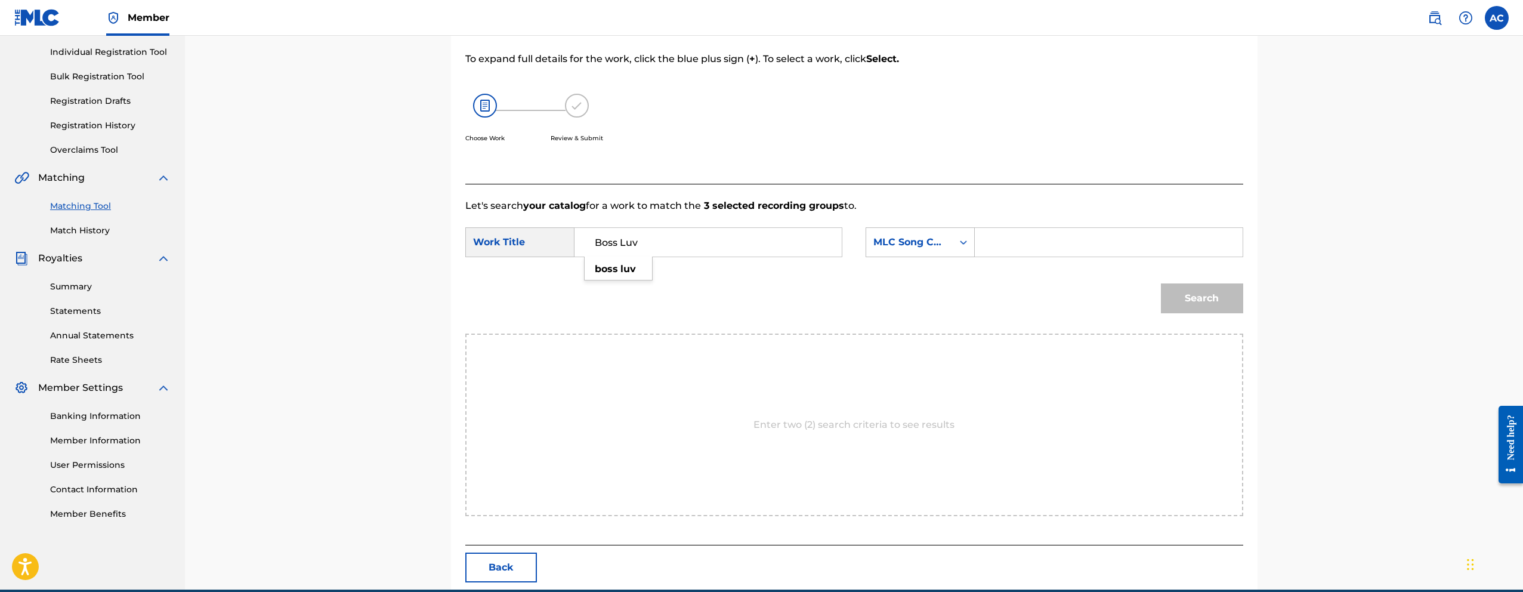
click at [1007, 240] on input "Search Form" at bounding box center [1108, 242] width 247 height 29
click at [931, 245] on div "MLC Song Code" at bounding box center [909, 242] width 72 height 14
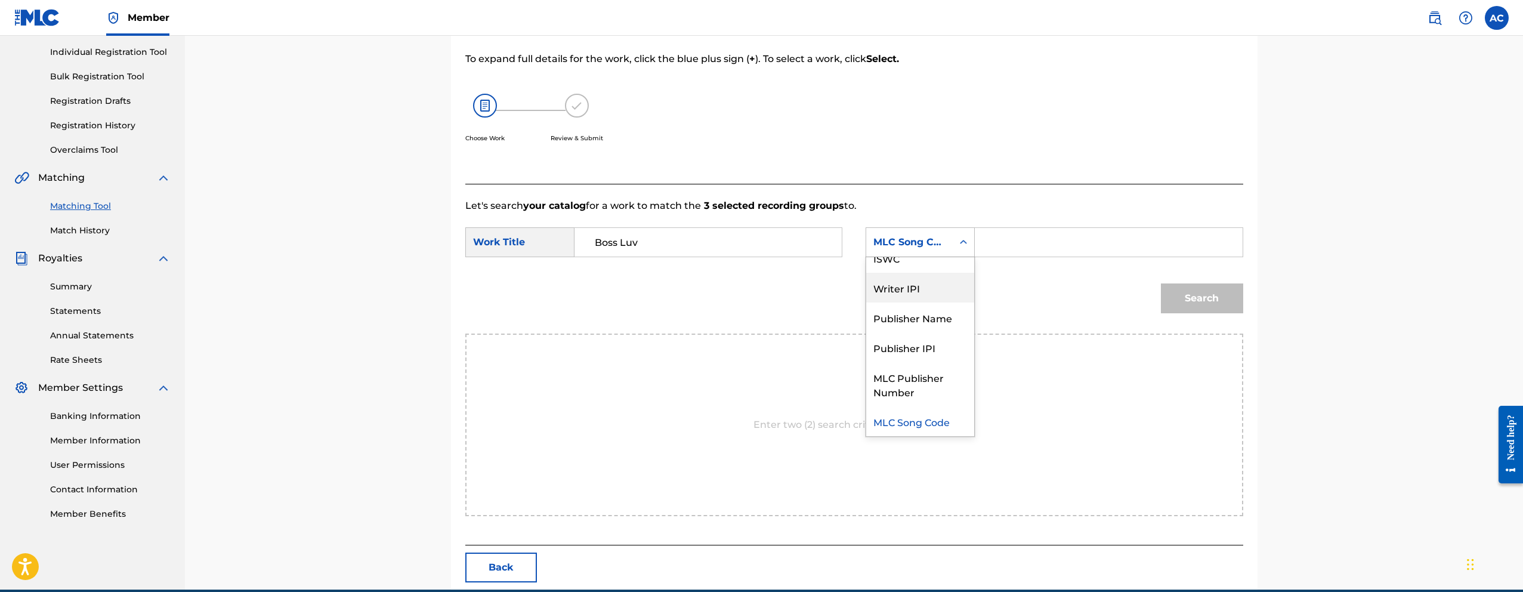
scroll to position [0, 0]
click at [924, 282] on div "Writer Name" at bounding box center [920, 272] width 108 height 30
click at [1015, 248] on input "Search Form" at bounding box center [1108, 242] width 247 height 29
paste input "George Ramirez"
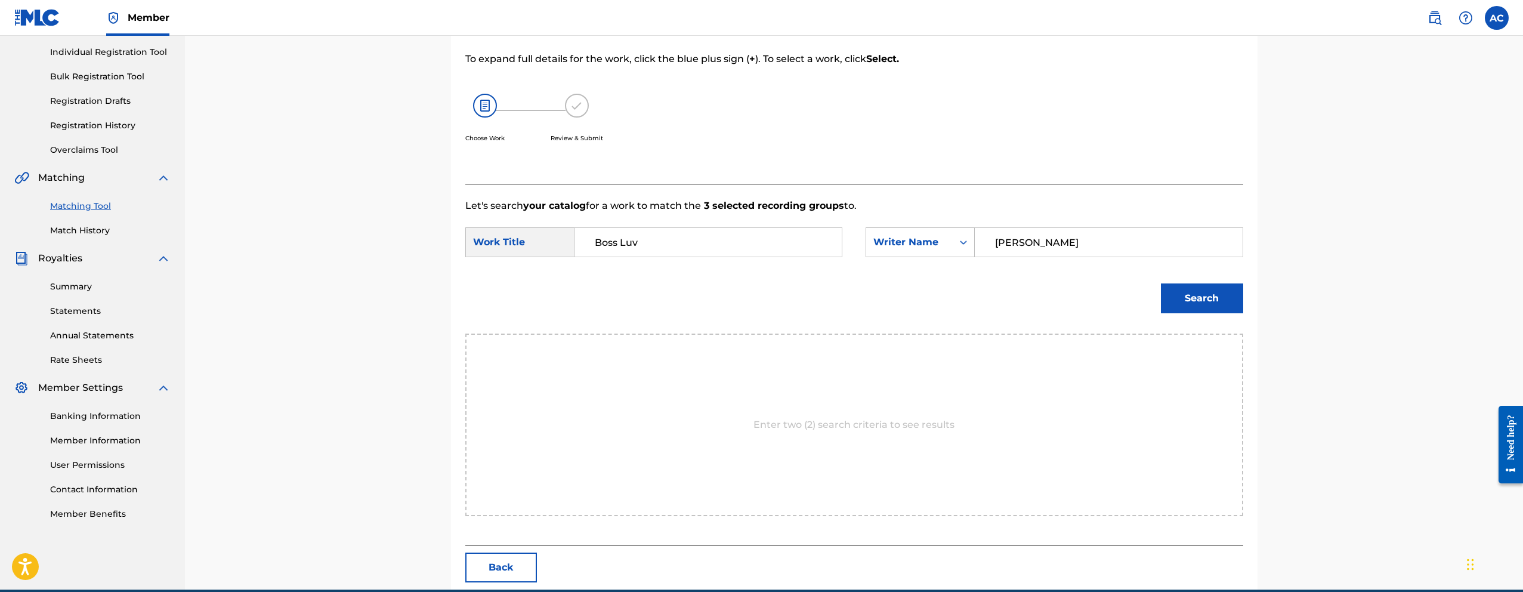
type input "George Ramirez"
click at [1161, 283] on button "Search" at bounding box center [1202, 298] width 82 height 30
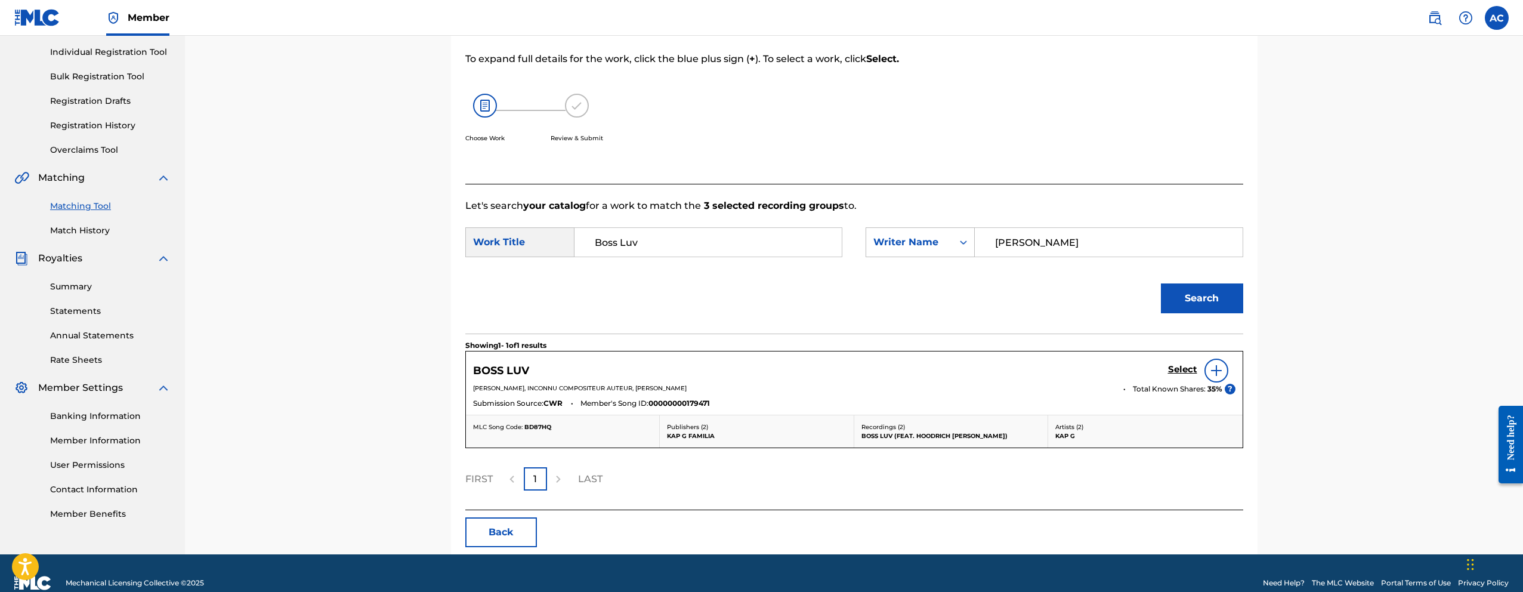
click at [1188, 369] on h5 "Select" at bounding box center [1182, 369] width 29 height 11
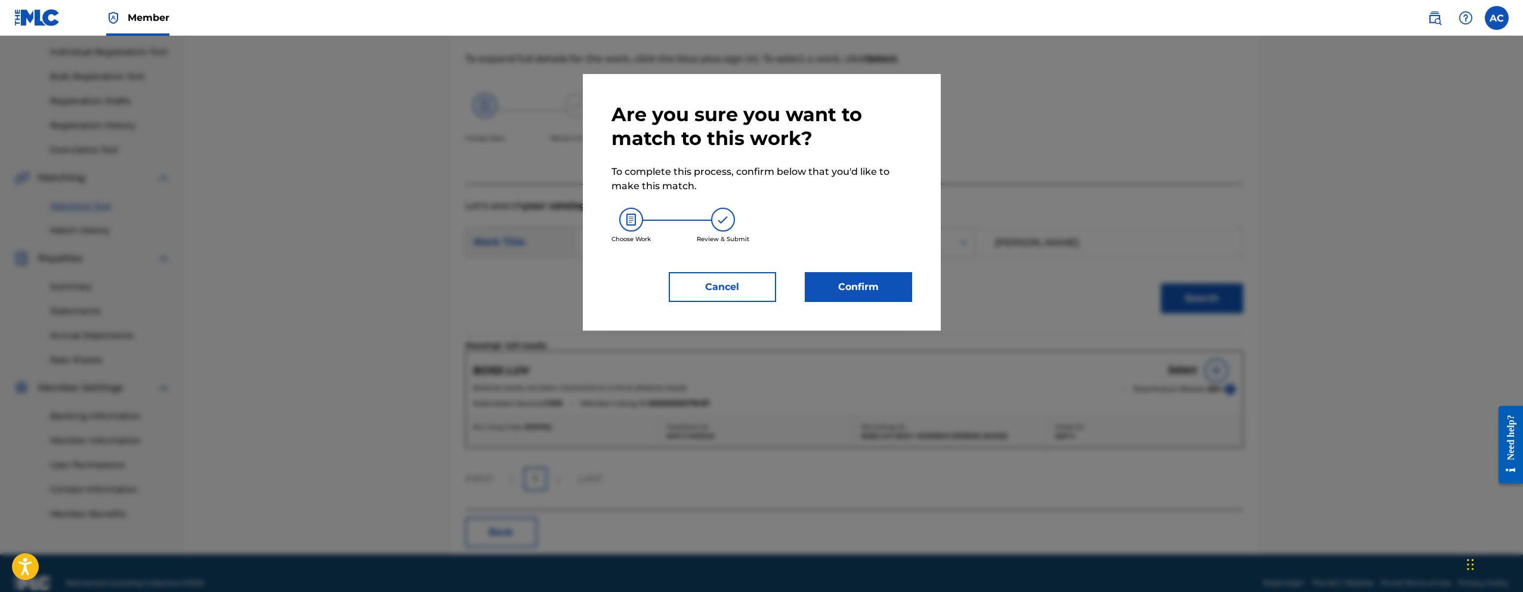
click at [895, 299] on button "Confirm" at bounding box center [858, 287] width 107 height 30
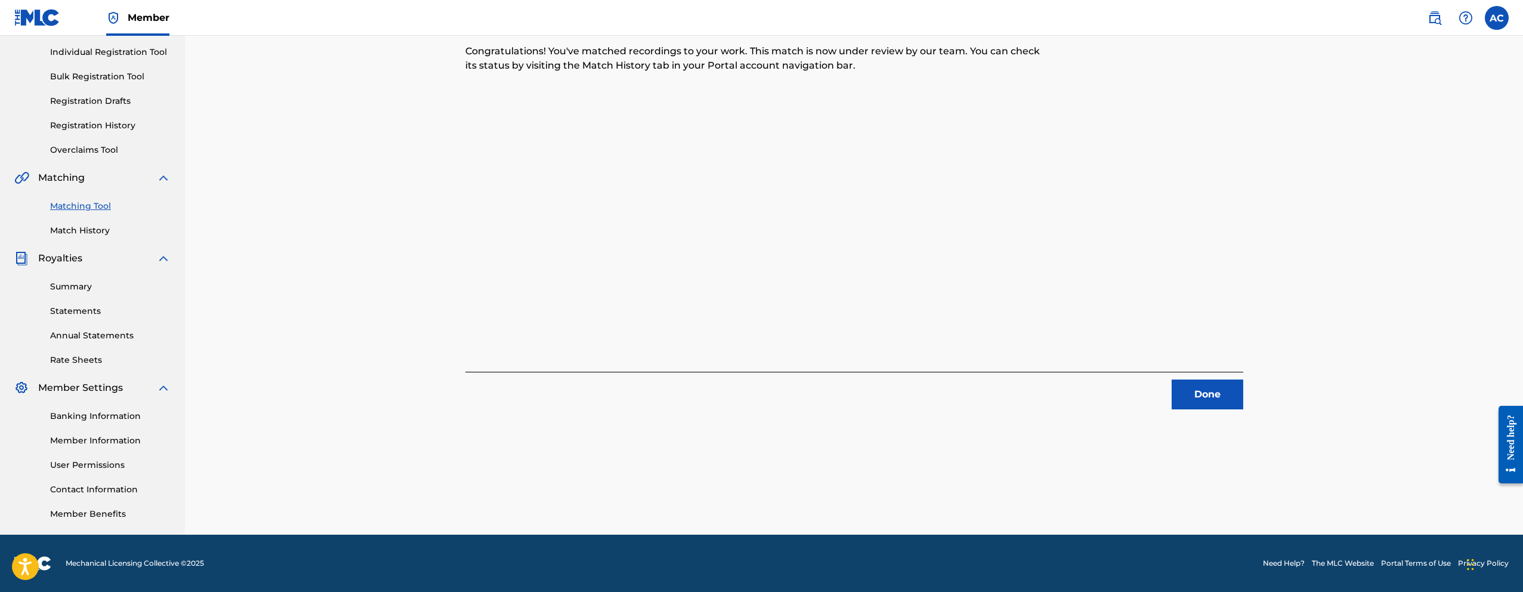
click at [1194, 400] on button "Done" at bounding box center [1207, 394] width 72 height 30
